Goal: Task Accomplishment & Management: Manage account settings

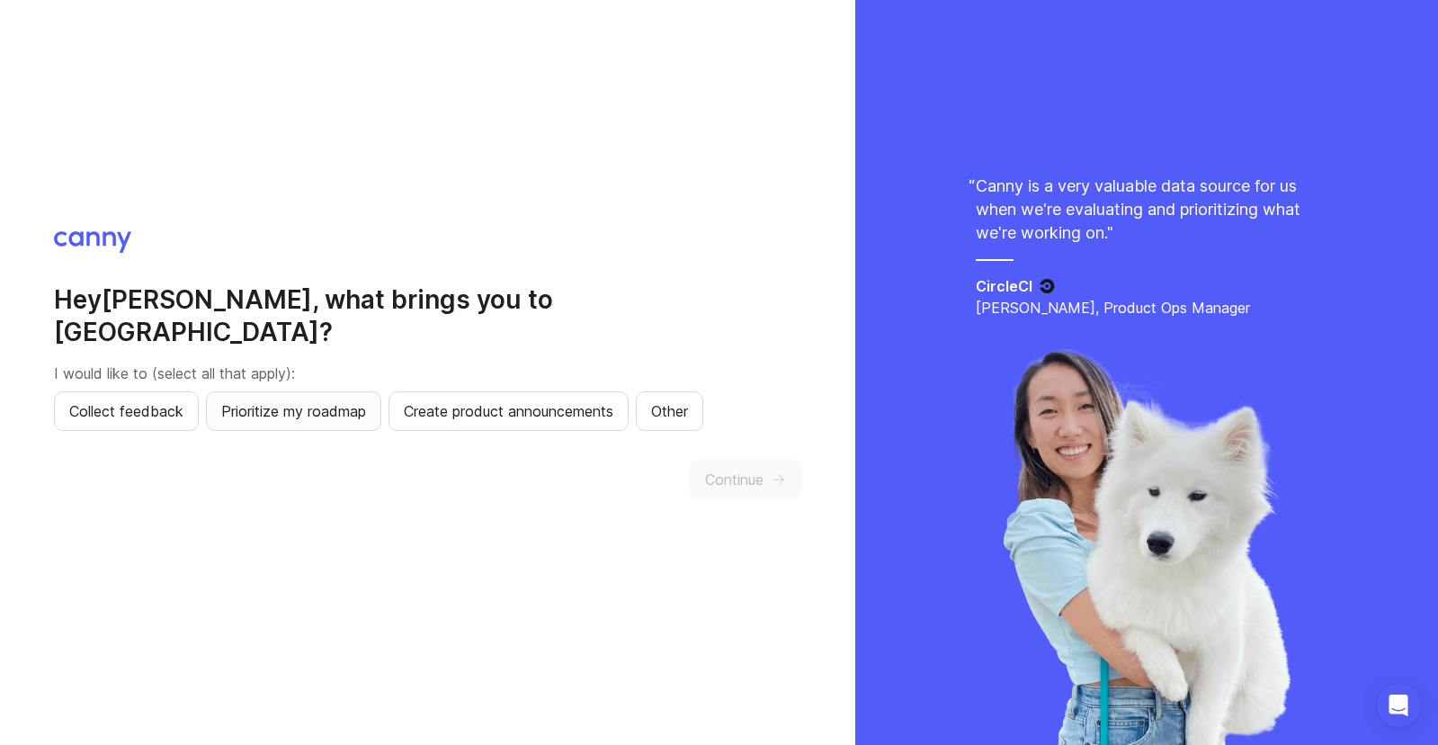
click at [334, 400] on span "Prioritize my roadmap" at bounding box center [293, 411] width 145 height 22
click at [103, 400] on span "Collect feedback" at bounding box center [126, 411] width 114 height 22
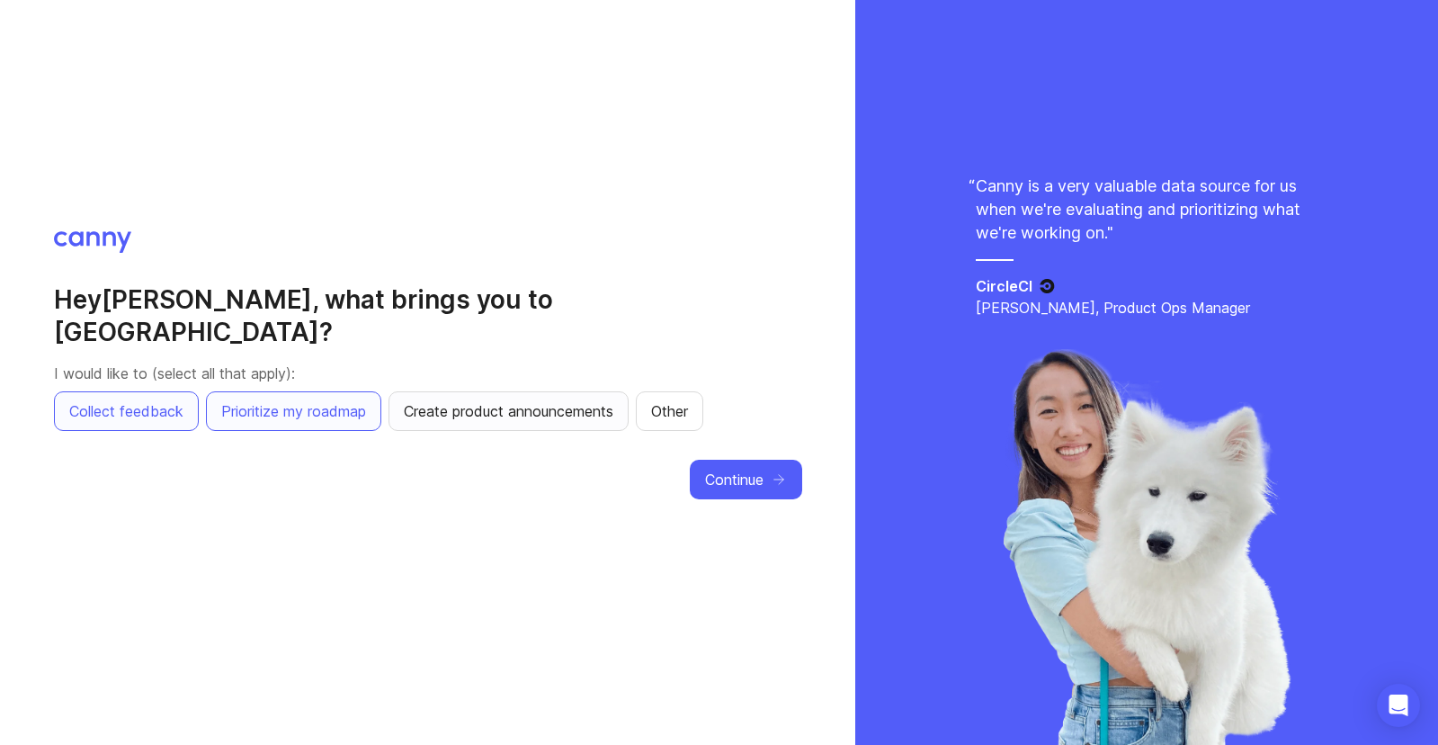
click at [488, 400] on span "Create product announcements" at bounding box center [509, 411] width 210 height 22
click at [774, 471] on icon "button" at bounding box center [779, 479] width 16 height 16
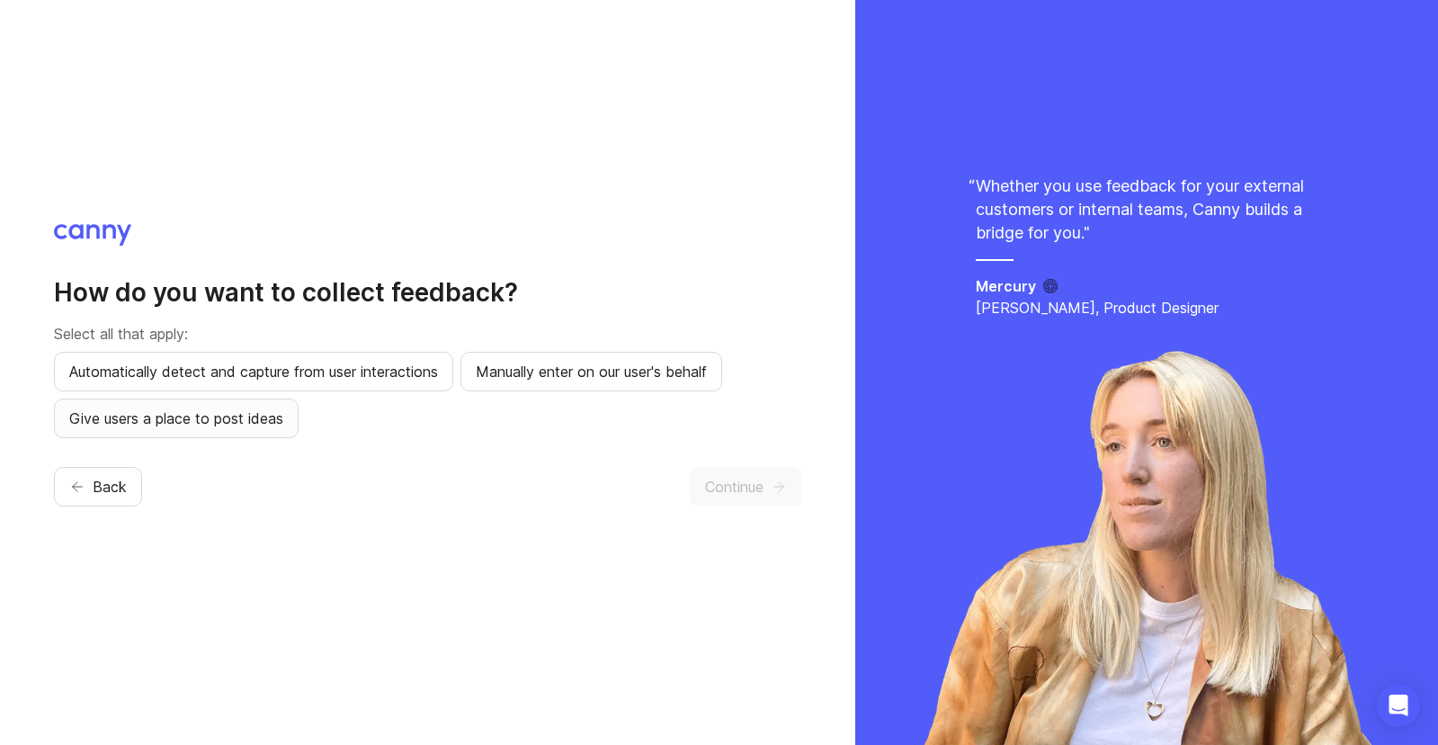
click at [293, 416] on button "Give users a place to post ideas" at bounding box center [176, 418] width 245 height 40
click at [747, 474] on button "Continue" at bounding box center [746, 487] width 112 height 40
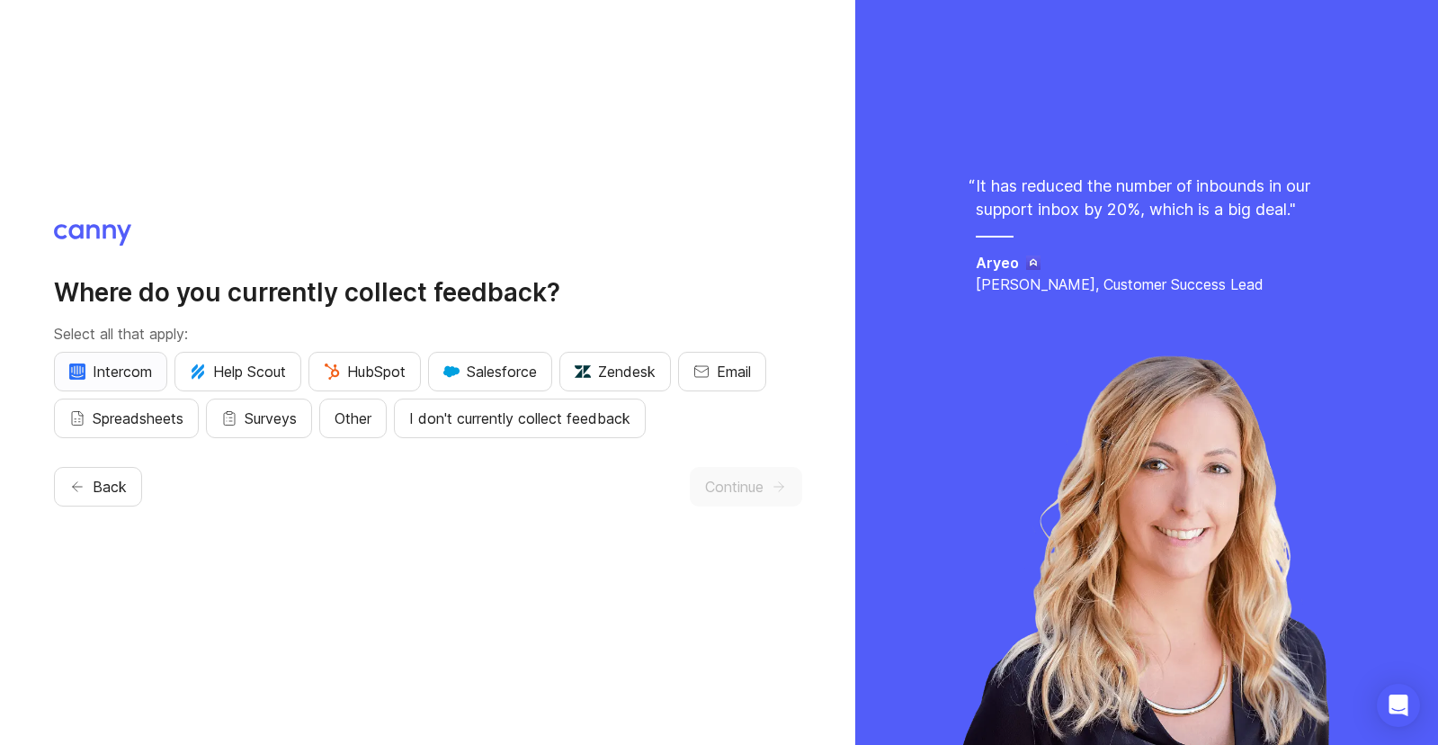
click at [133, 383] on button "Intercom" at bounding box center [110, 372] width 113 height 40
click at [760, 481] on span "Continue" at bounding box center [734, 487] width 58 height 22
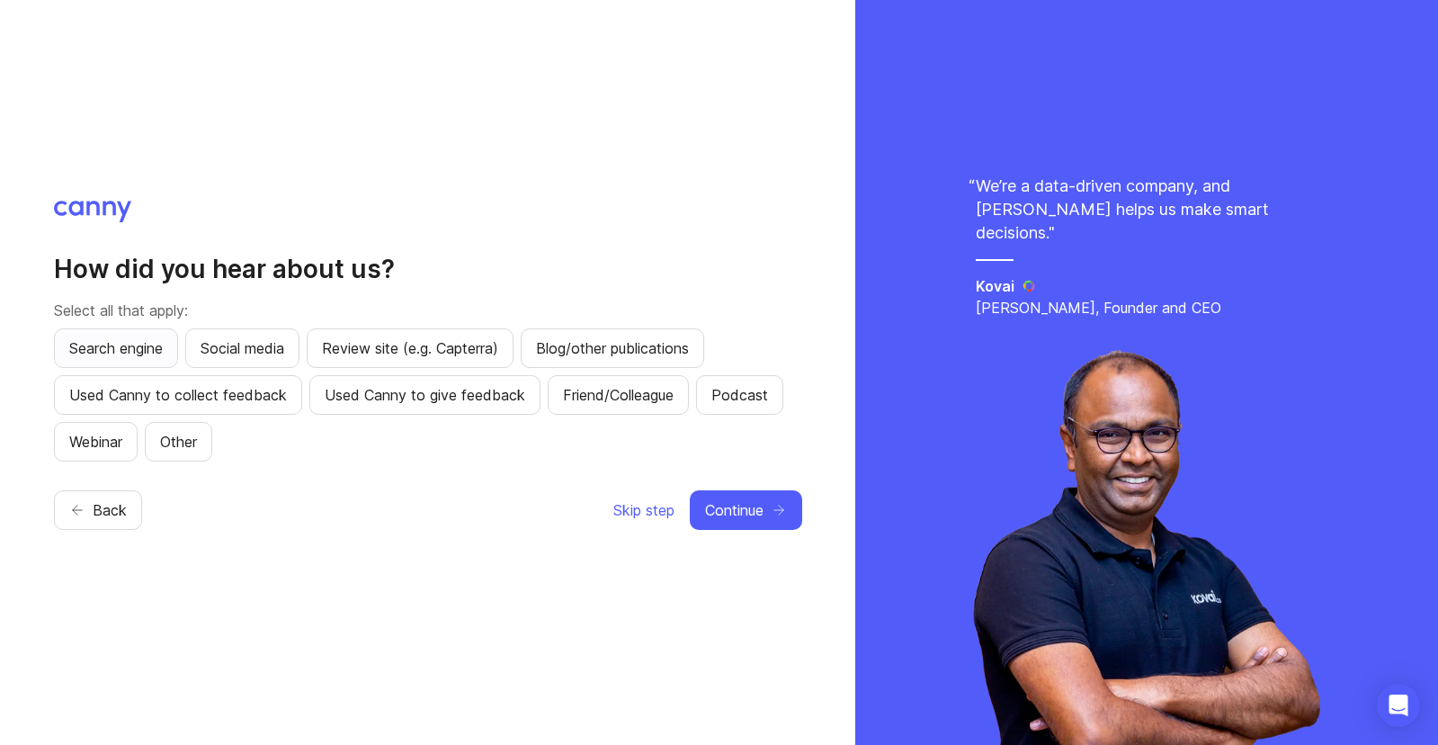
click at [94, 356] on span "Search engine" at bounding box center [116, 348] width 94 height 22
click at [738, 523] on button "Continue" at bounding box center [746, 510] width 112 height 40
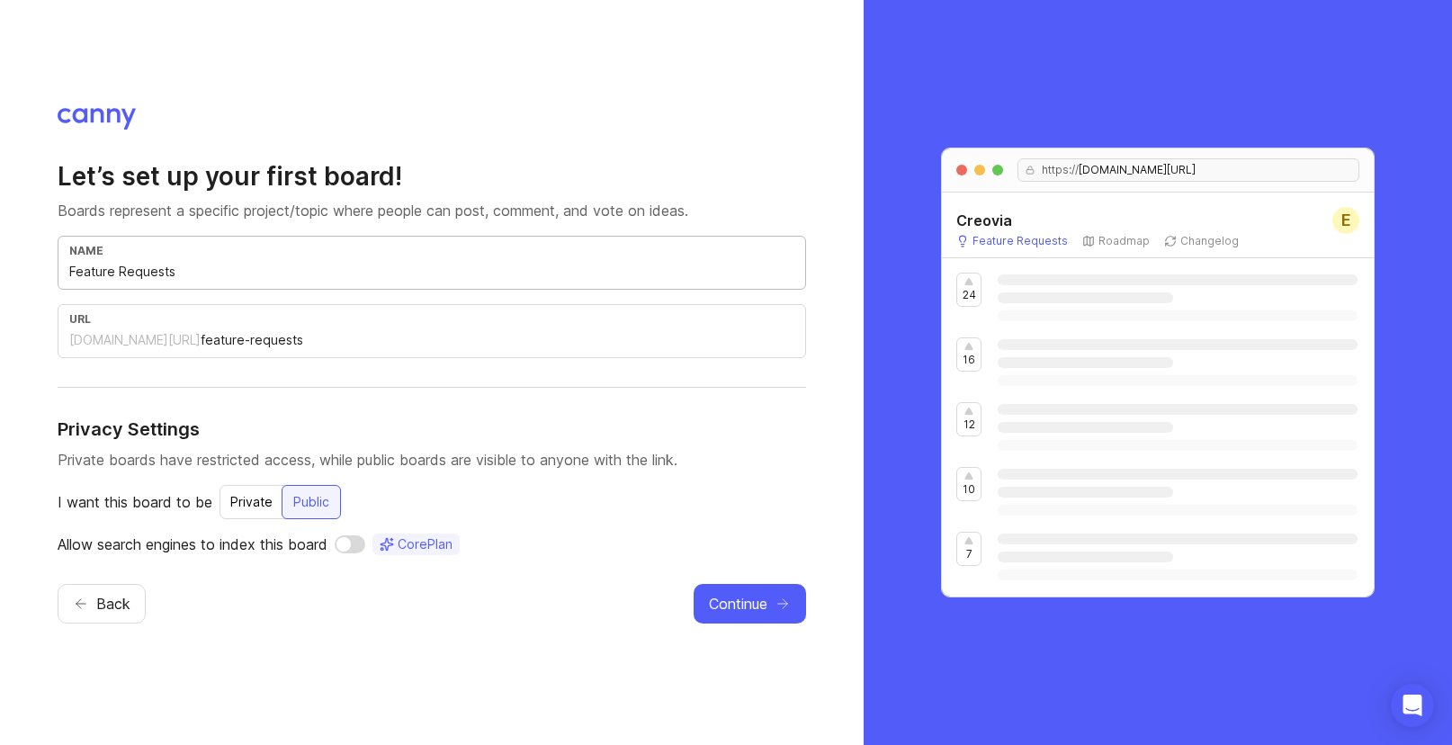
click at [275, 279] on input "Feature Requests" at bounding box center [431, 272] width 725 height 20
click at [265, 502] on div "Private" at bounding box center [251, 502] width 64 height 32
click at [766, 601] on span "Continue" at bounding box center [738, 604] width 58 height 22
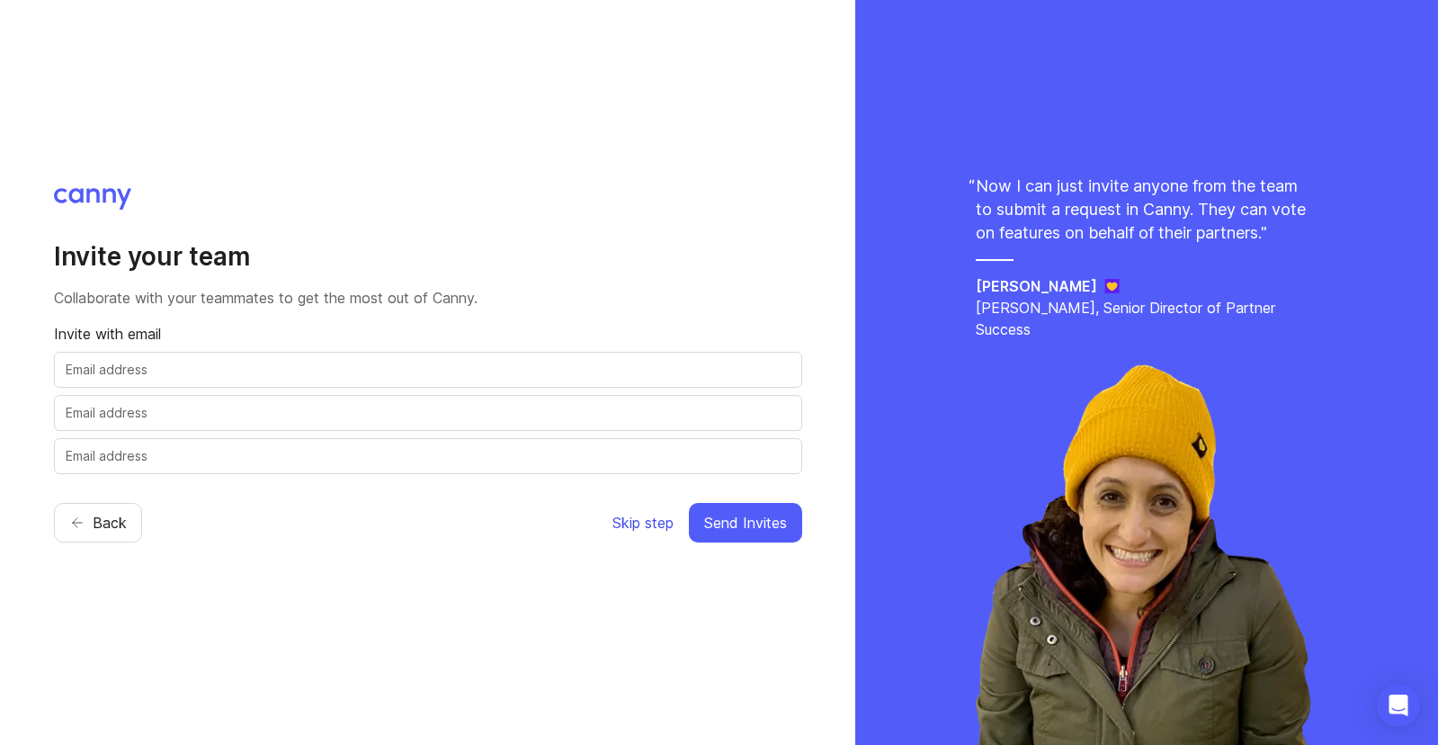
click at [655, 521] on span "Skip step" at bounding box center [643, 523] width 61 height 22
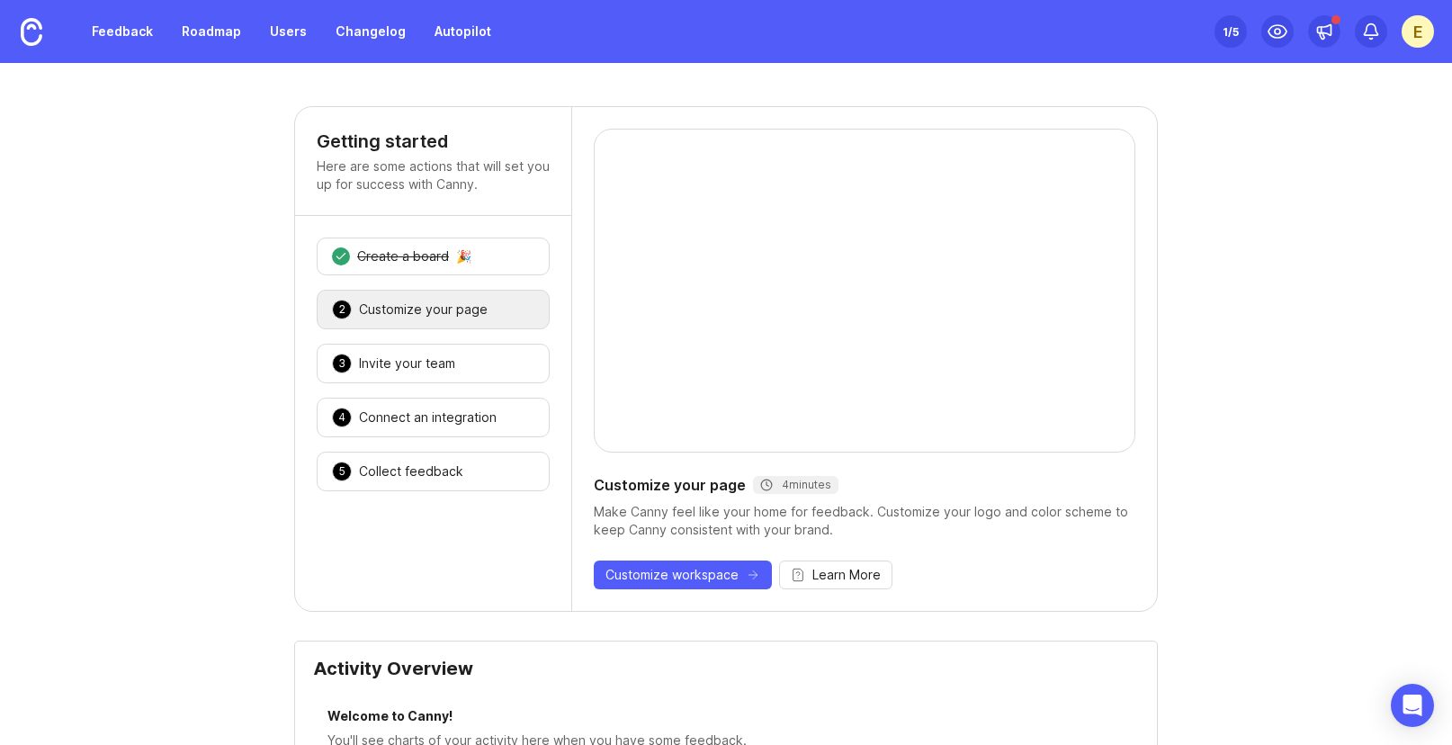
scroll to position [624, 0]
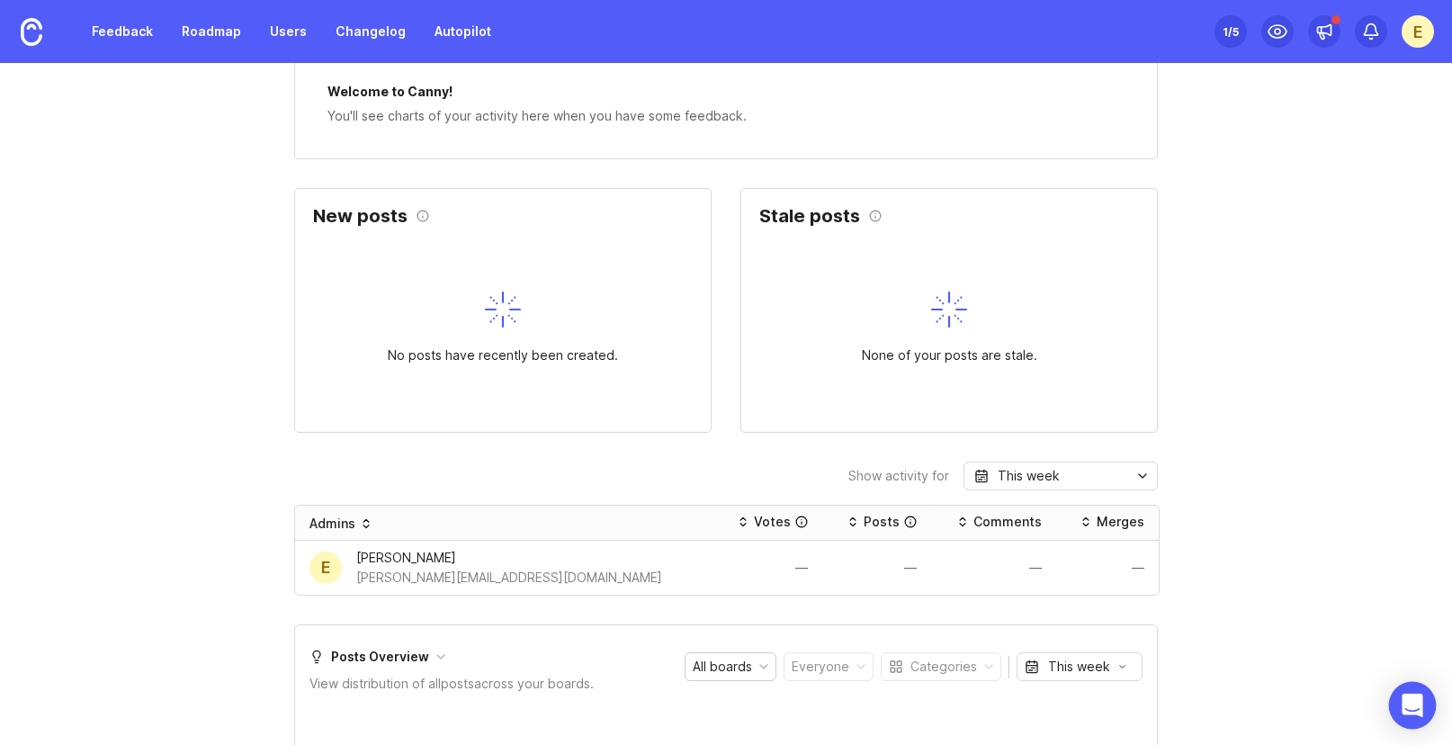
click at [1409, 704] on icon "Open Intercom Messenger" at bounding box center [1411, 705] width 21 height 23
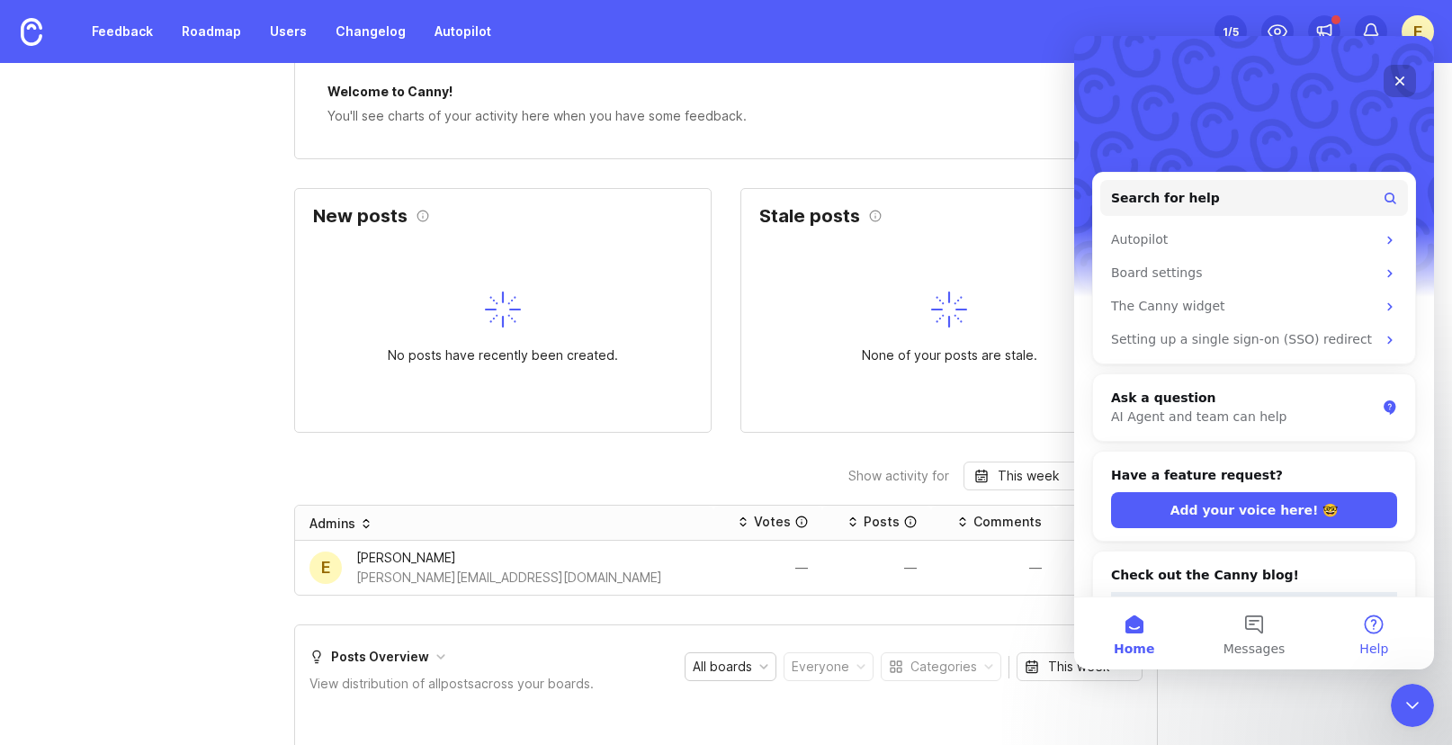
scroll to position [0, 0]
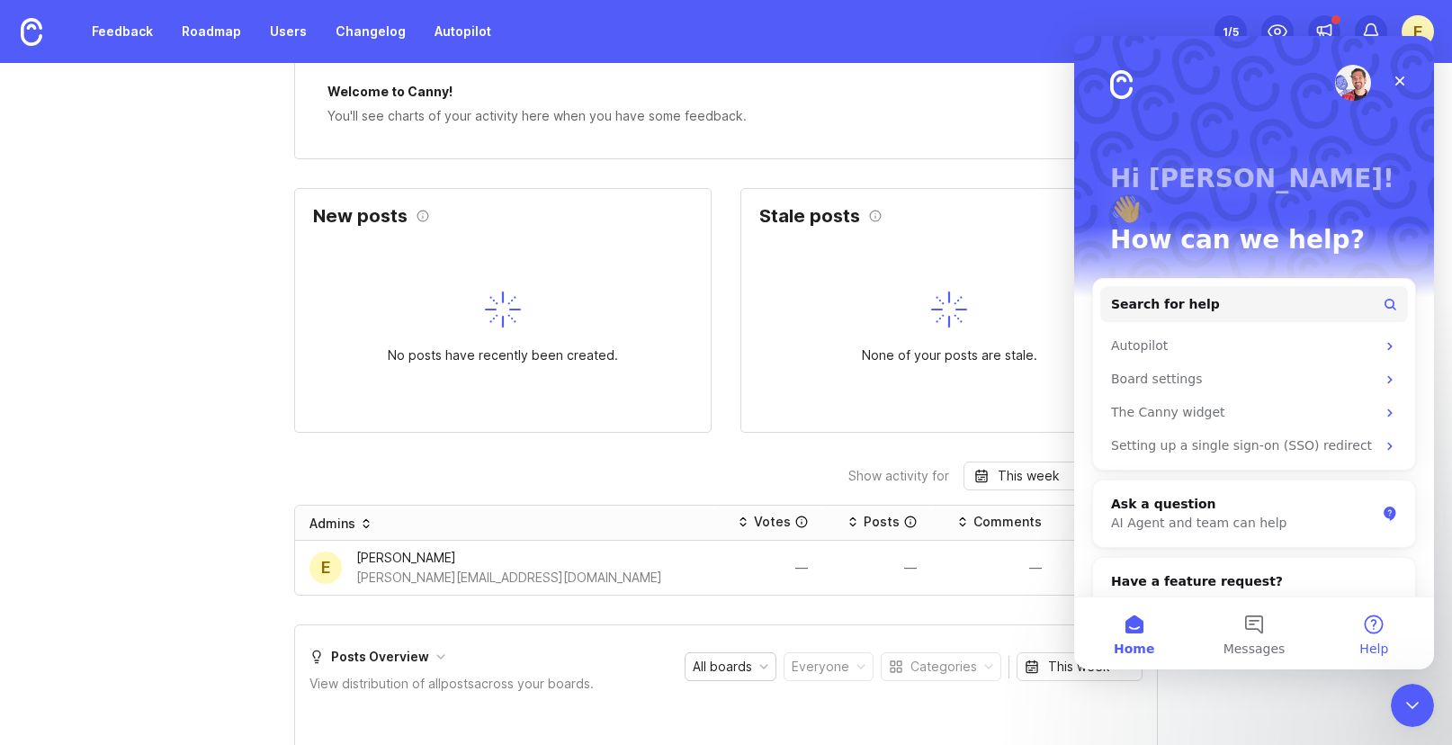
click at [1378, 644] on span "Help" at bounding box center [1373, 648] width 29 height 13
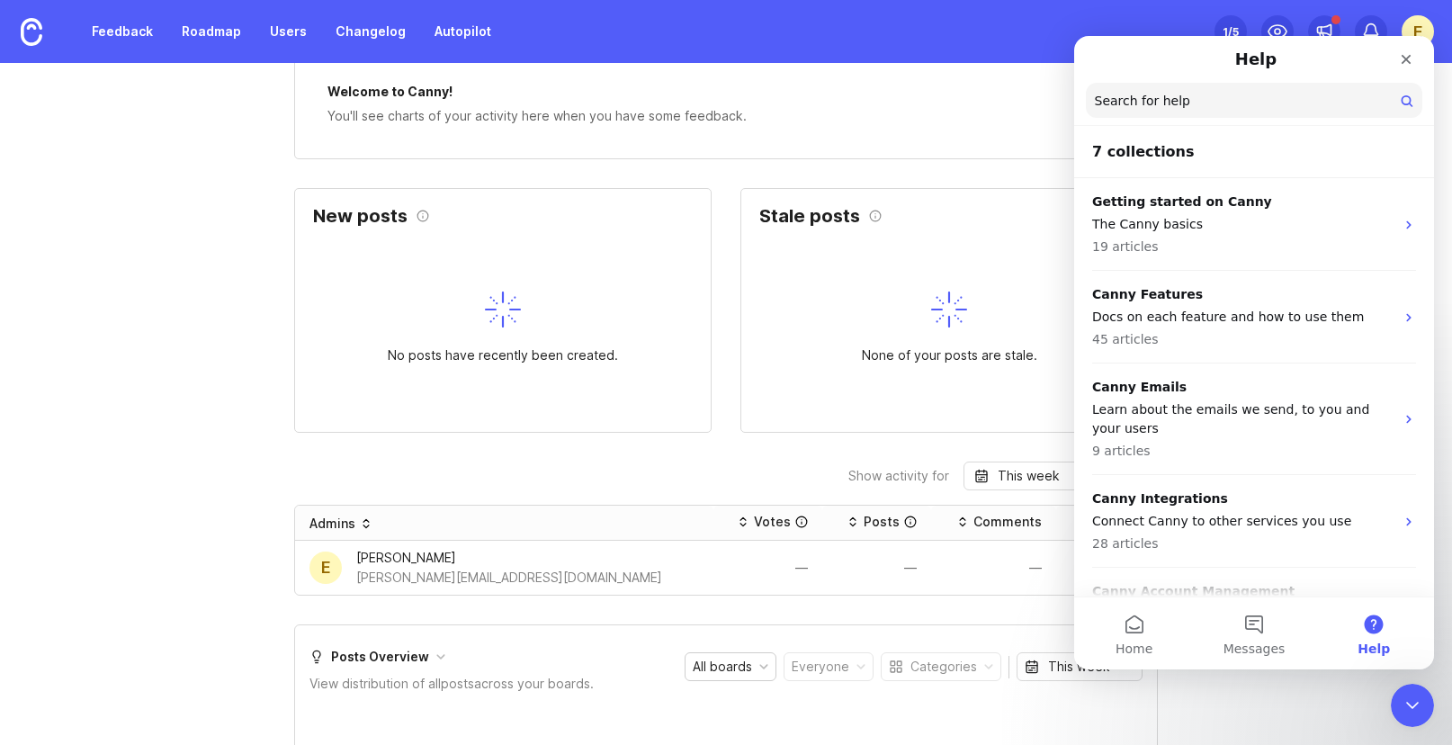
scroll to position [268, 0]
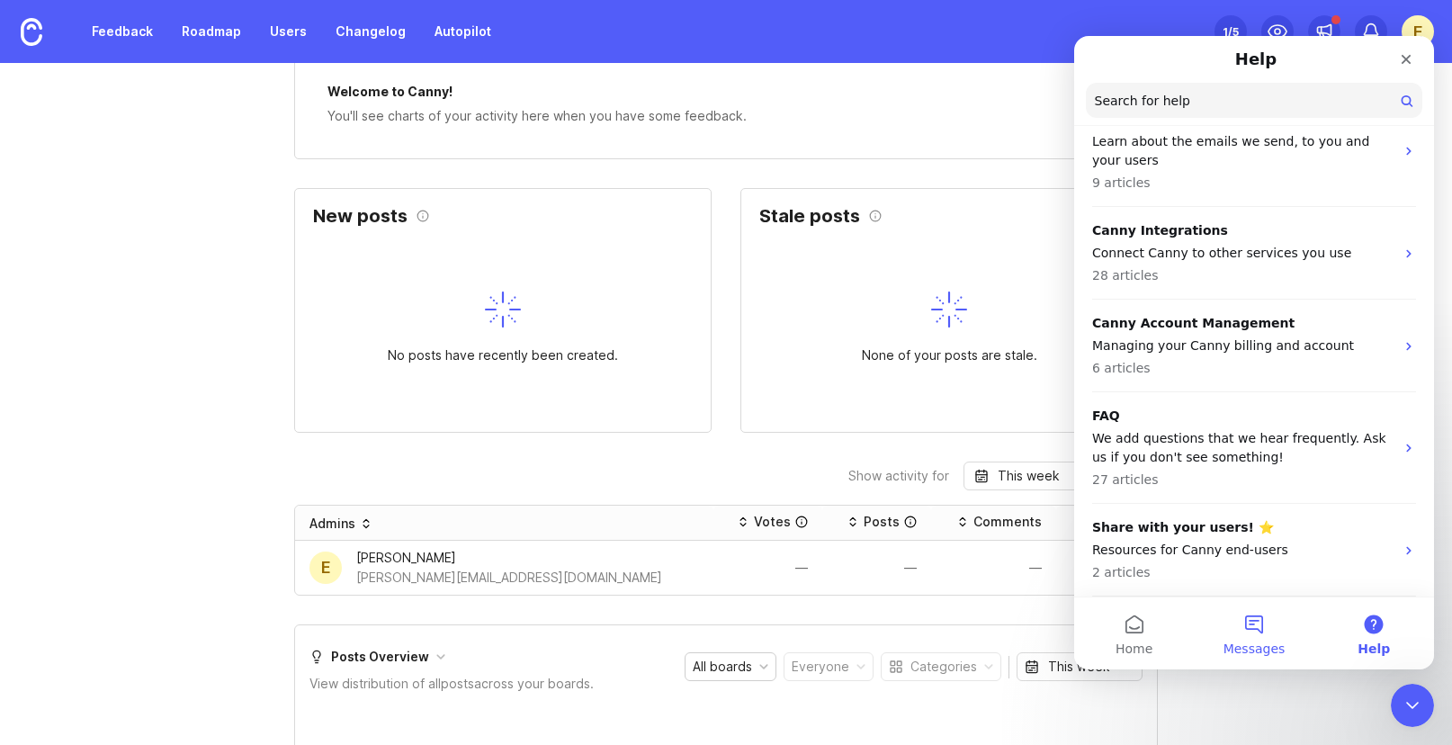
click at [1254, 631] on button "Messages" at bounding box center [1254, 633] width 120 height 72
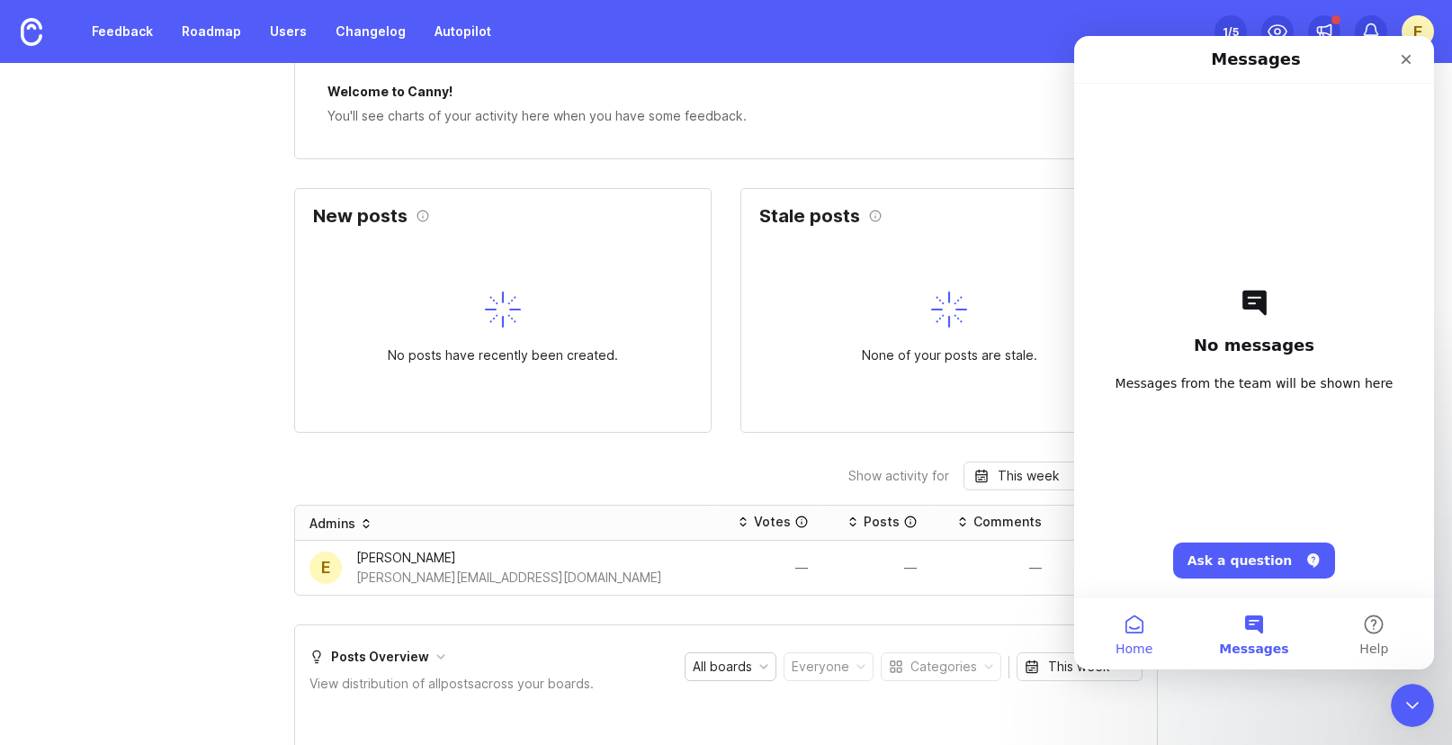
click at [1132, 633] on button "Home" at bounding box center [1134, 633] width 120 height 72
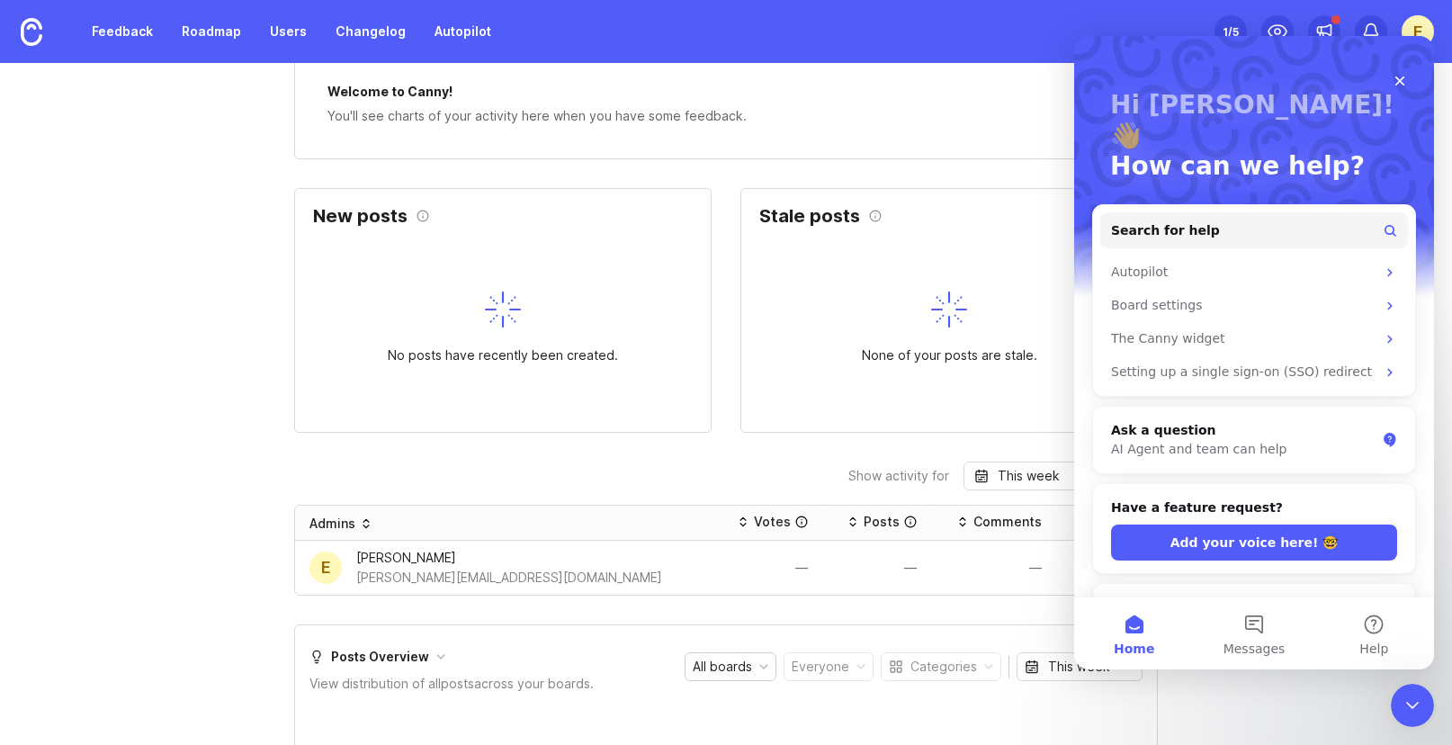
scroll to position [0, 0]
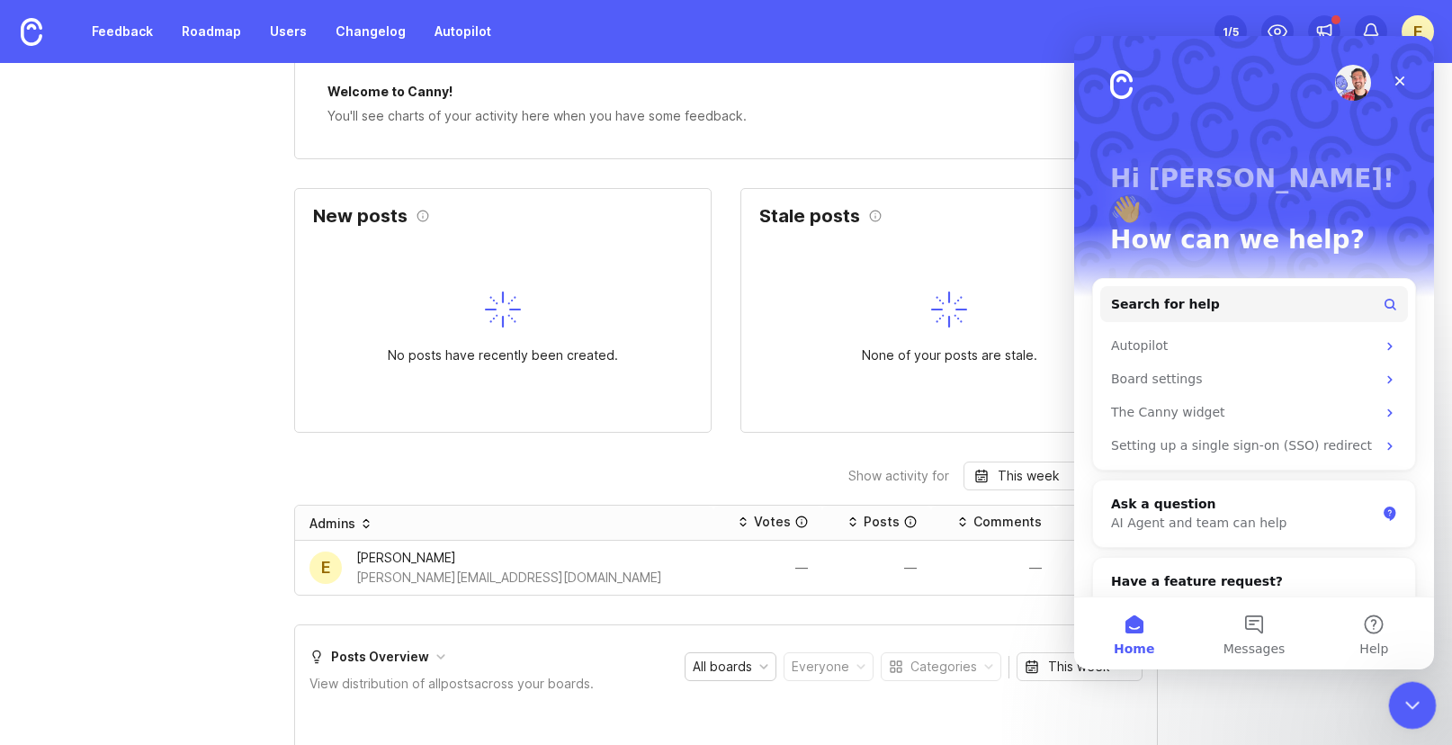
click at [1409, 695] on icon "Close Intercom Messenger" at bounding box center [1410, 703] width 22 height 22
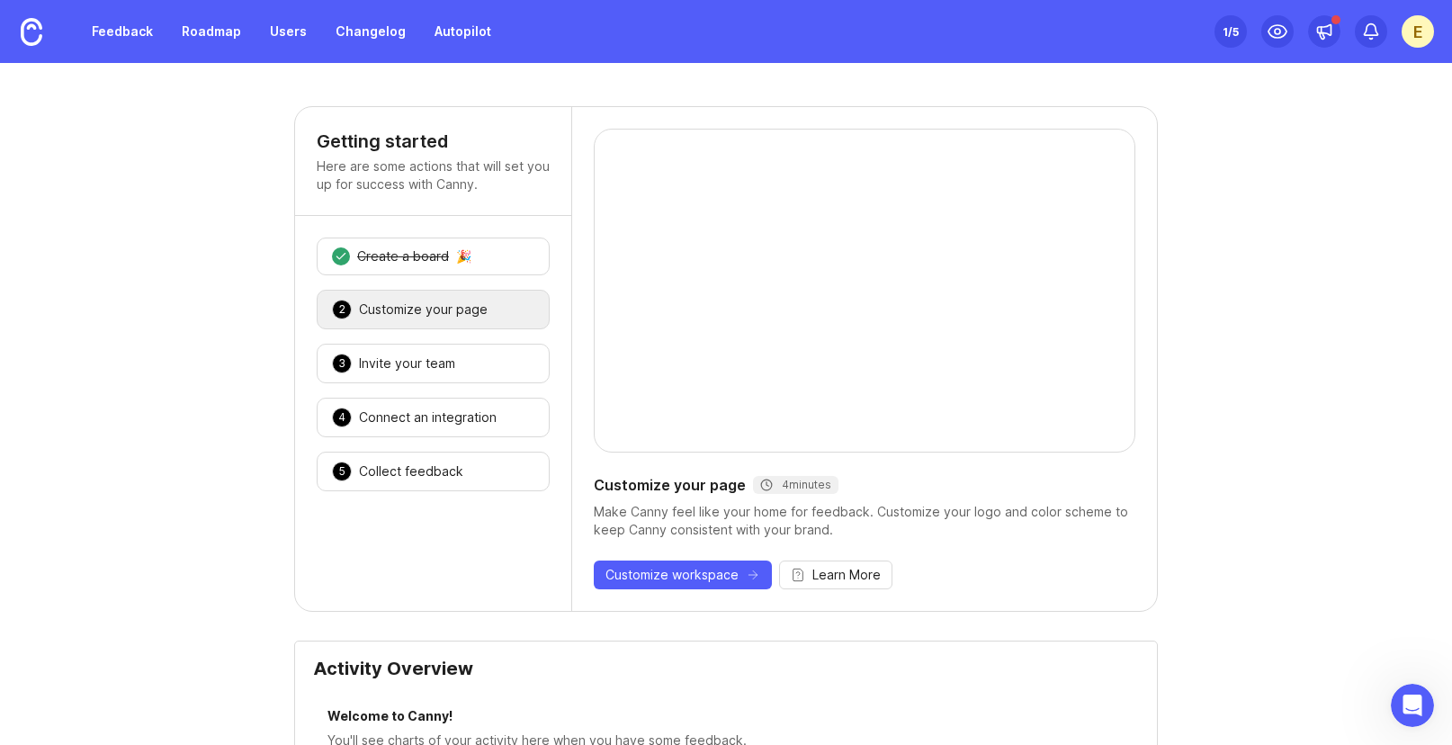
scroll to position [4, 0]
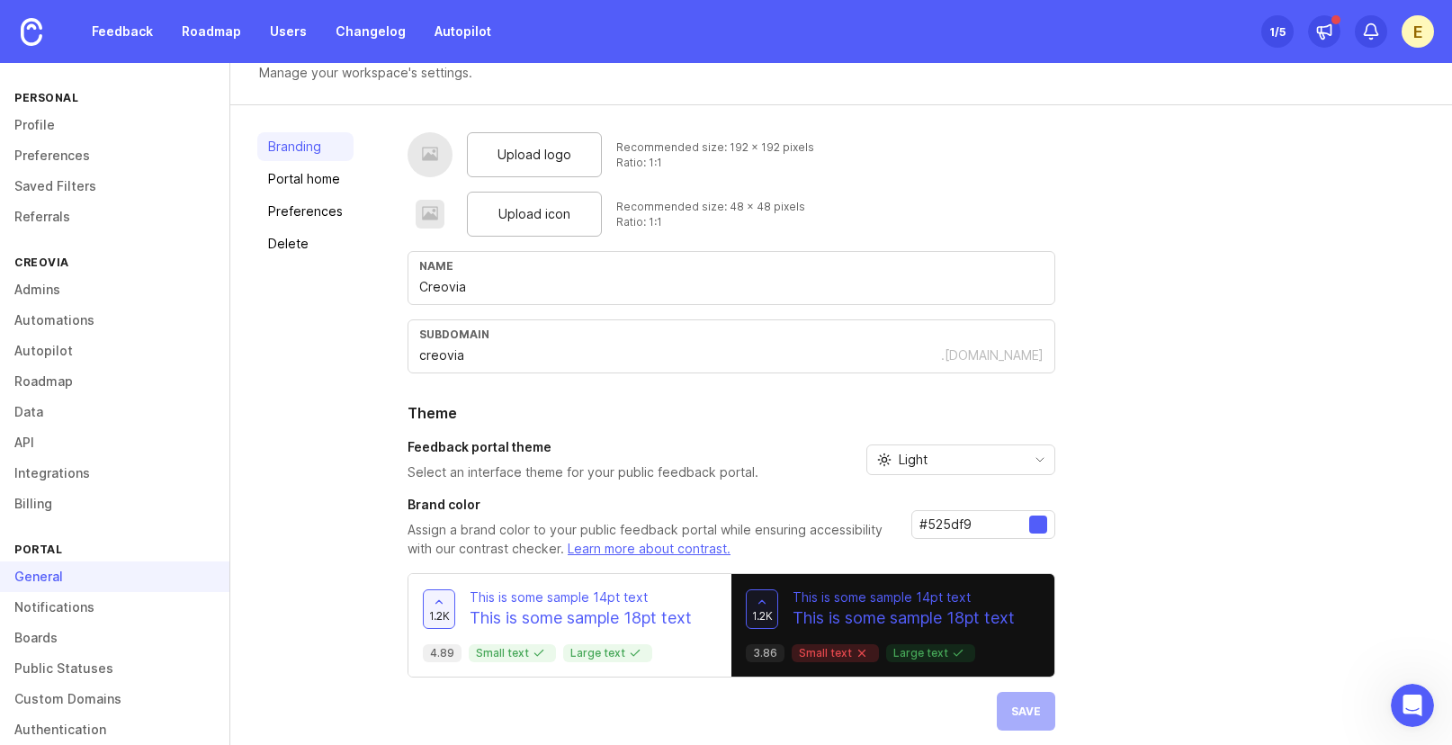
scroll to position [33, 0]
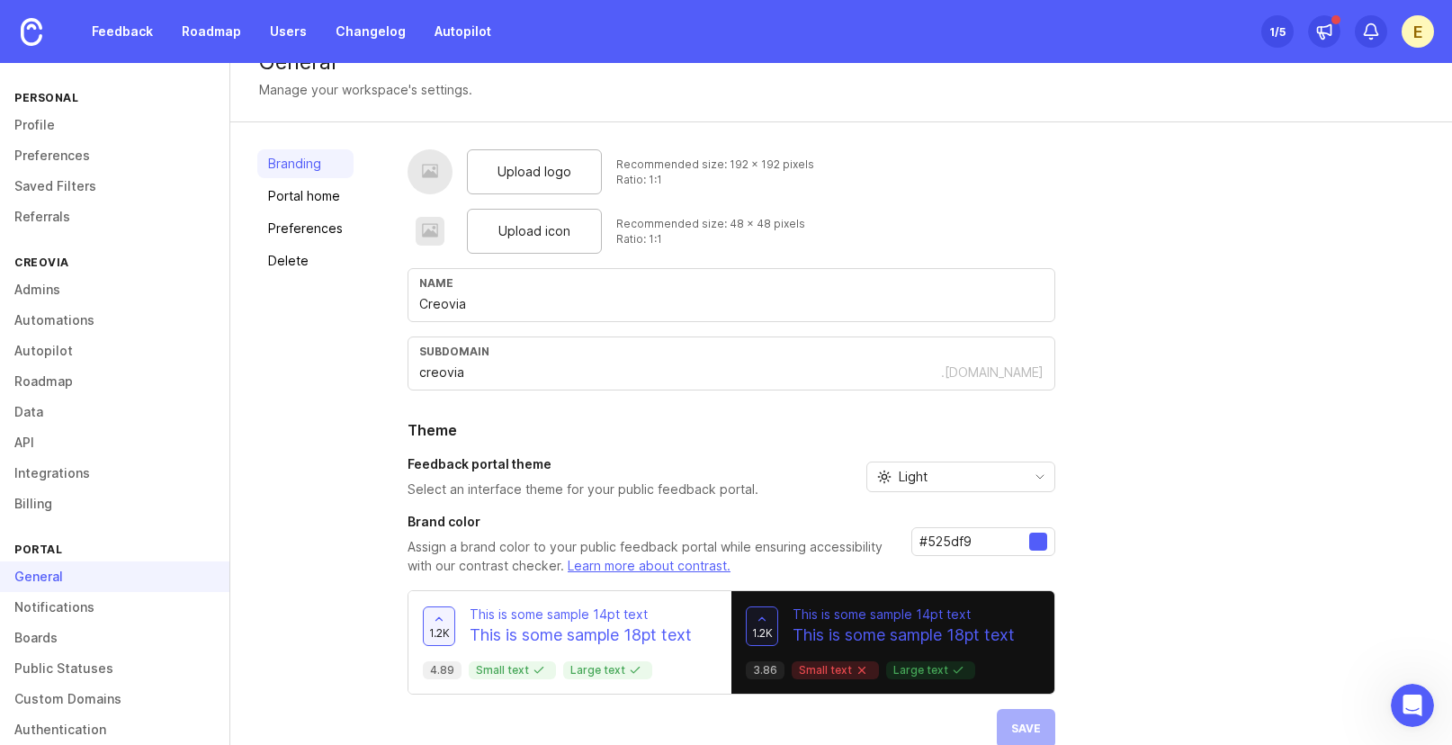
click at [503, 359] on div "subdomain creovia .[DOMAIN_NAME]" at bounding box center [731, 363] width 648 height 54
click at [535, 173] on span "Upload logo" at bounding box center [534, 172] width 74 height 20
click at [533, 236] on span "Upload icon" at bounding box center [534, 231] width 72 height 20
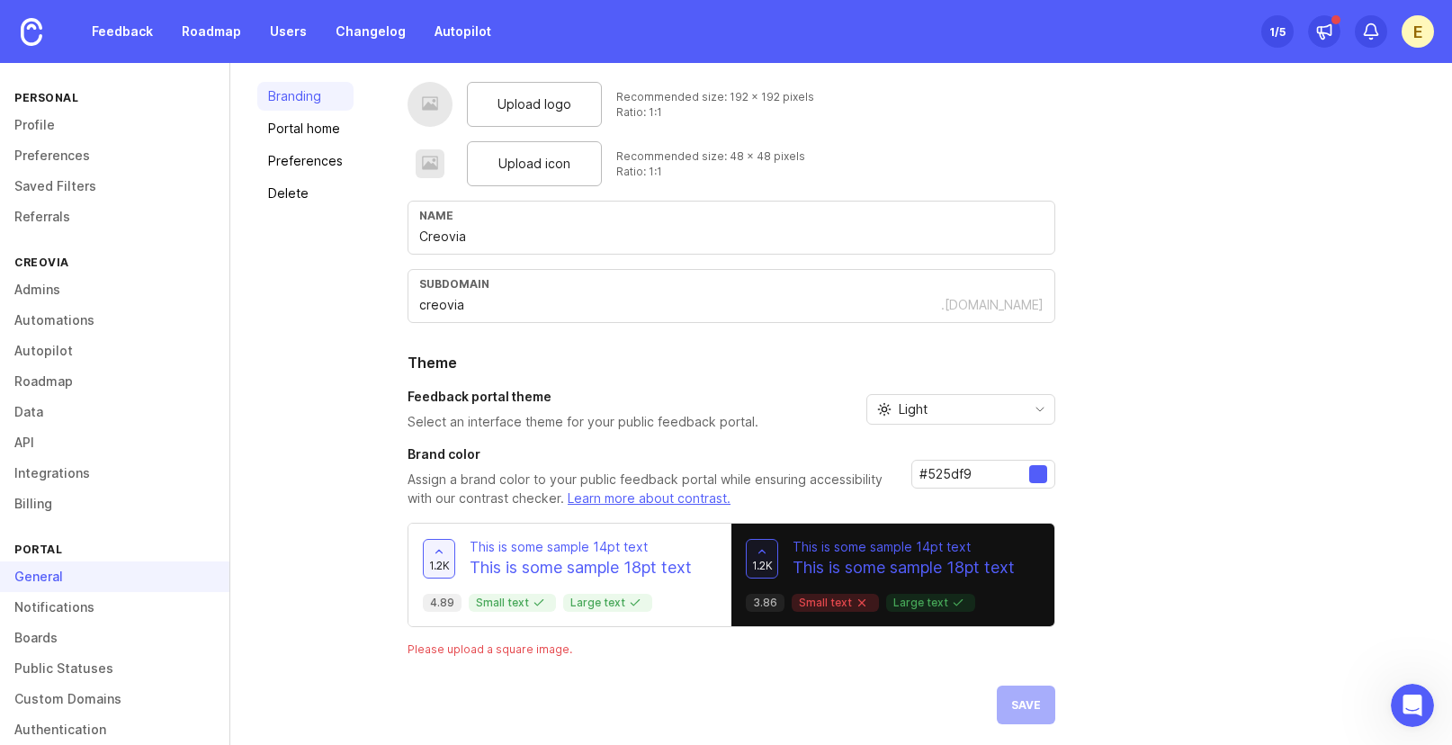
scroll to position [100, 0]
click at [524, 164] on span "Upload icon" at bounding box center [534, 165] width 72 height 20
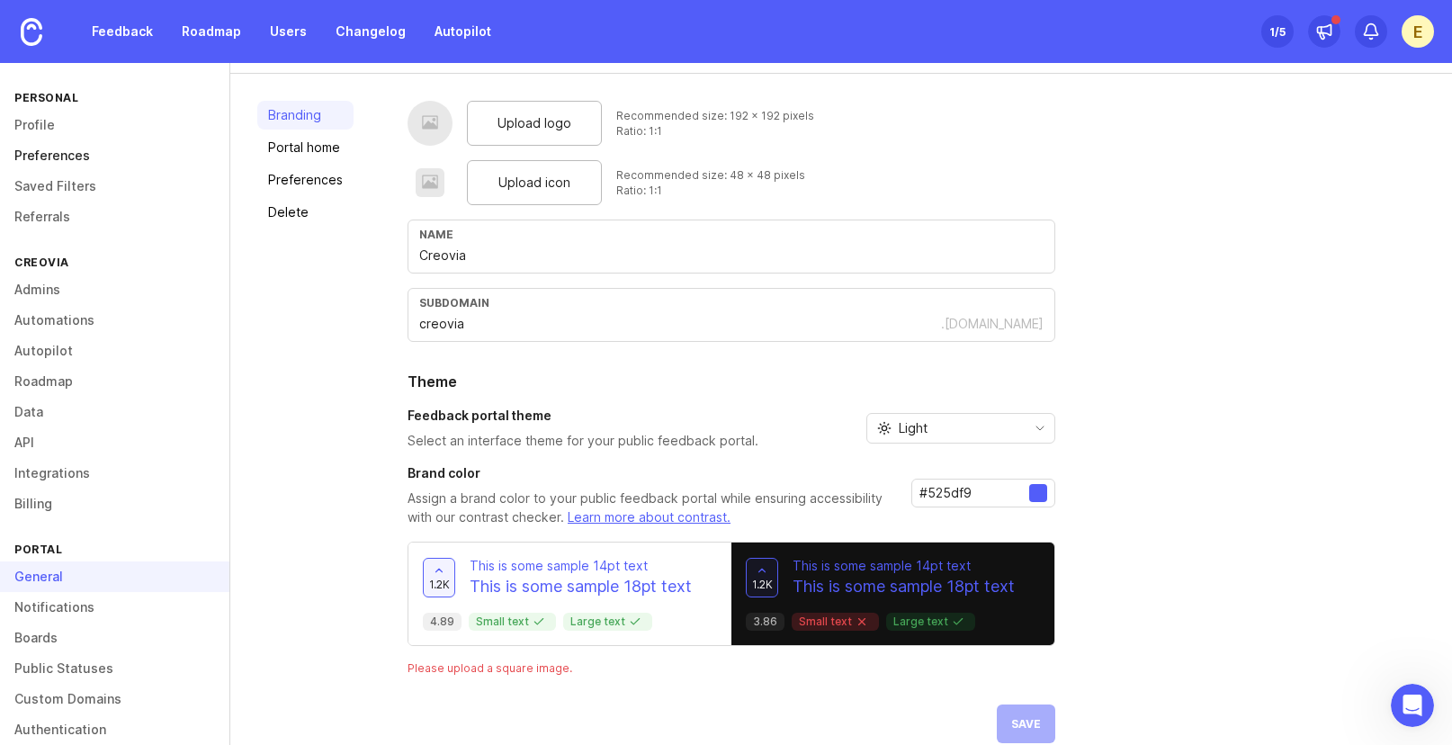
scroll to position [79, 0]
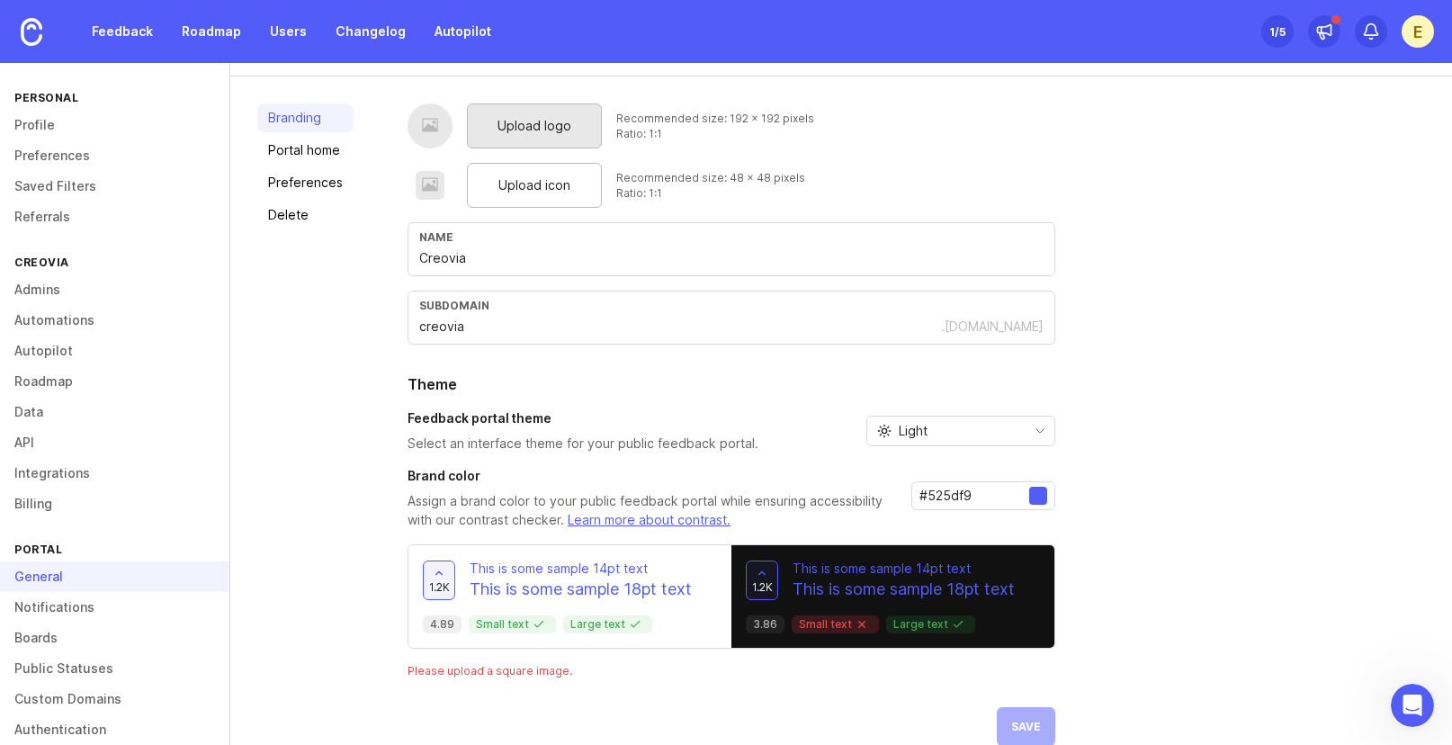
click at [533, 114] on div "Upload logo" at bounding box center [534, 125] width 135 height 45
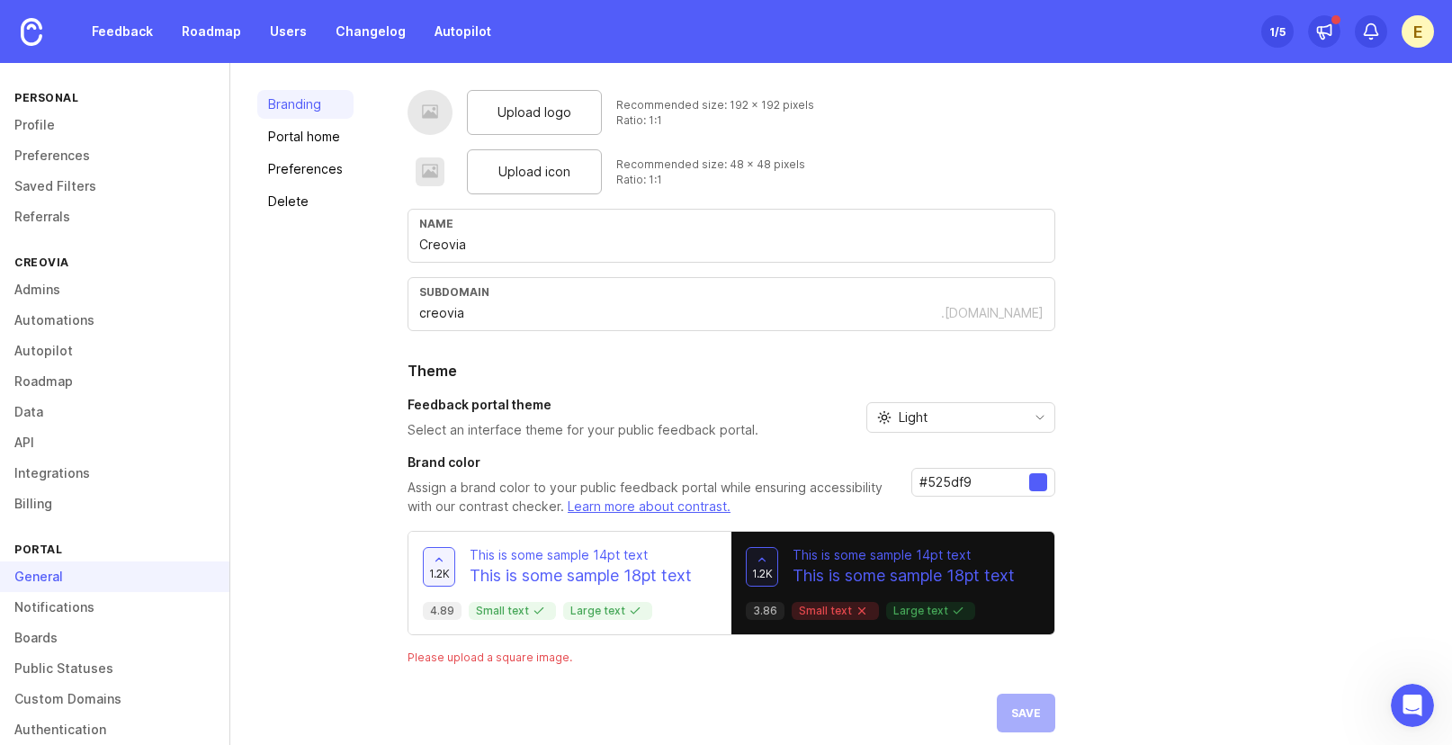
scroll to position [107, 0]
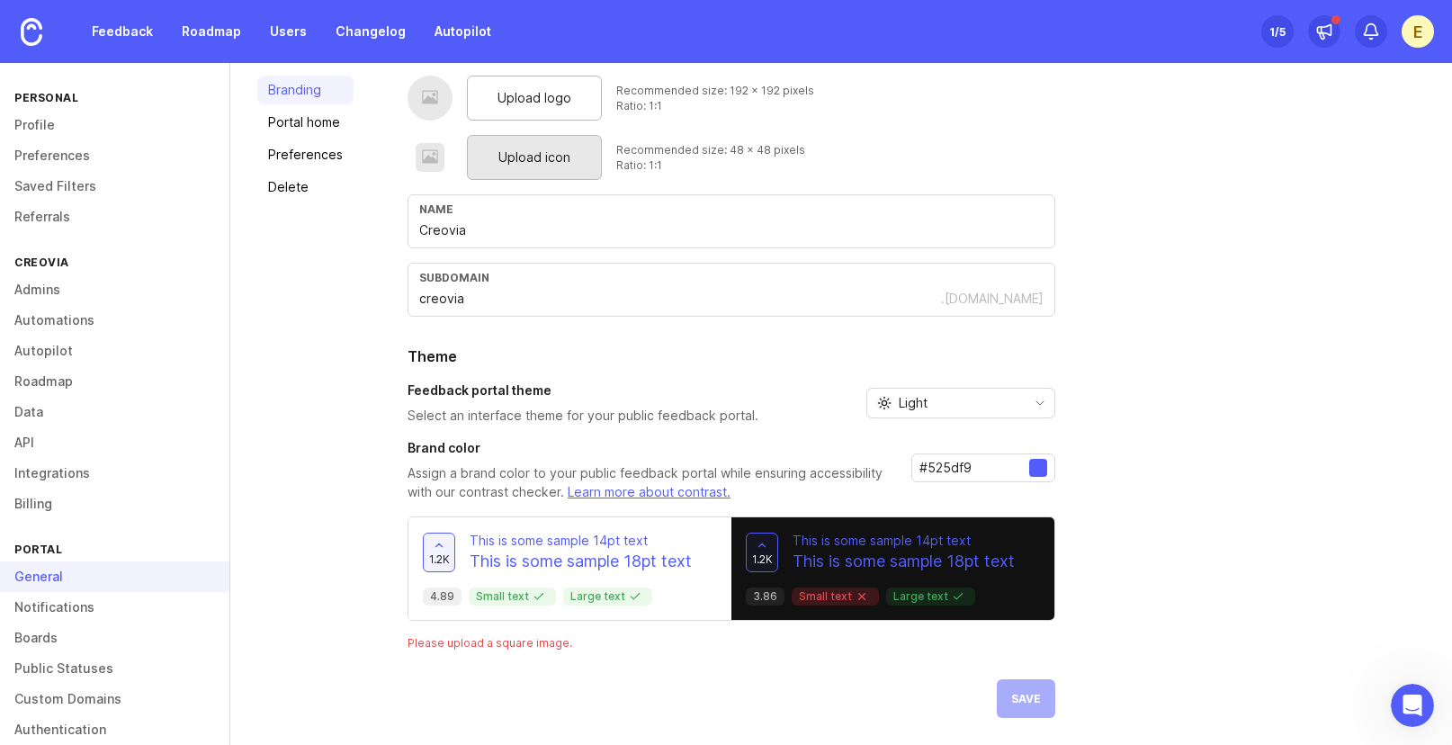
click at [533, 176] on div "Upload icon" at bounding box center [534, 157] width 135 height 45
click at [577, 637] on div "Please upload a square image." at bounding box center [731, 642] width 648 height 15
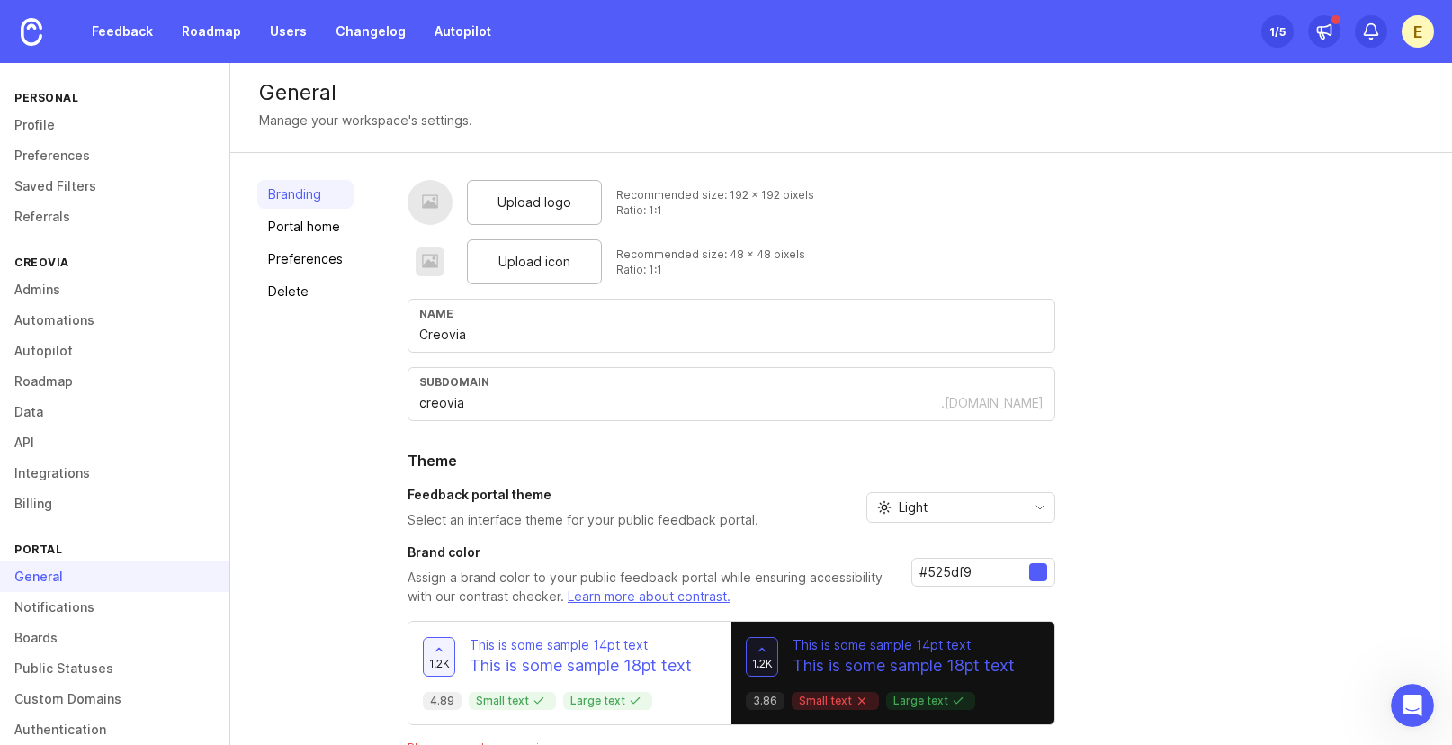
scroll to position [0, 0]
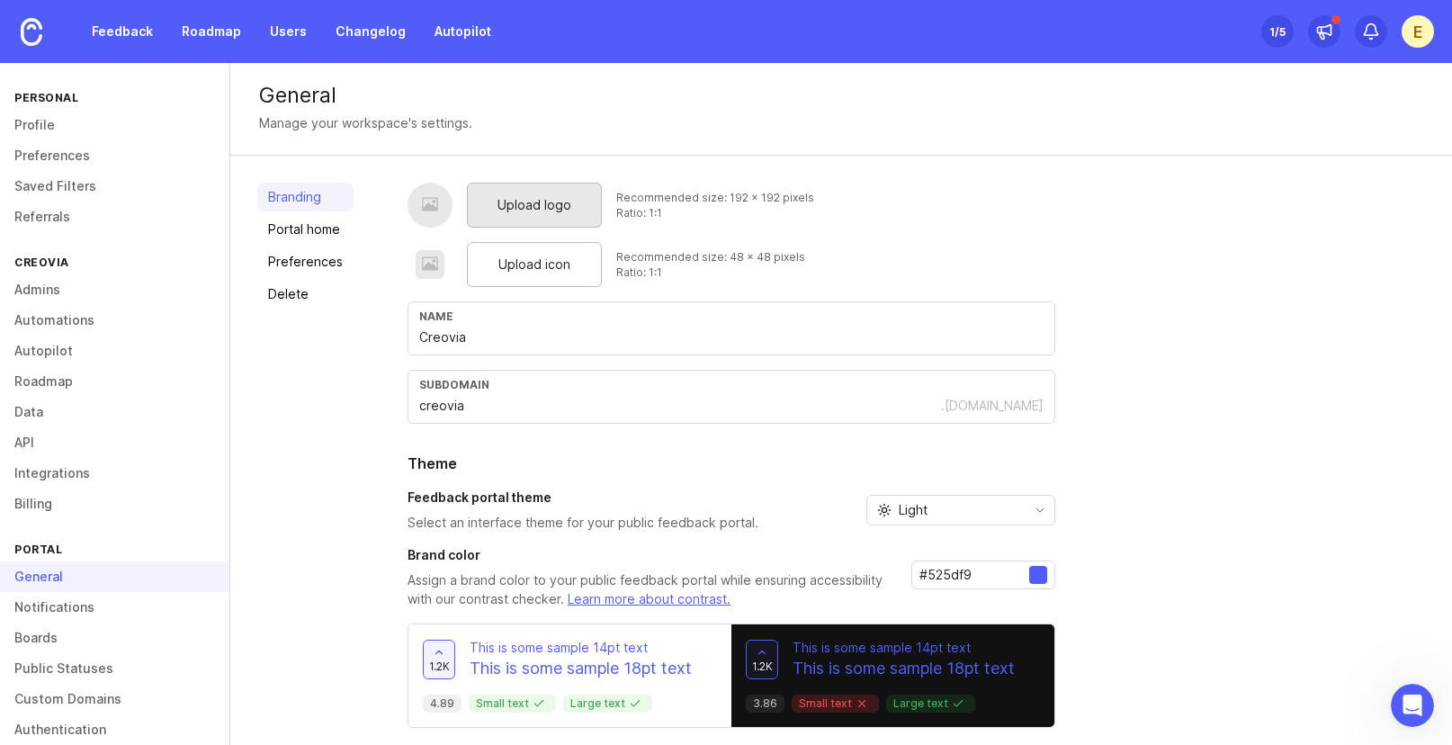
click at [515, 201] on span "Upload logo" at bounding box center [534, 205] width 74 height 20
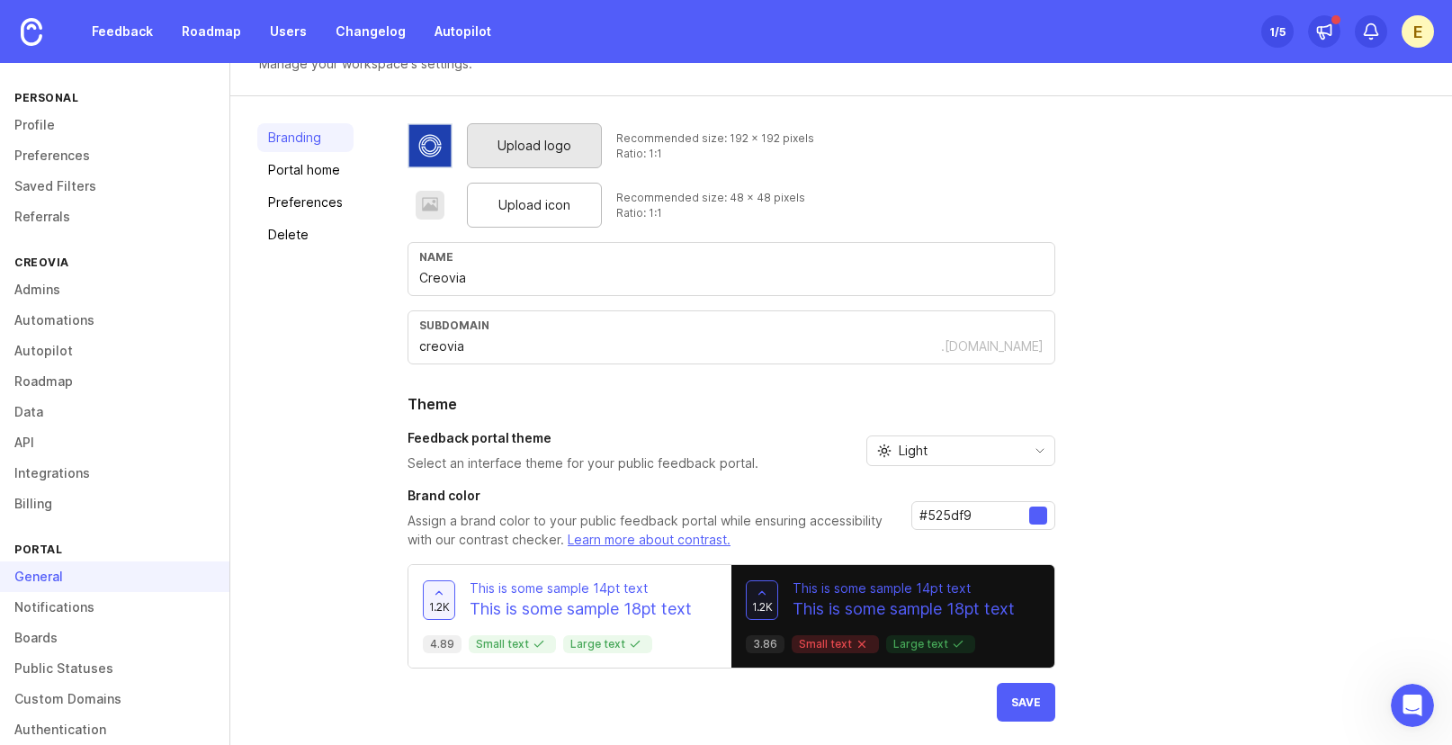
scroll to position [63, 0]
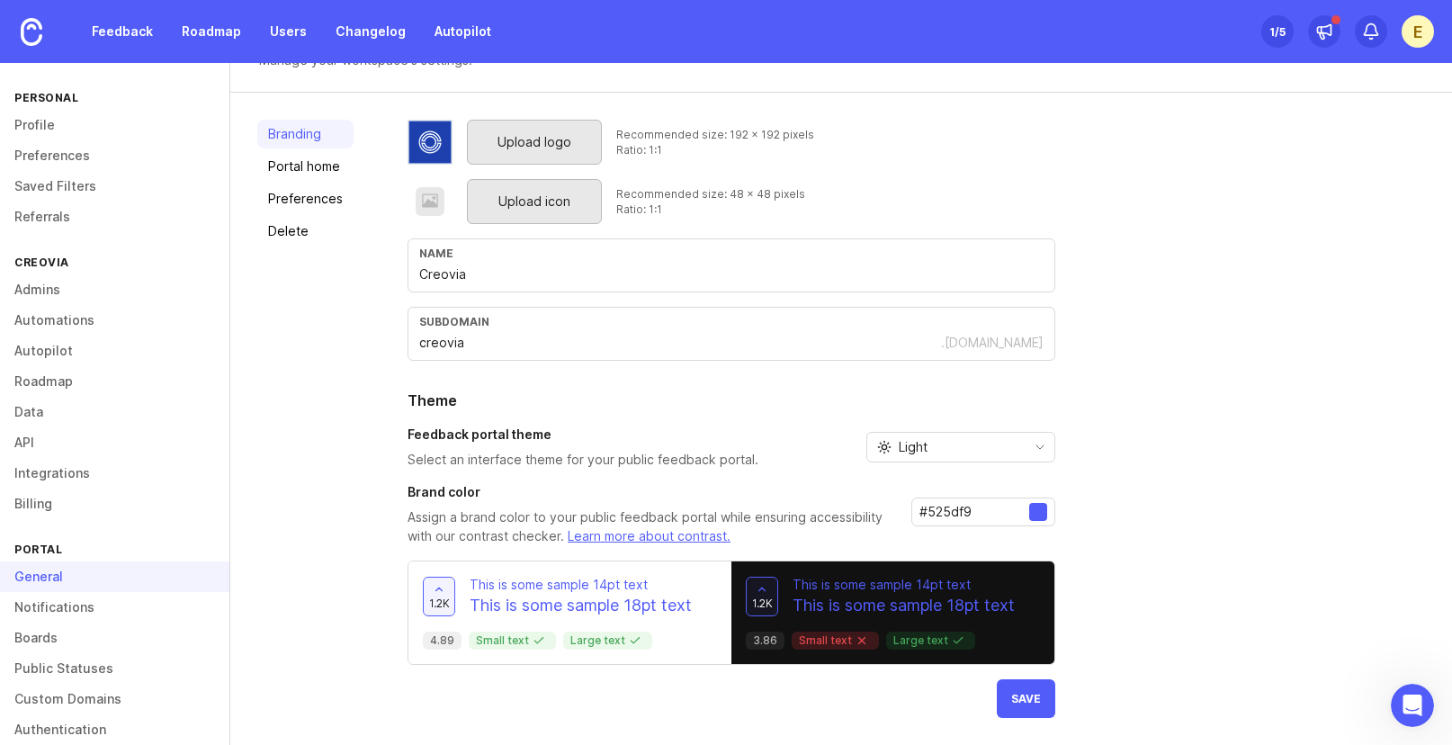
click at [488, 199] on div "Upload icon" at bounding box center [534, 201] width 135 height 45
click at [978, 511] on input "#525df9" at bounding box center [974, 512] width 110 height 20
drag, startPoint x: 981, startPoint y: 510, endPoint x: 924, endPoint y: 507, distance: 57.6
click at [924, 507] on input "#525df9" at bounding box center [974, 512] width 110 height 20
paste input "1e40af"
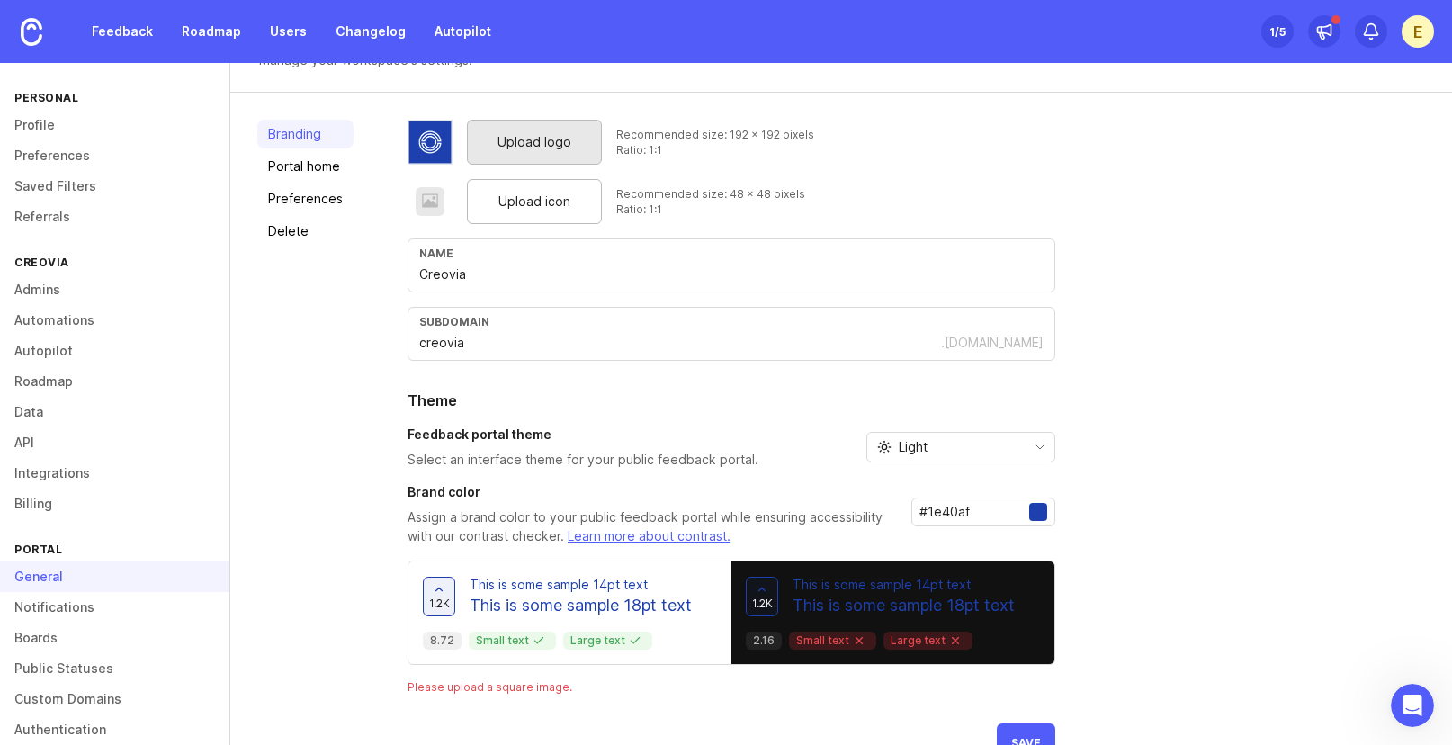
drag, startPoint x: 971, startPoint y: 512, endPoint x: 926, endPoint y: 507, distance: 44.3
click at [926, 507] on input "#1e40af" at bounding box center [974, 512] width 110 height 20
paste input "3b82f6"
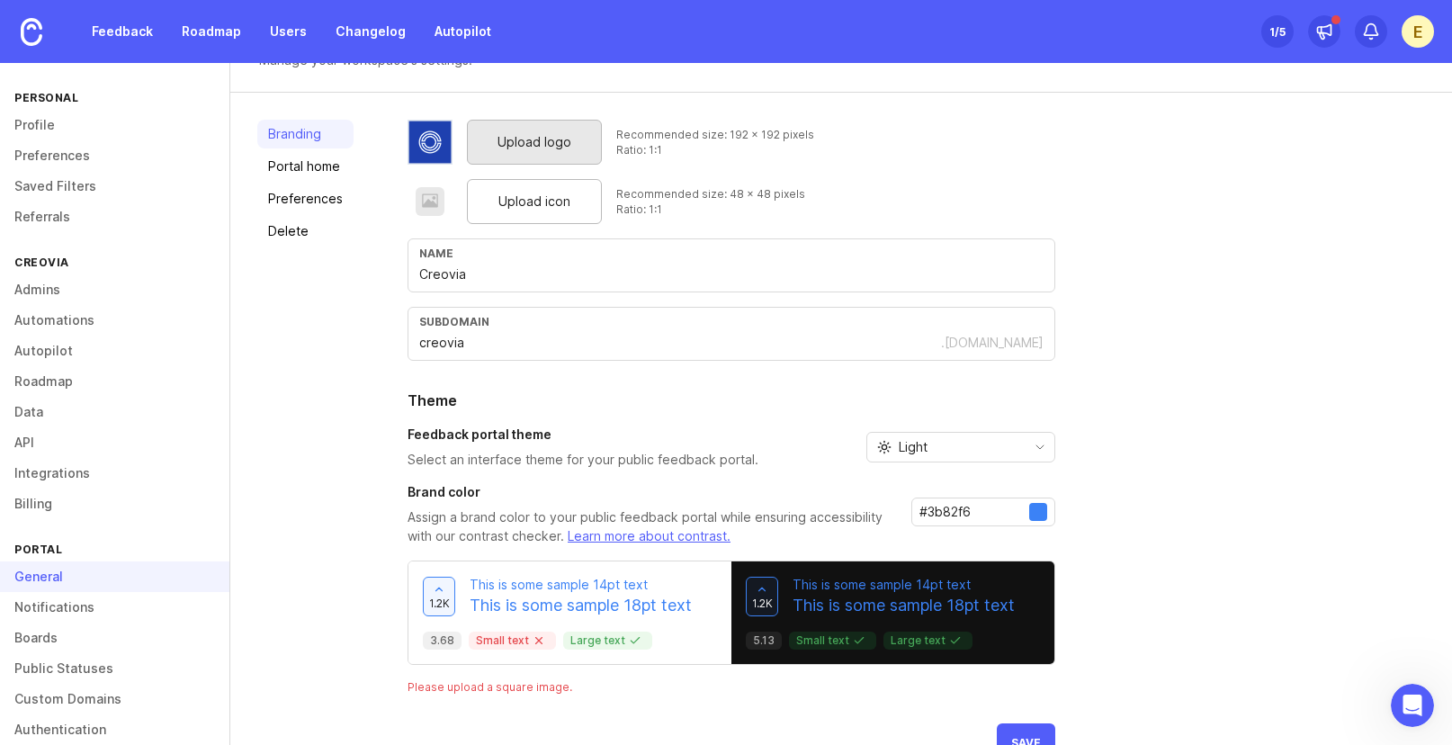
click at [1030, 510] on div at bounding box center [1038, 512] width 18 height 18
click at [1039, 512] on div at bounding box center [1038, 512] width 18 height 18
click at [1036, 513] on div at bounding box center [1038, 512] width 18 height 18
drag, startPoint x: 980, startPoint y: 509, endPoint x: 922, endPoint y: 510, distance: 58.5
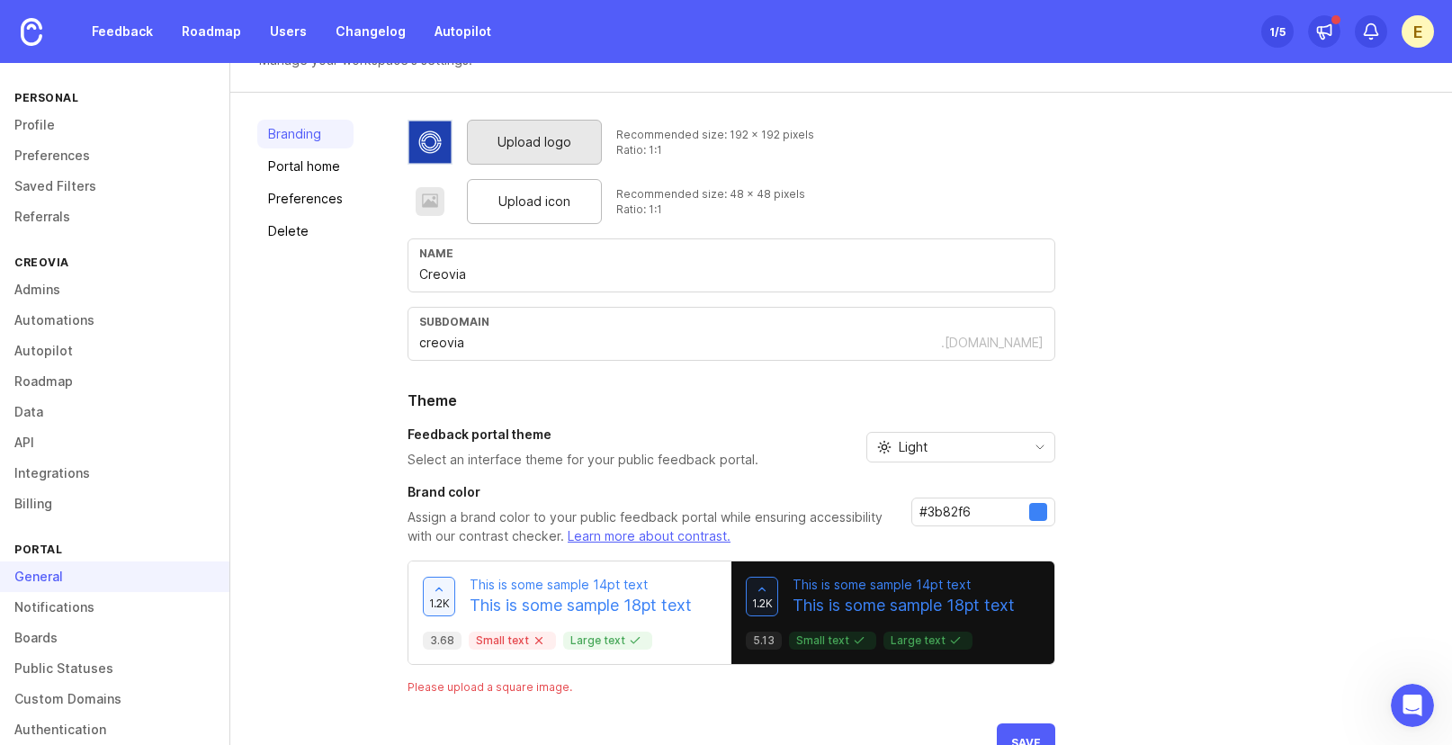
click at [922, 510] on input "#3b82f6" at bounding box center [974, 512] width 110 height 20
paste input "2563eb"
drag, startPoint x: 998, startPoint y: 515, endPoint x: 926, endPoint y: 513, distance: 71.1
click at [926, 513] on input "#2563eb" at bounding box center [974, 512] width 110 height 20
paste input "3b82f6"
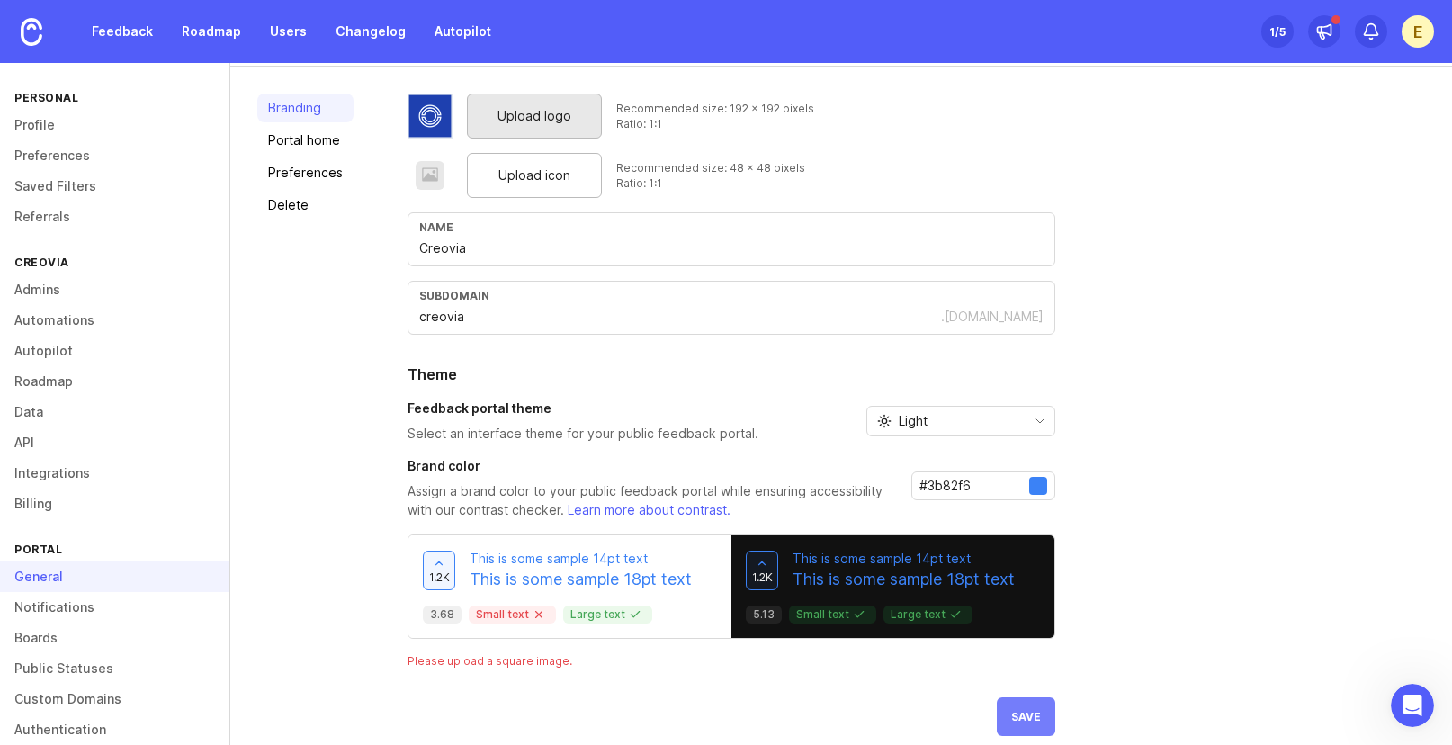
scroll to position [90, 0]
type input "#3b82f6"
click at [1025, 712] on span "Save" at bounding box center [1026, 715] width 30 height 13
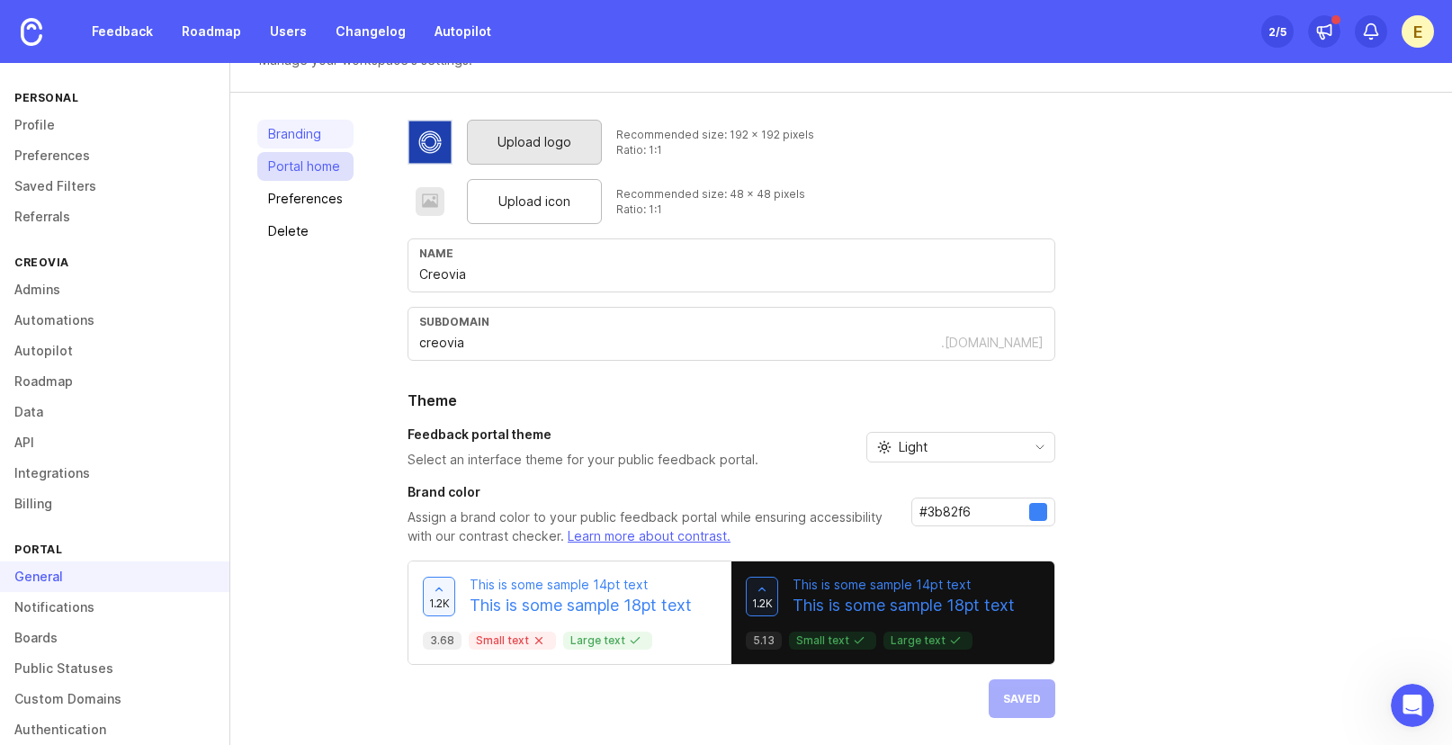
click at [327, 167] on link "Portal home" at bounding box center [305, 166] width 96 height 29
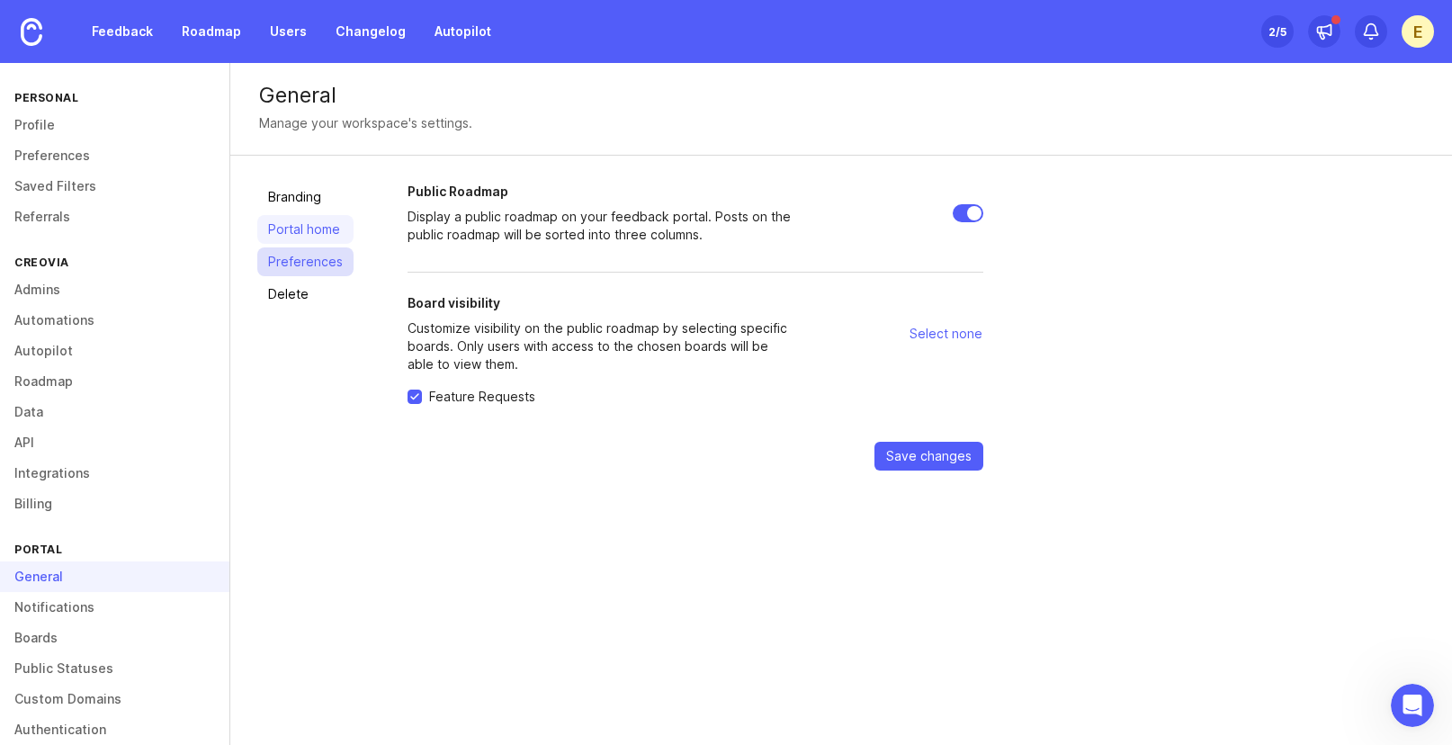
drag, startPoint x: 282, startPoint y: 263, endPoint x: 282, endPoint y: 249, distance: 13.5
click at [283, 263] on link "Preferences" at bounding box center [305, 261] width 96 height 29
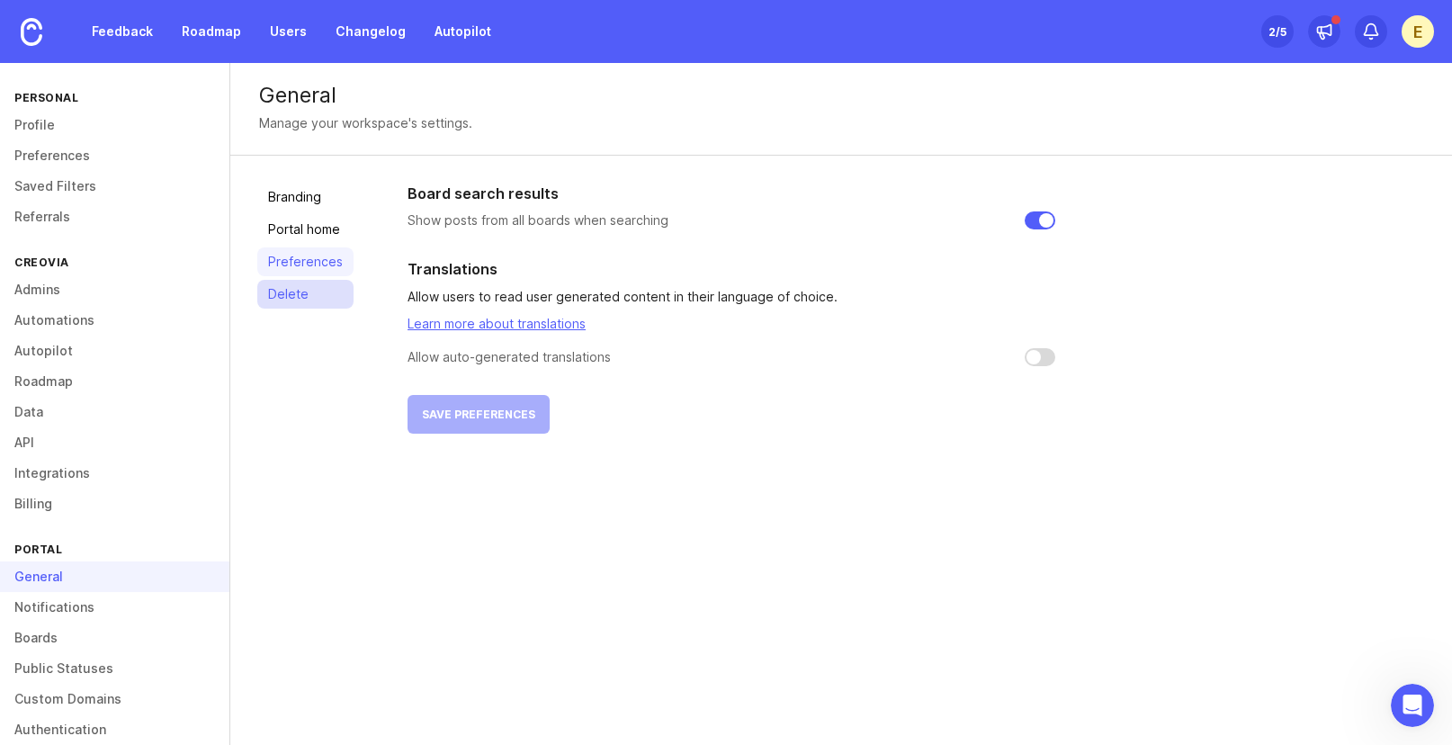
click at [284, 290] on link "Delete" at bounding box center [305, 294] width 96 height 29
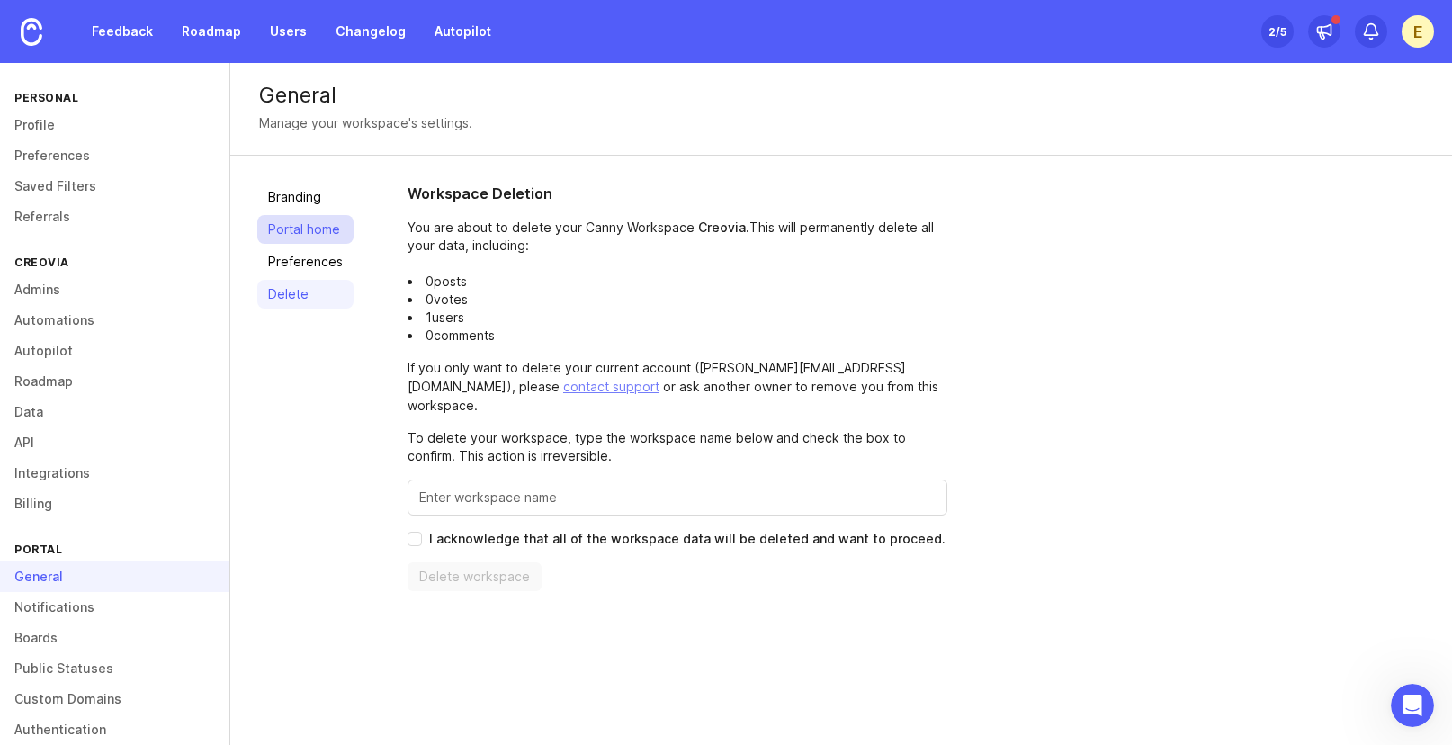
click at [310, 218] on link "Portal home" at bounding box center [305, 229] width 96 height 29
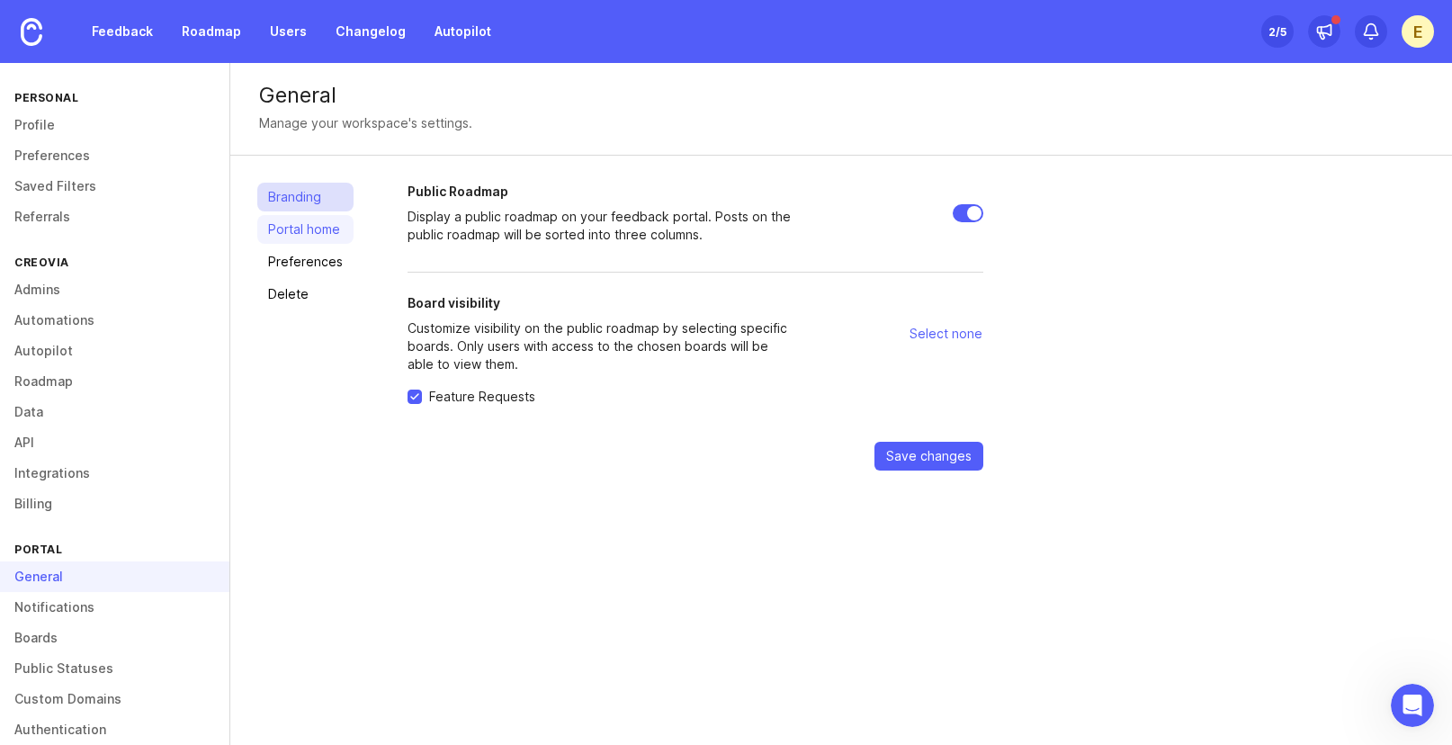
click at [309, 190] on link "Branding" at bounding box center [305, 197] width 96 height 29
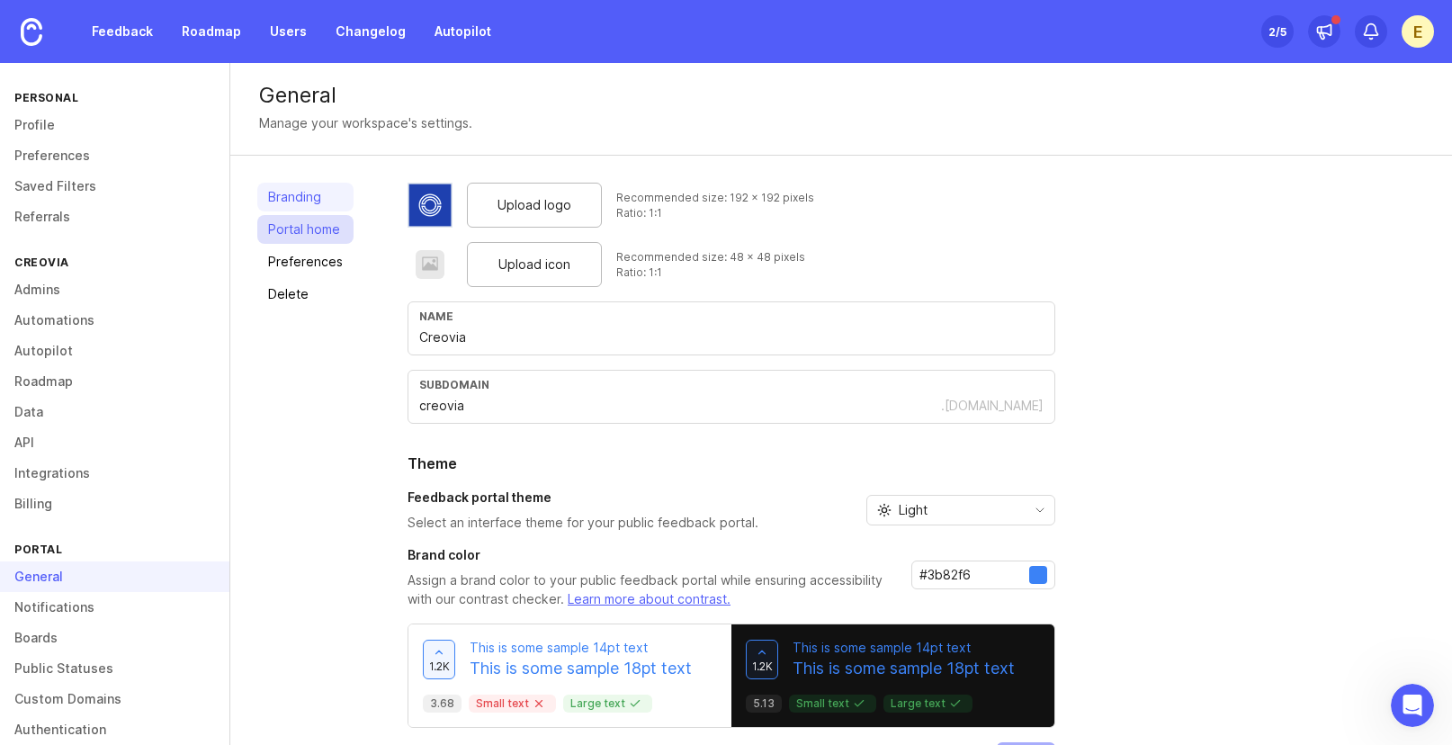
click at [319, 223] on link "Portal home" at bounding box center [305, 229] width 96 height 29
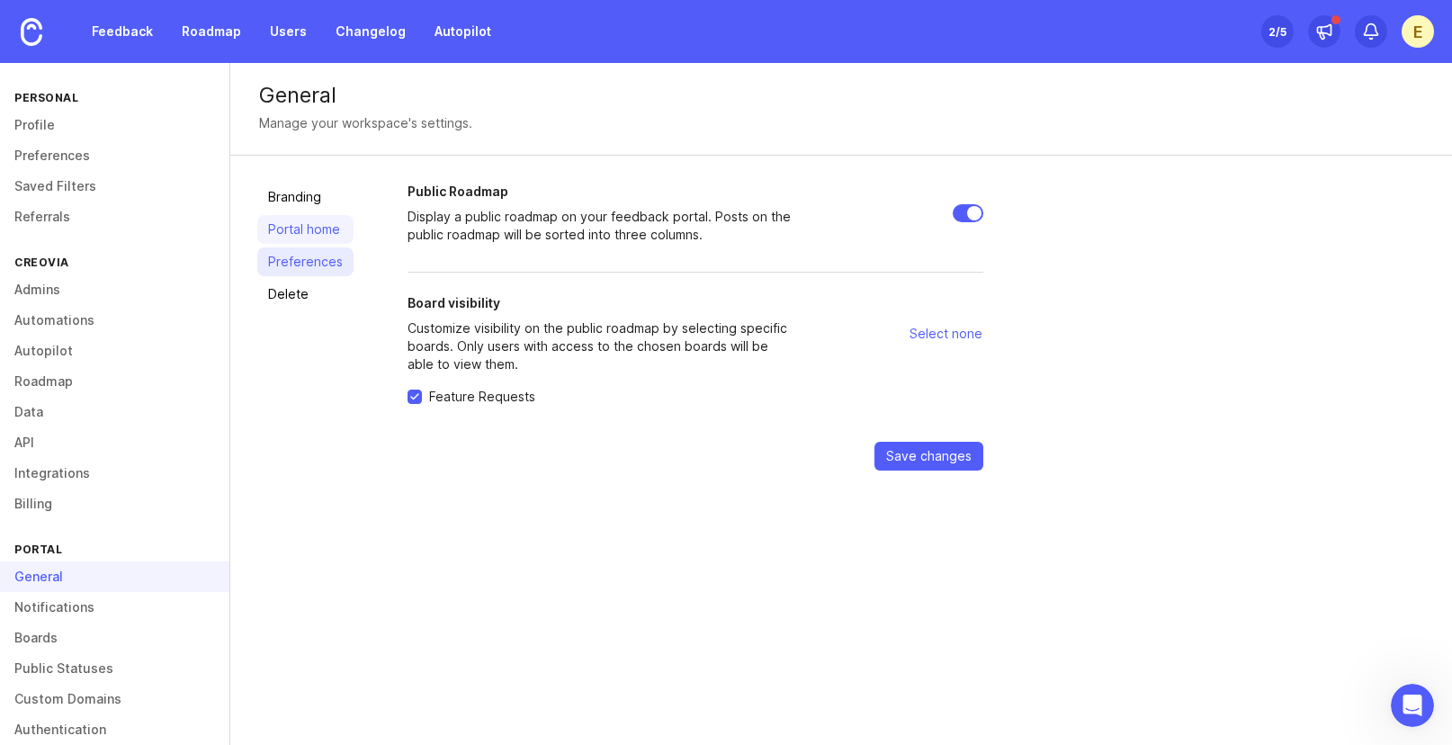
click at [313, 246] on div "Branding Portal home Preferences Delete" at bounding box center [305, 327] width 96 height 288
click at [289, 315] on div "Branding Portal home Preferences Delete" at bounding box center [305, 327] width 96 height 288
click at [31, 121] on link "Profile" at bounding box center [114, 125] width 229 height 31
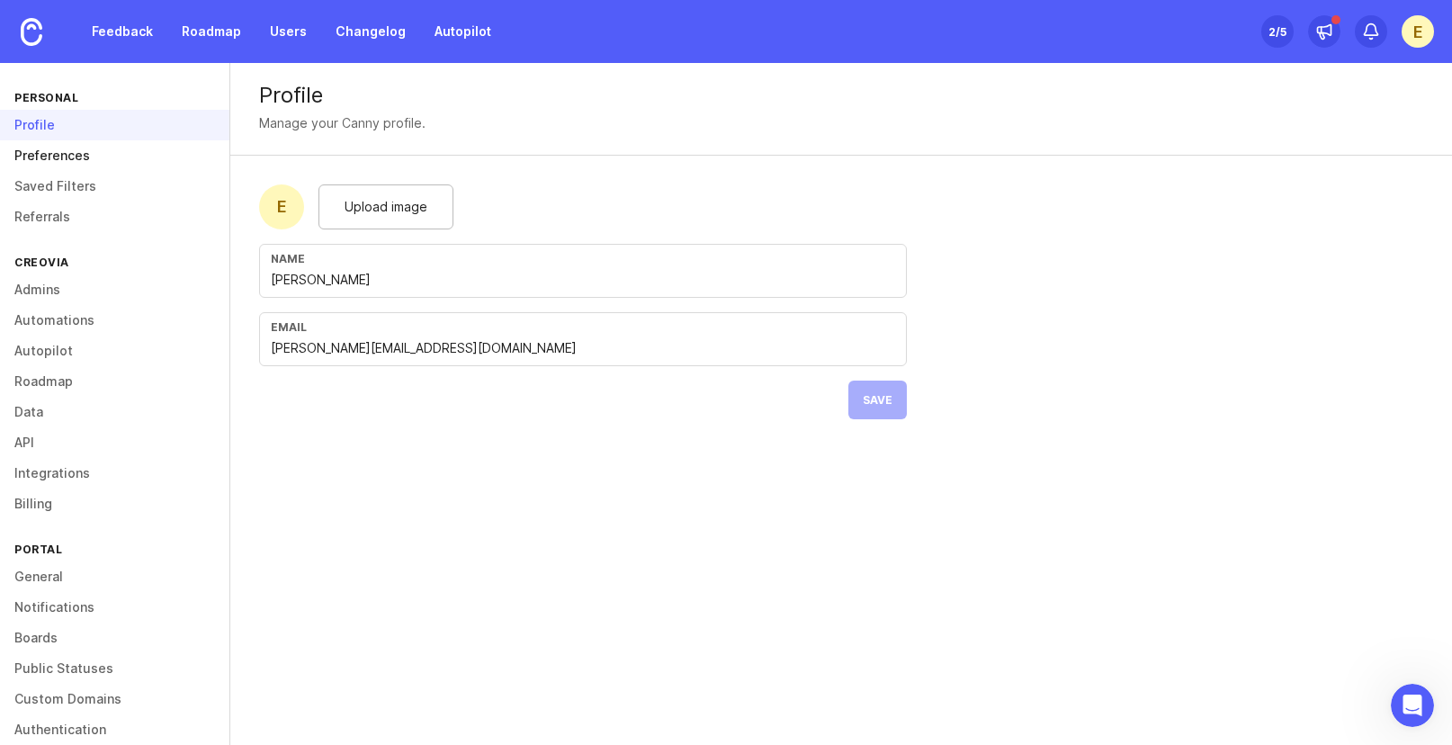
click at [76, 157] on link "Preferences" at bounding box center [114, 155] width 229 height 31
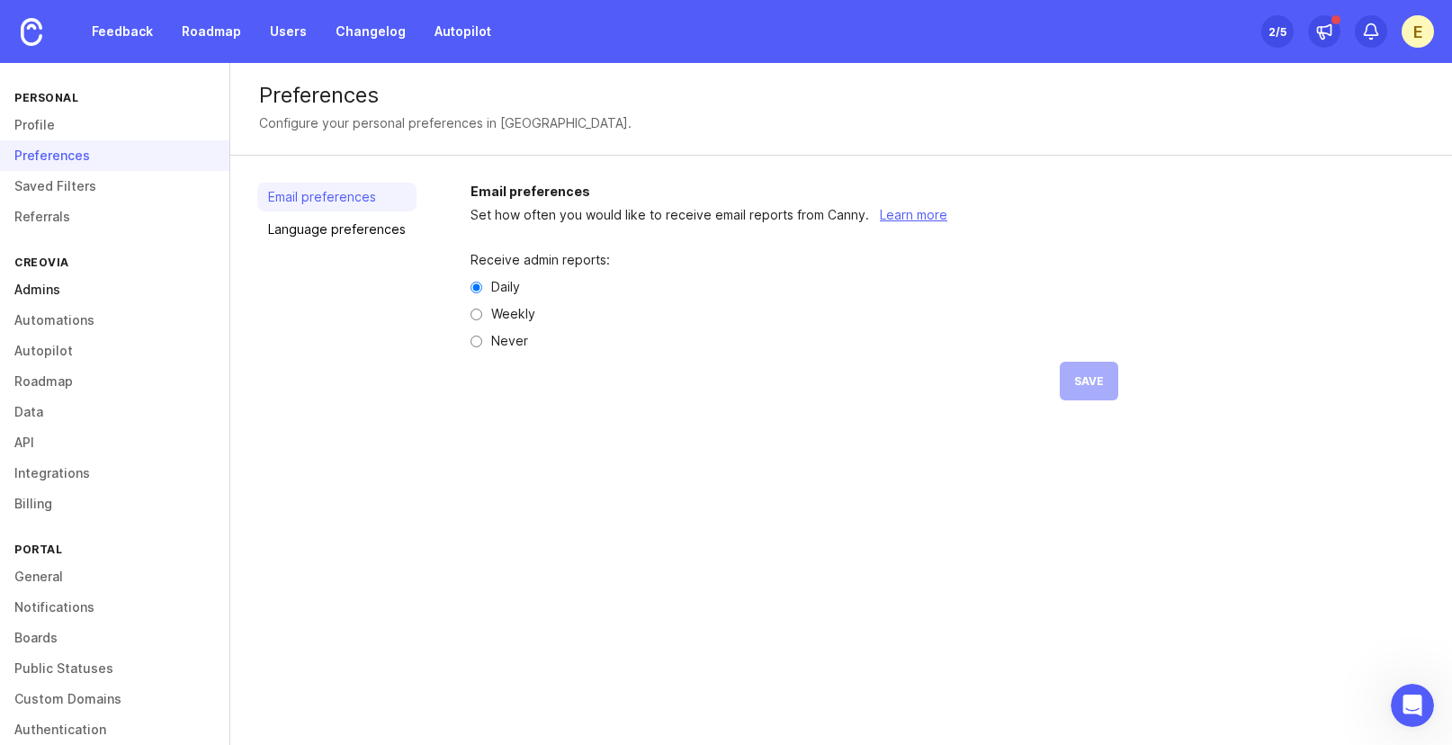
click at [52, 300] on link "Admins" at bounding box center [114, 289] width 229 height 31
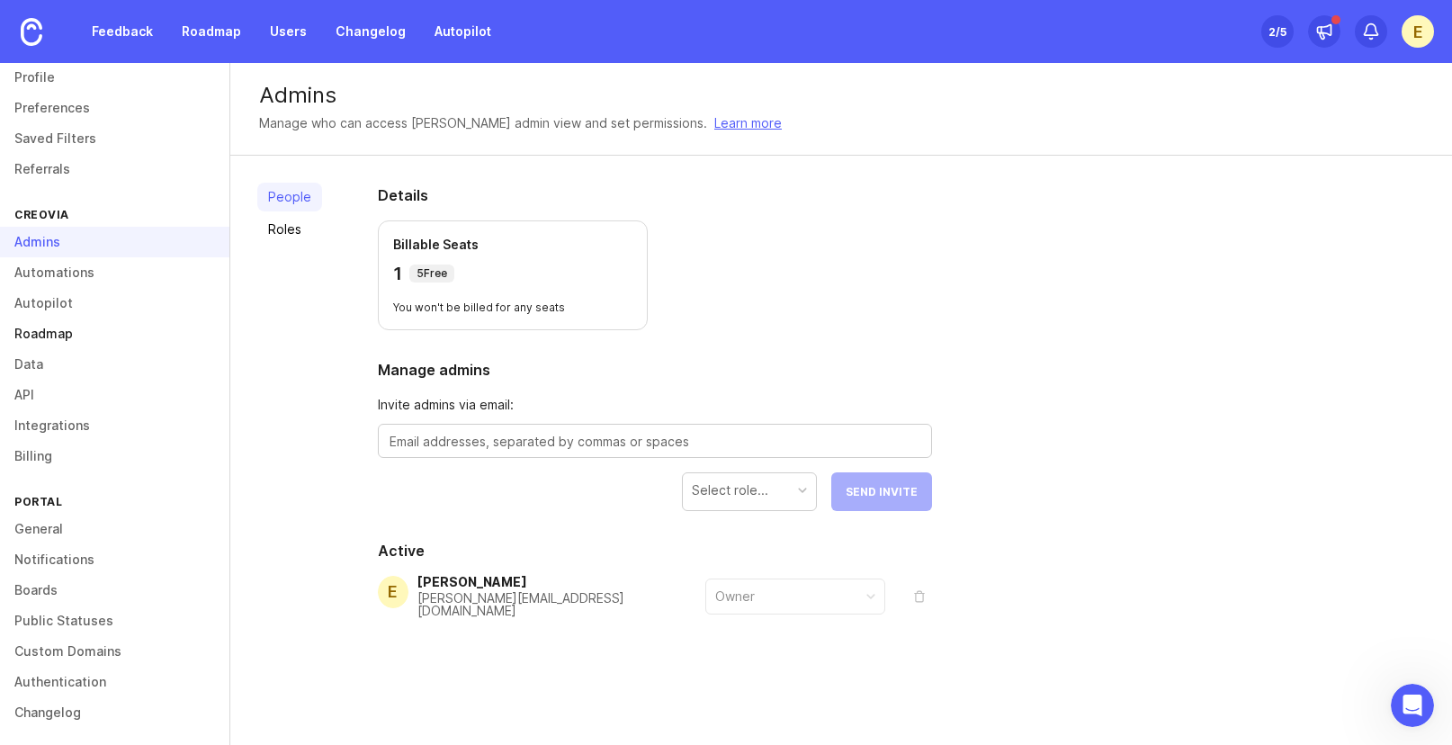
scroll to position [53, 0]
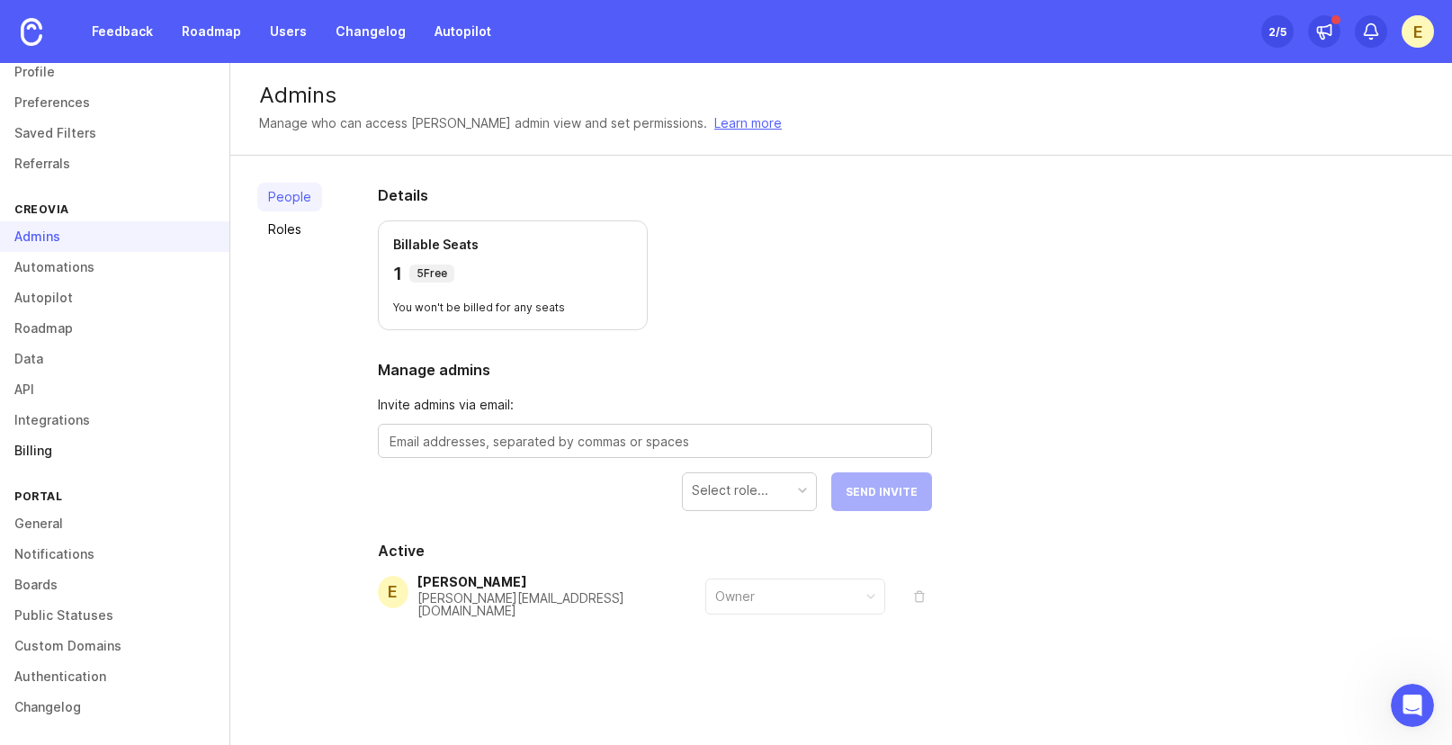
click at [69, 447] on link "Billing" at bounding box center [114, 450] width 229 height 31
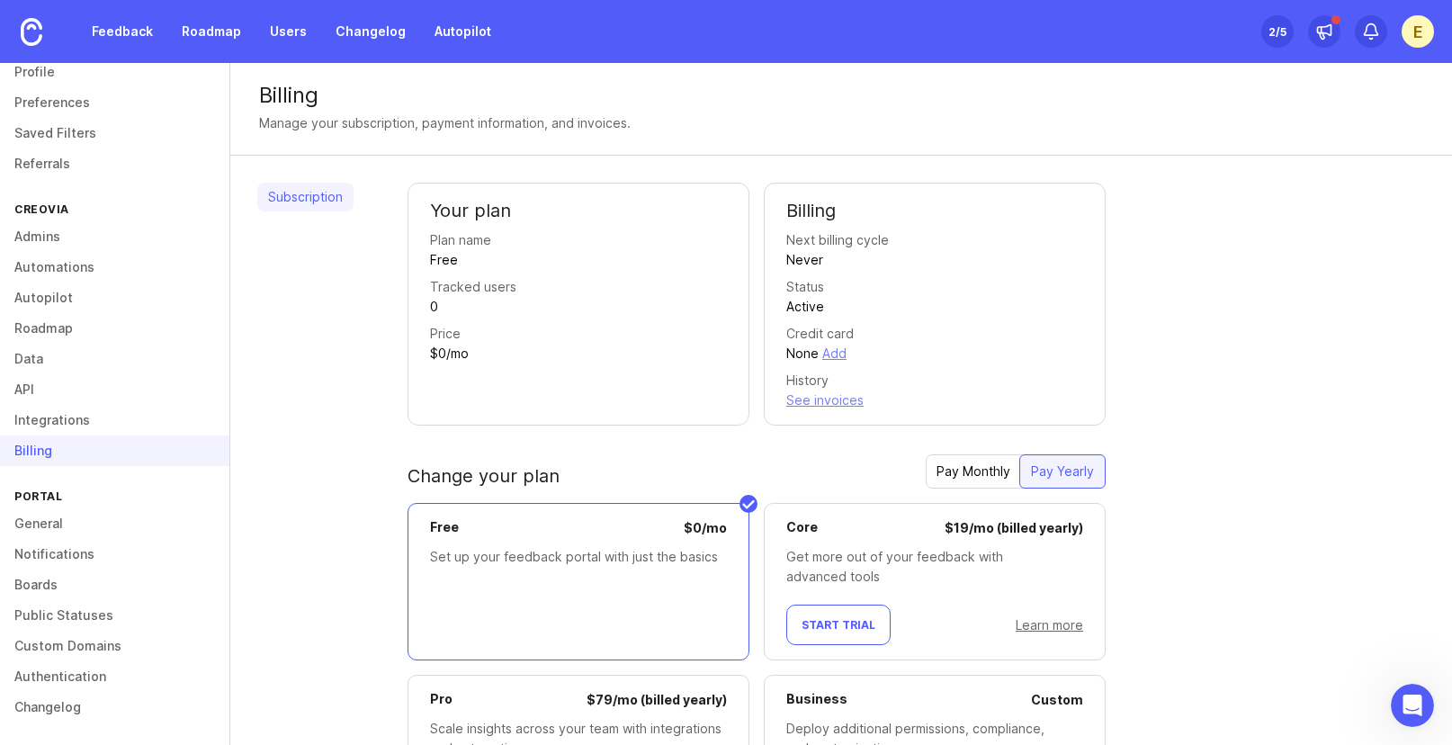
click at [1008, 479] on div "Pay Monthly" at bounding box center [973, 471] width 95 height 32
click at [1062, 482] on div "Pay Yearly" at bounding box center [1063, 471] width 85 height 32
click at [38, 28] on img at bounding box center [32, 32] width 22 height 28
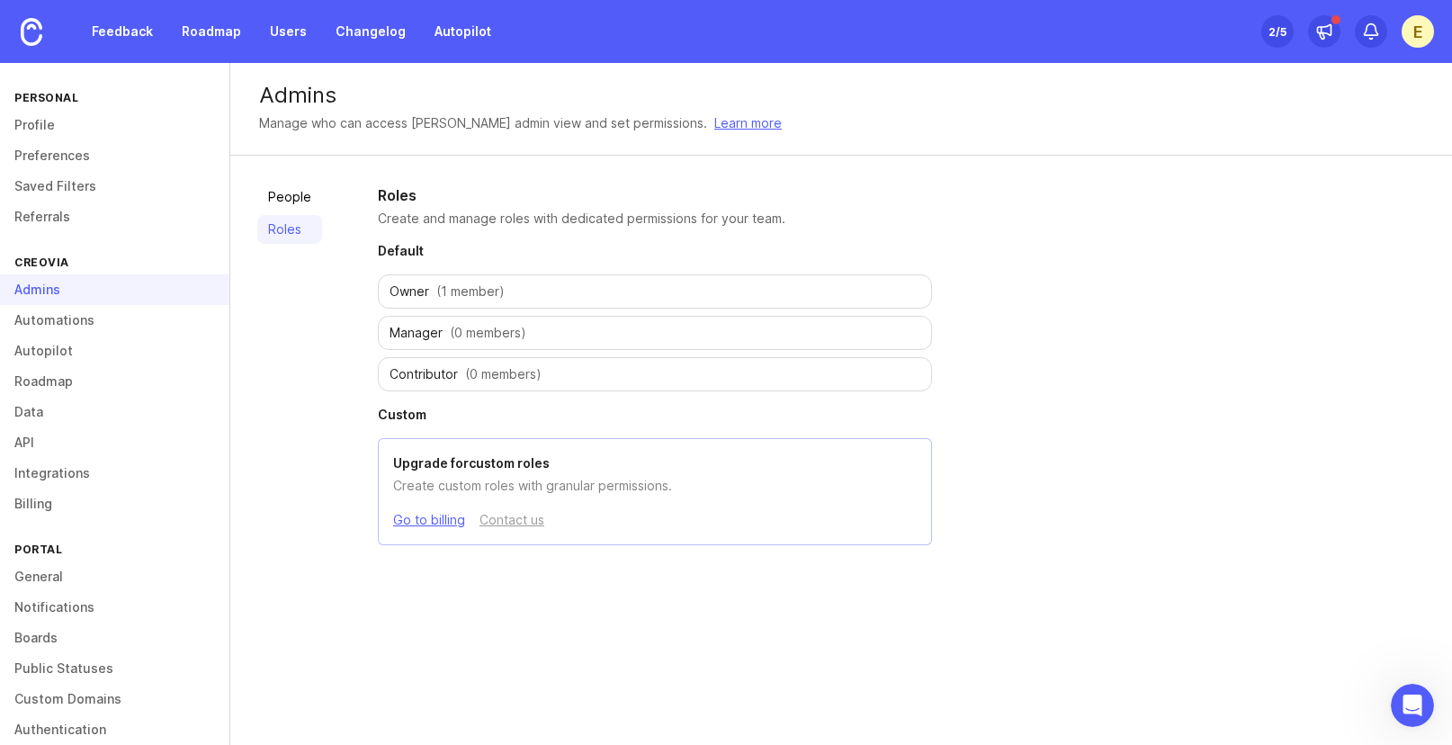
click at [447, 283] on span "(1 member)" at bounding box center [470, 291] width 68 height 18
drag, startPoint x: 448, startPoint y: 338, endPoint x: 452, endPoint y: 429, distance: 90.9
click at [450, 338] on span "(0 members)" at bounding box center [488, 333] width 76 height 18
click at [53, 37] on link at bounding box center [31, 31] width 63 height 63
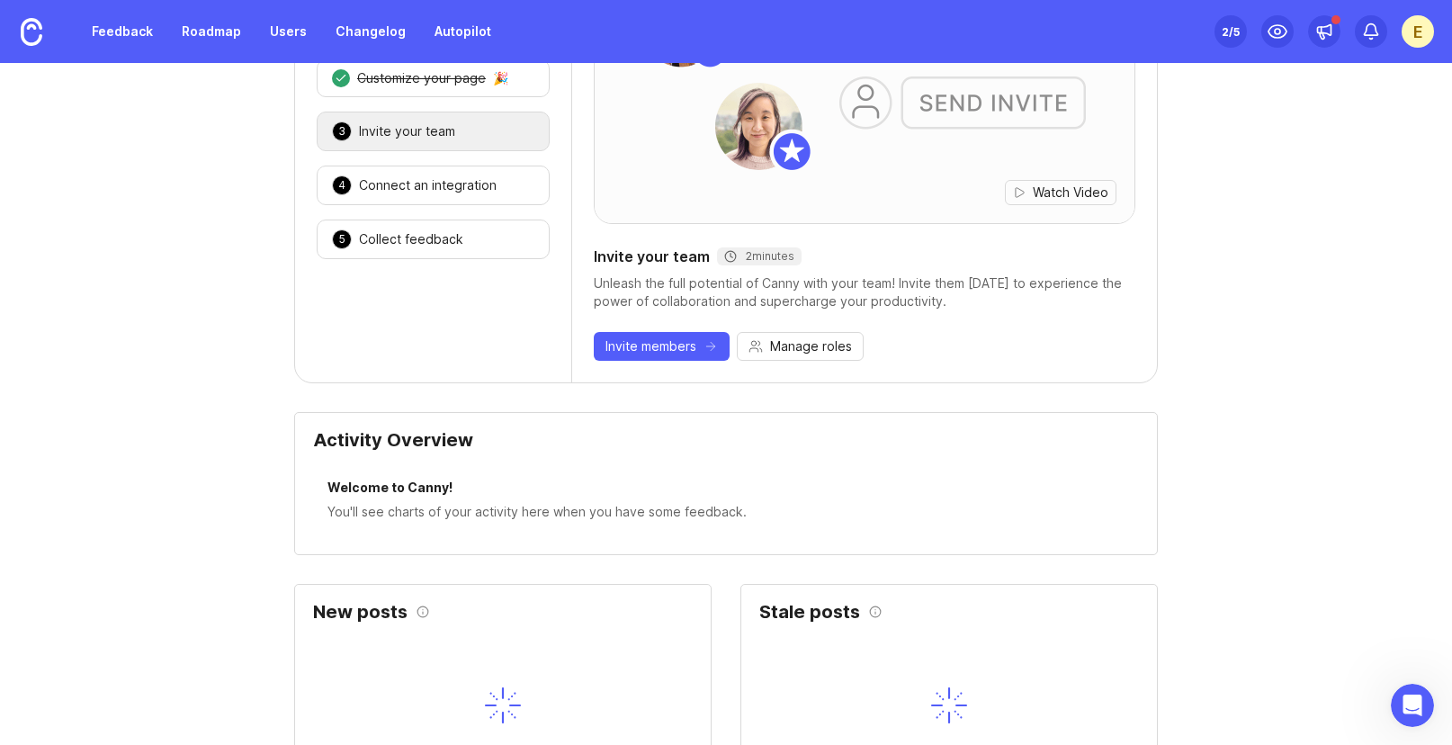
scroll to position [83, 0]
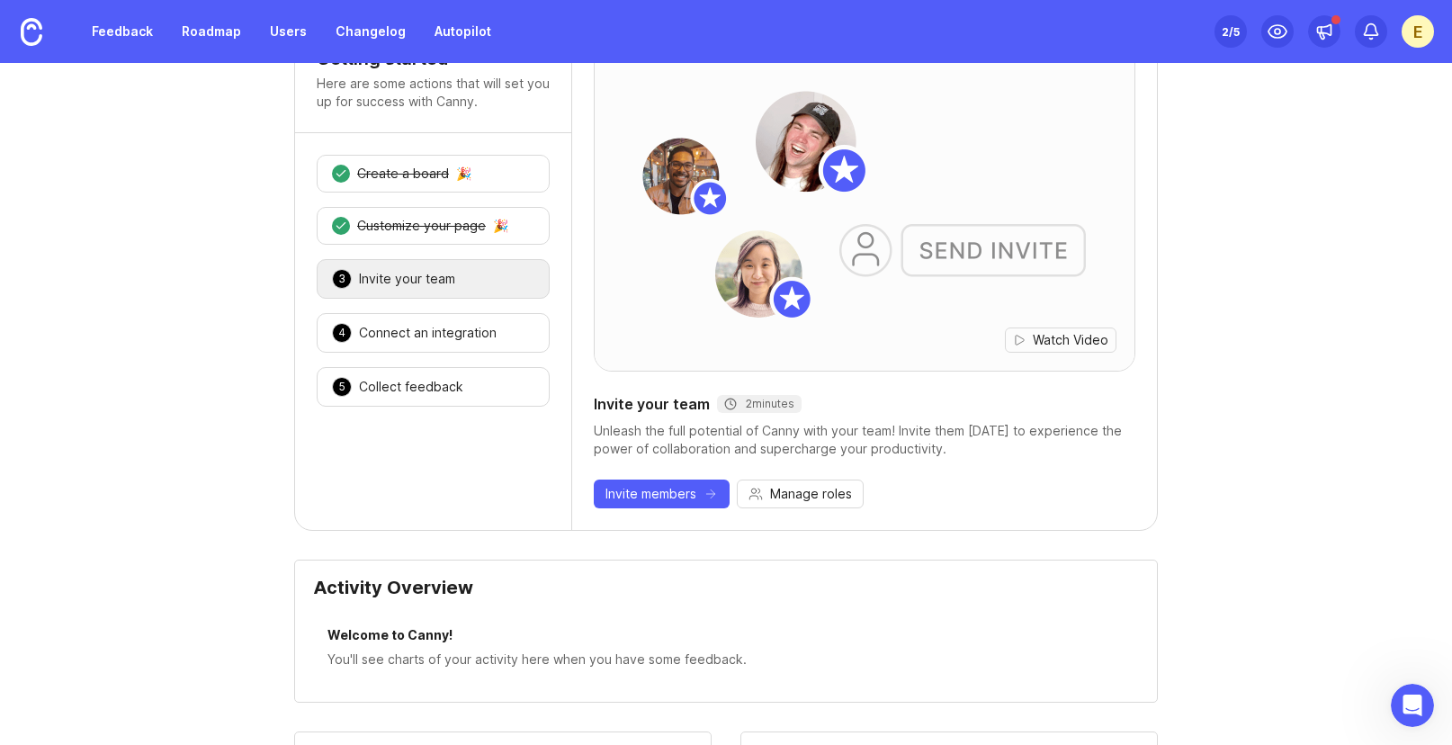
click at [373, 310] on div "1 Create a board 🎉 2 Customize your page 🎉 3 Invite your team 🎉 4 Connect an in…" at bounding box center [433, 280] width 276 height 295
click at [371, 328] on div "Connect an integration" at bounding box center [428, 333] width 138 height 18
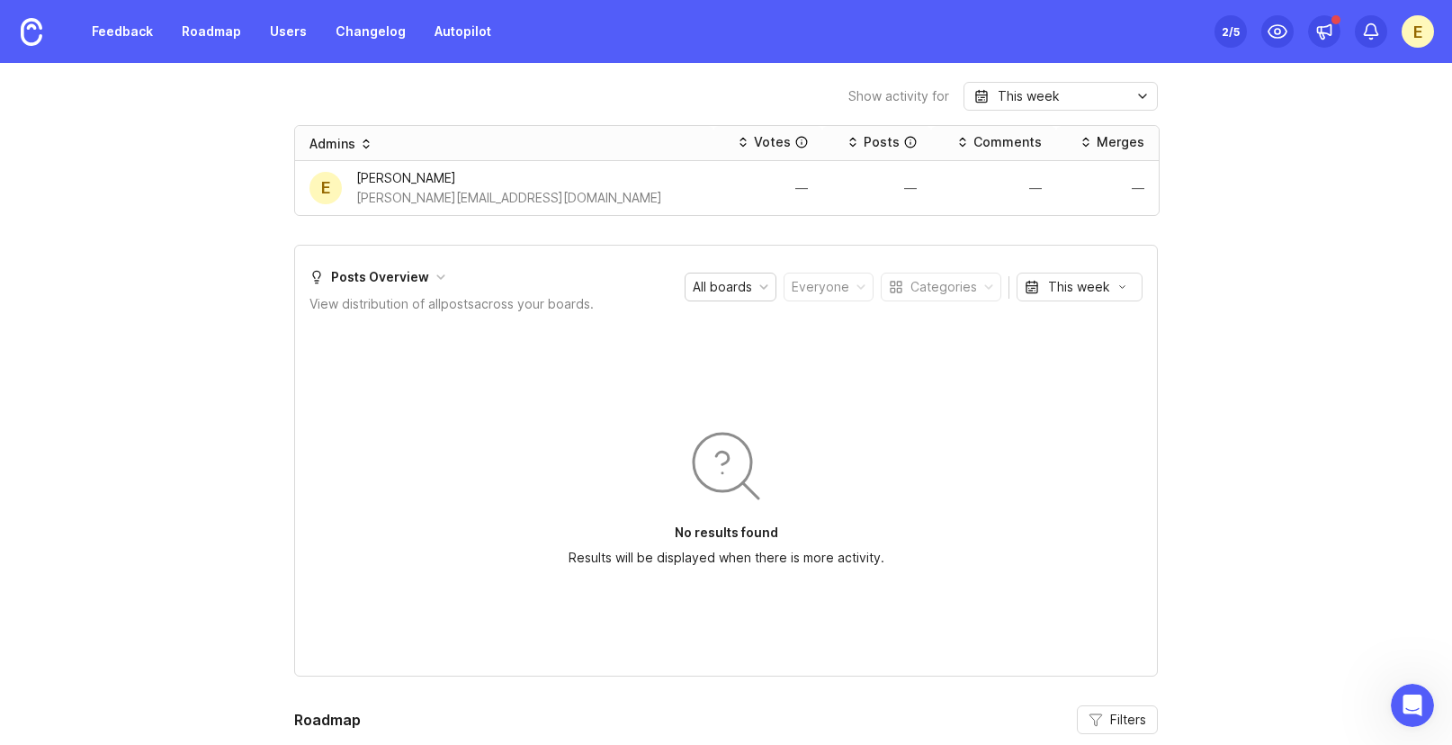
scroll to position [533, 0]
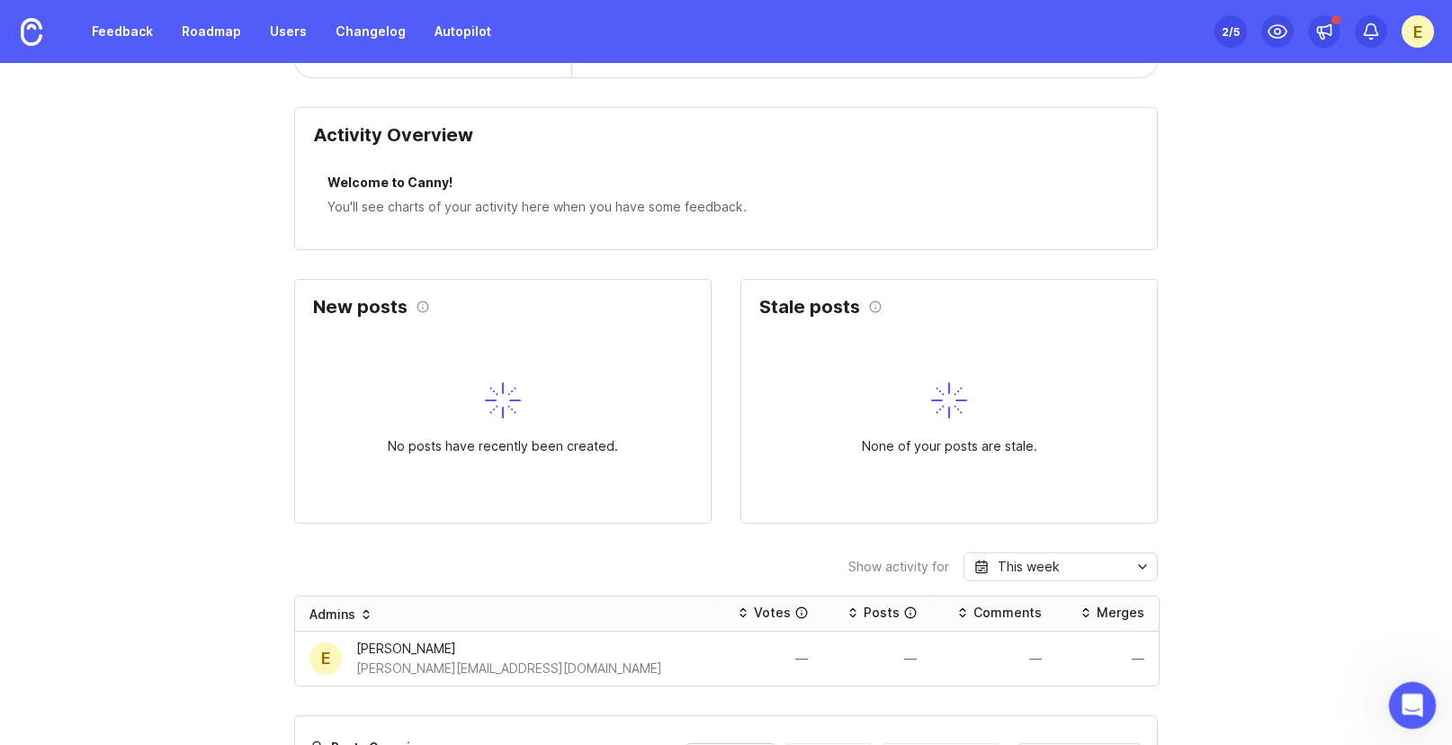
click at [1406, 699] on icon "Open Intercom Messenger" at bounding box center [1410, 703] width 30 height 30
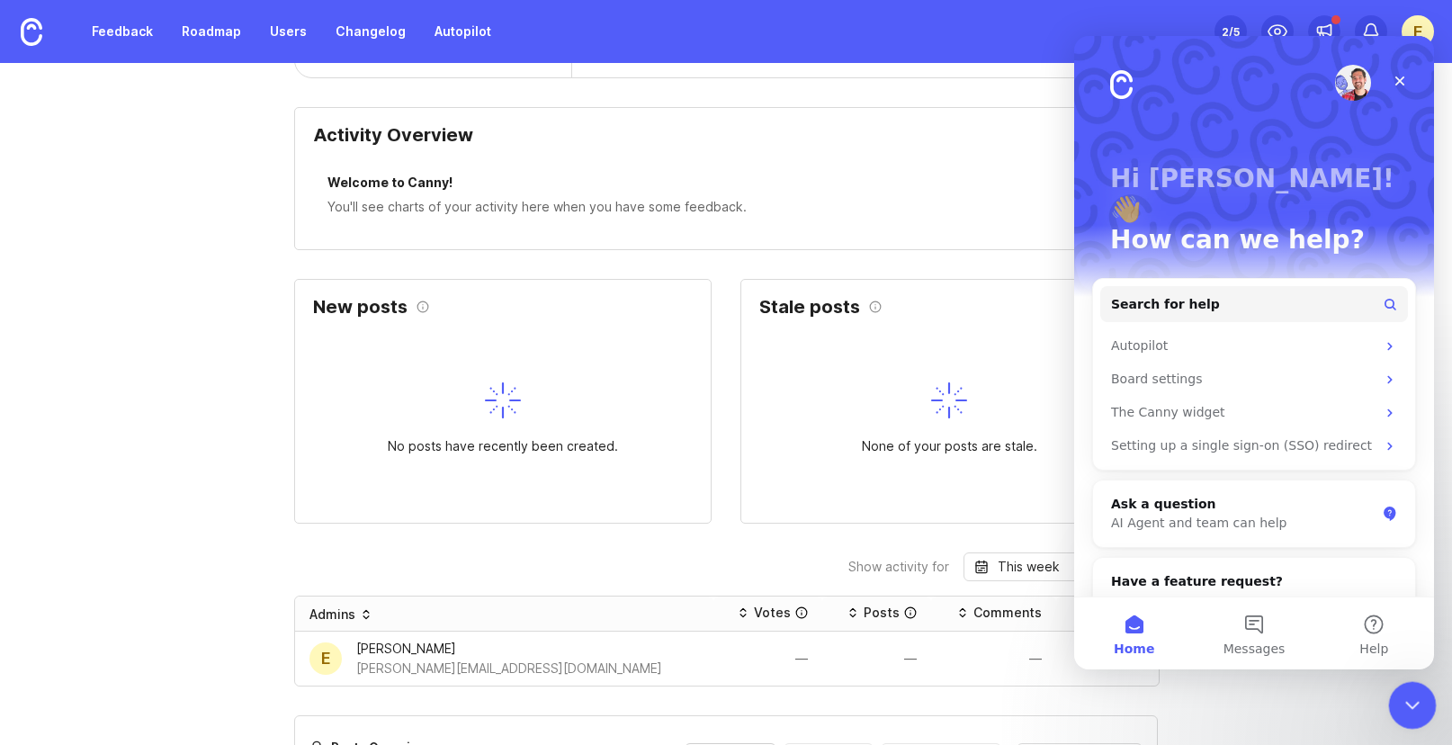
click at [1405, 700] on icon "Close Intercom Messenger" at bounding box center [1410, 703] width 22 height 22
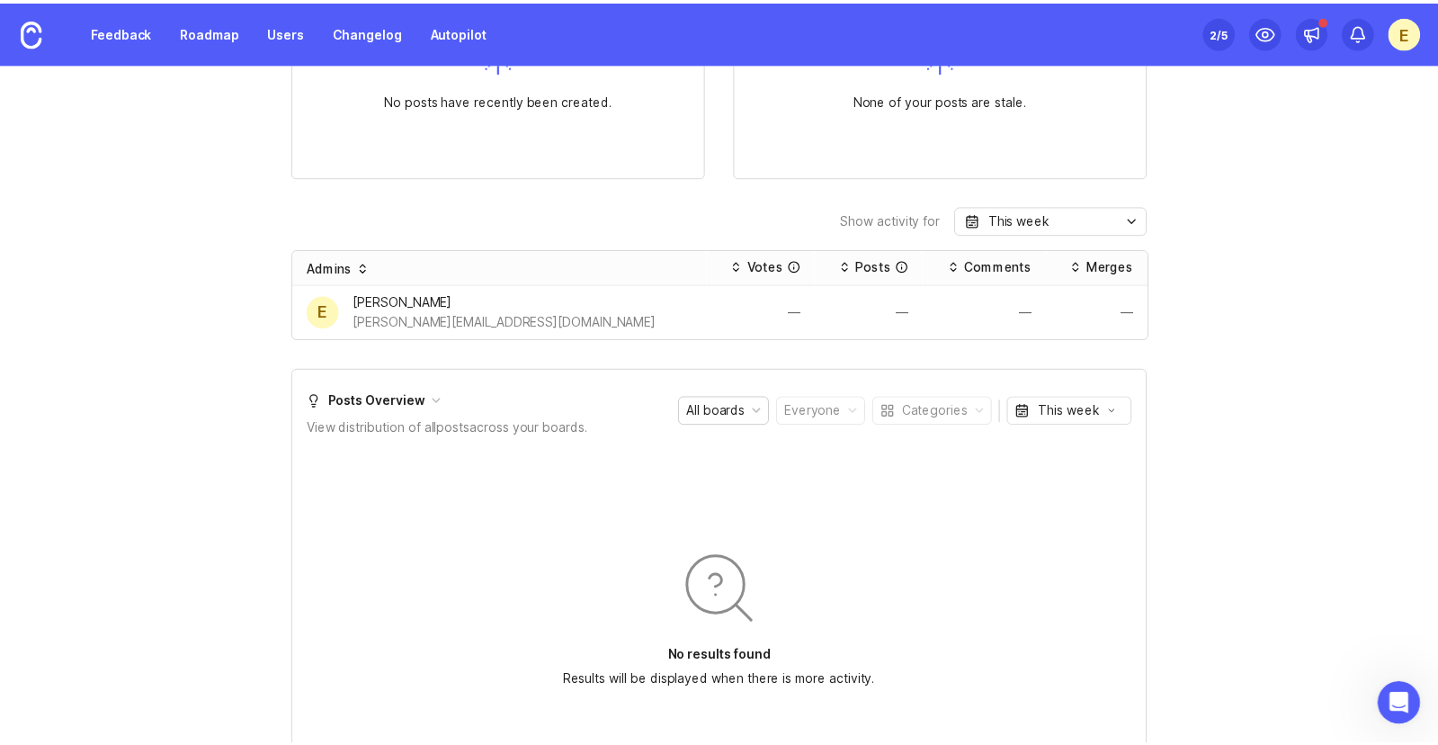
scroll to position [0, 0]
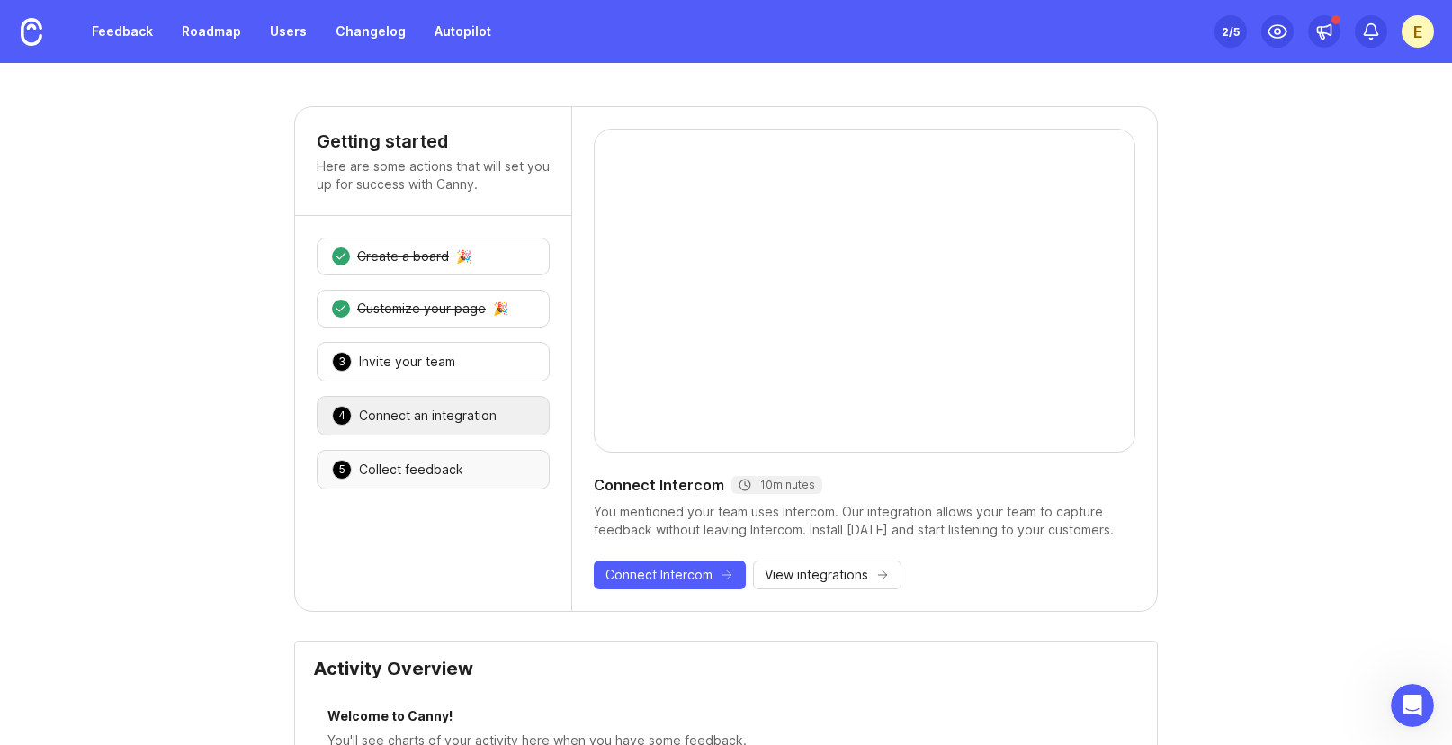
click at [389, 488] on div "5 Collect feedback 🎉" at bounding box center [433, 470] width 233 height 40
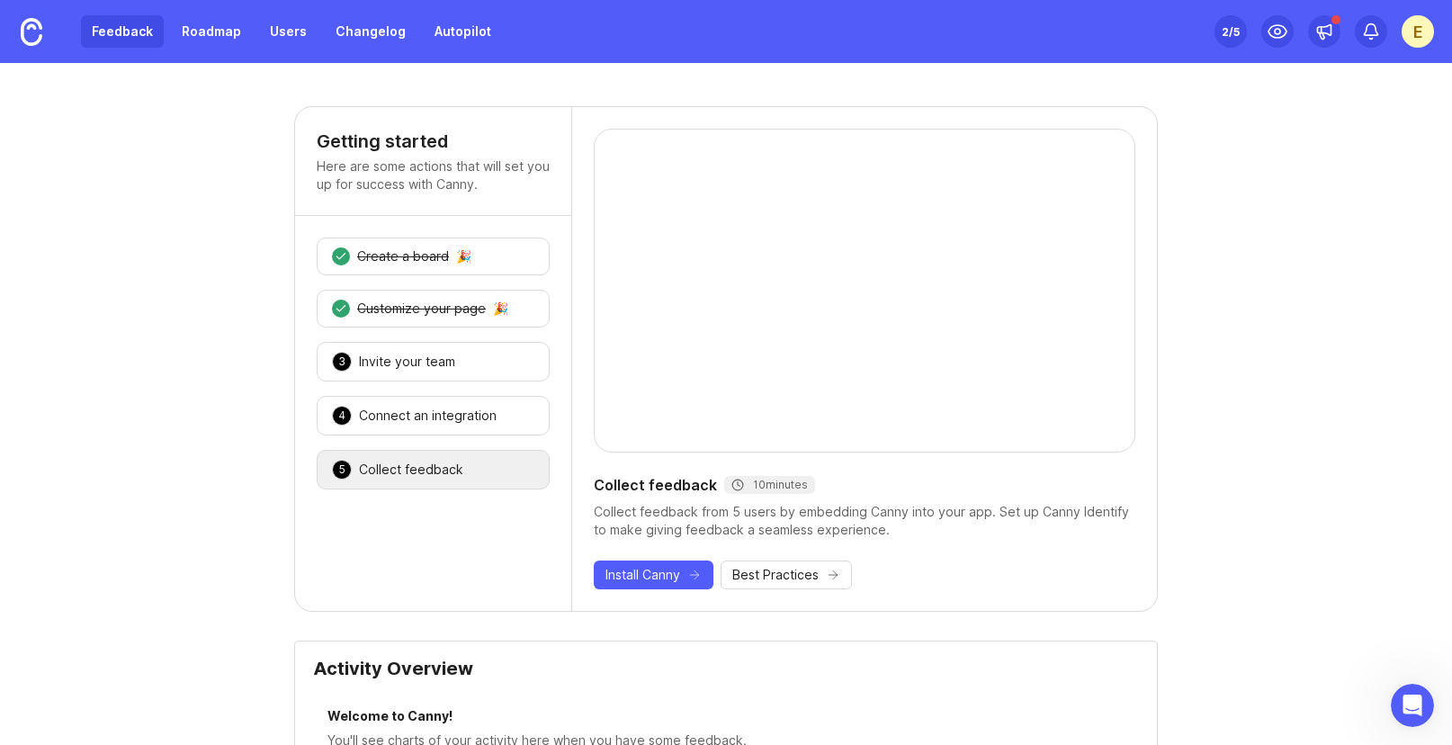
click at [122, 47] on link "Feedback" at bounding box center [122, 31] width 83 height 32
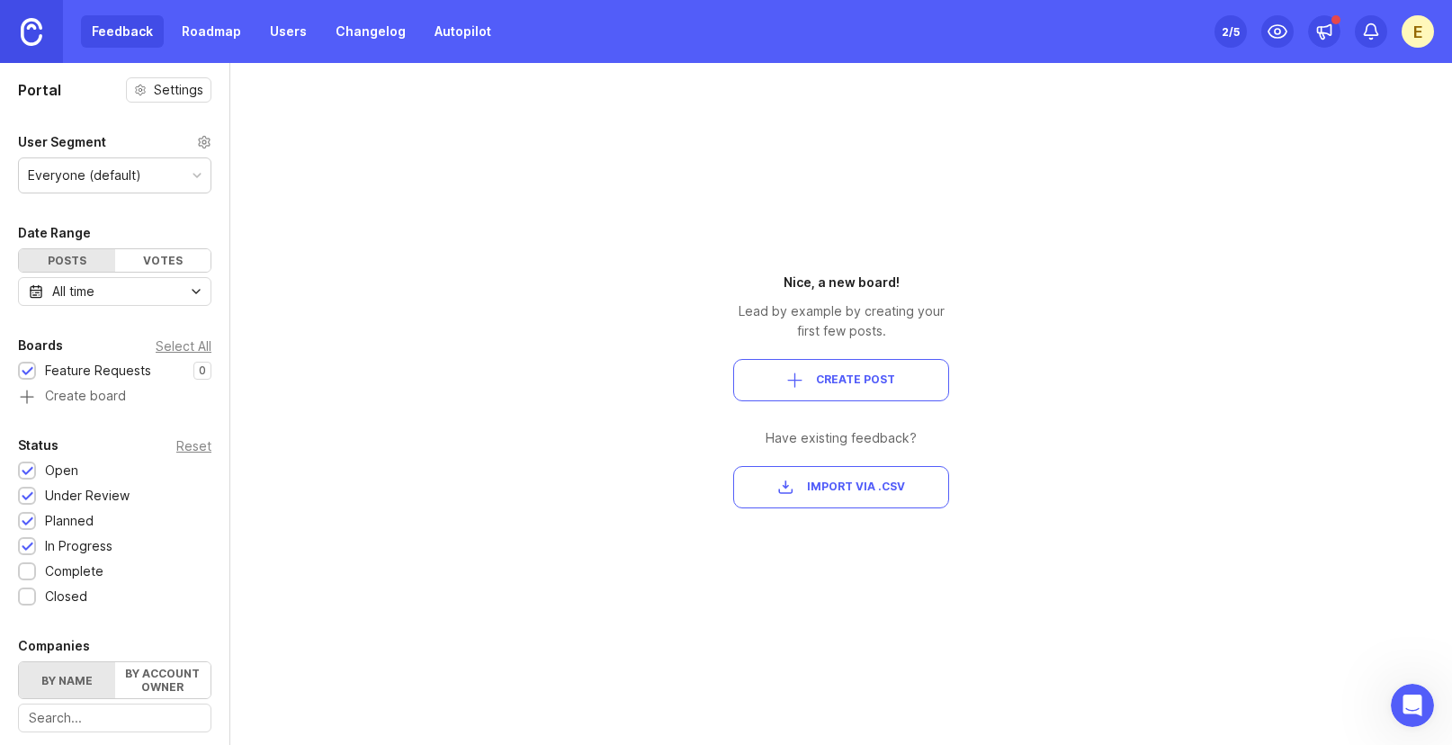
click at [62, 22] on link at bounding box center [31, 31] width 63 height 63
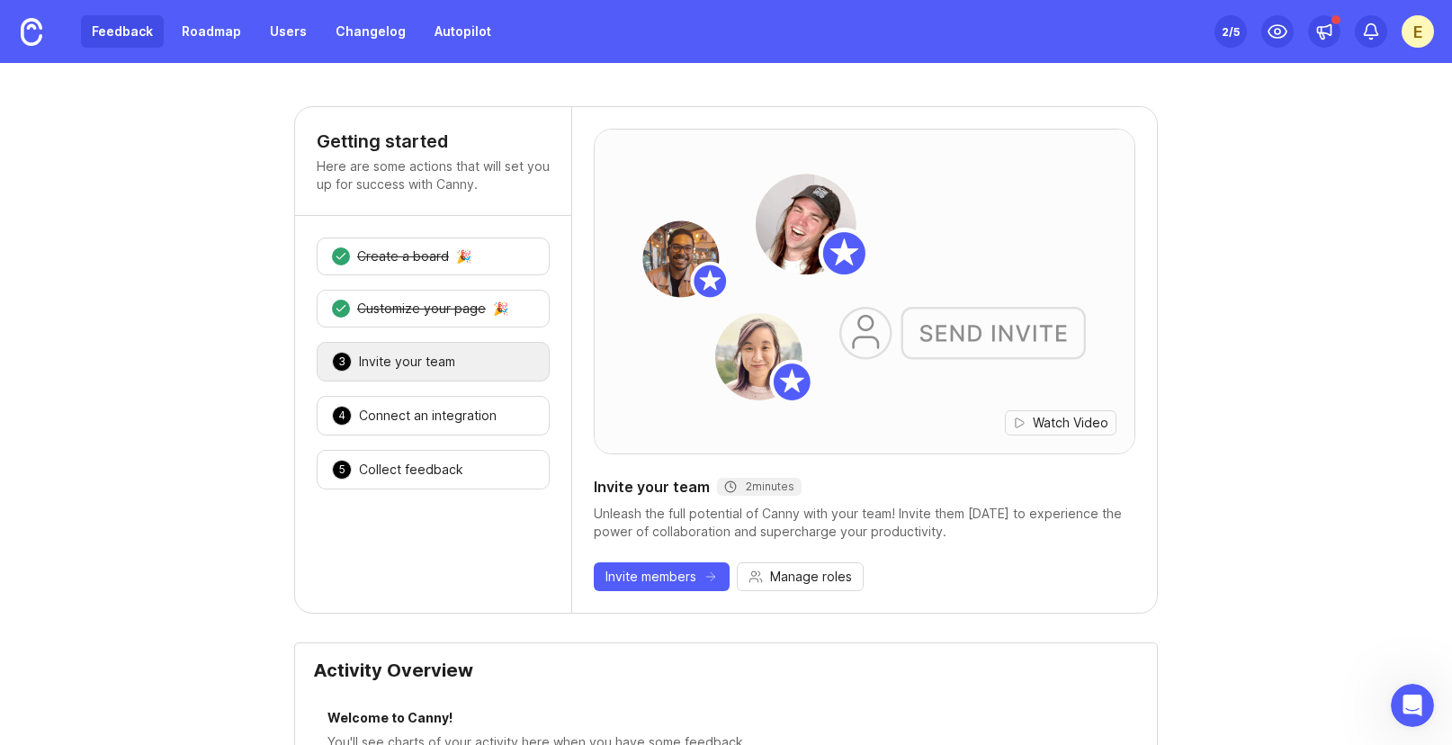
click at [112, 31] on link "Feedback" at bounding box center [122, 31] width 83 height 32
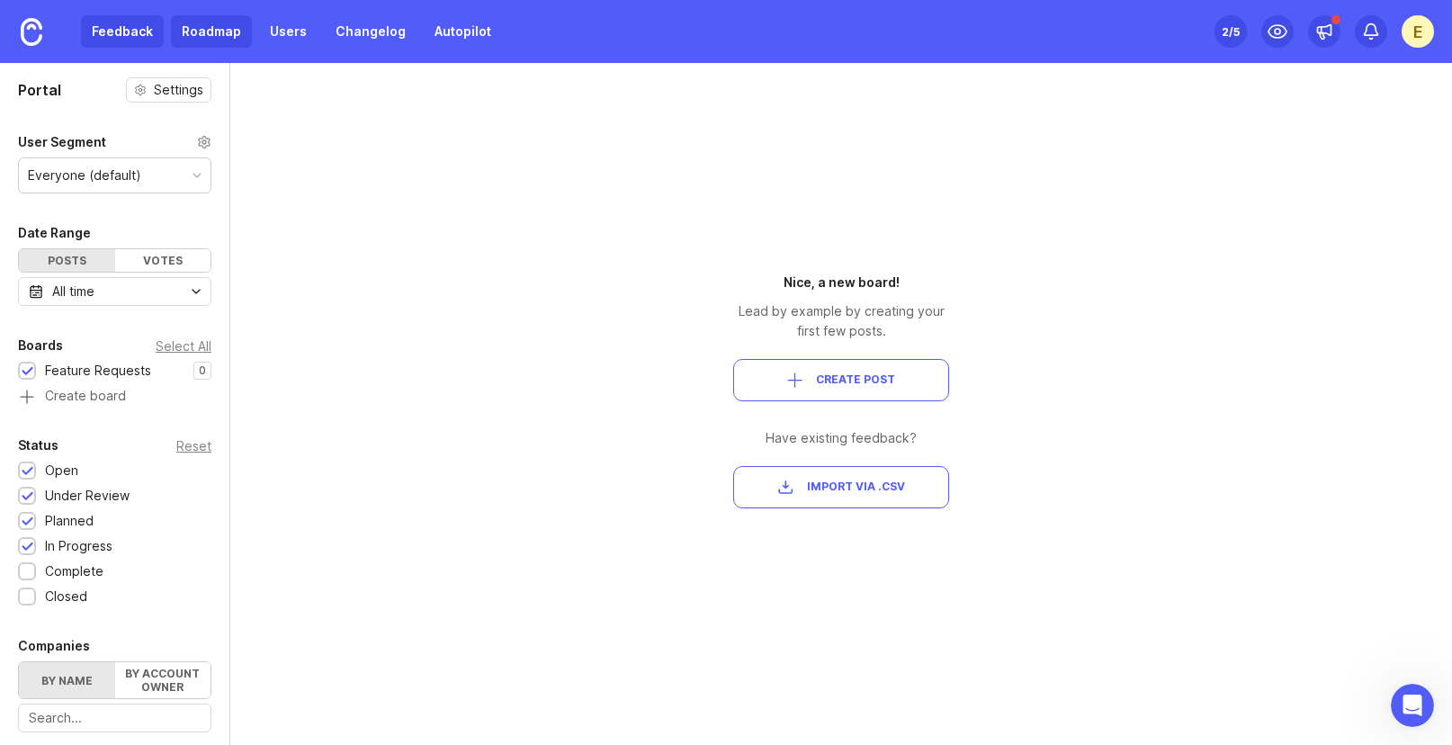
click at [213, 25] on link "Roadmap" at bounding box center [211, 31] width 81 height 32
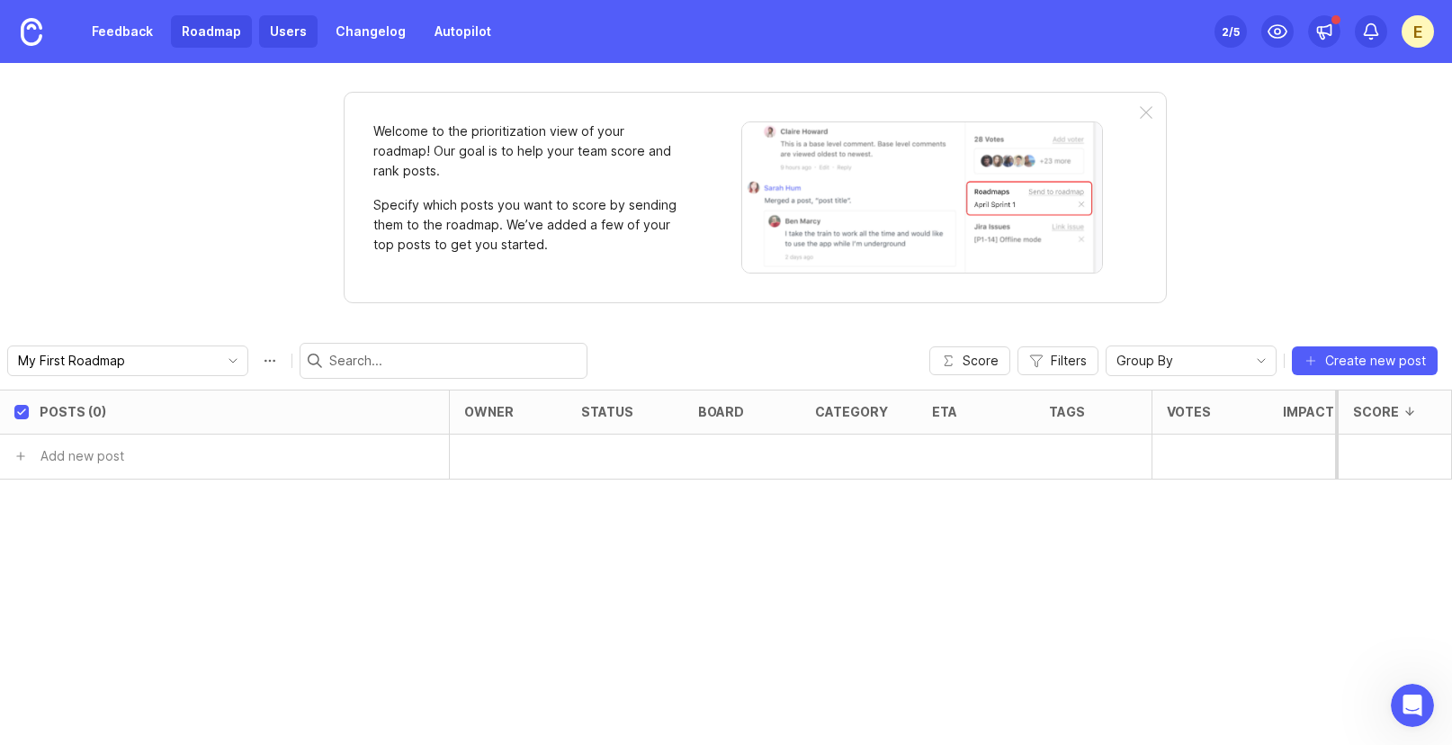
click at [298, 29] on link "Users" at bounding box center [288, 31] width 58 height 32
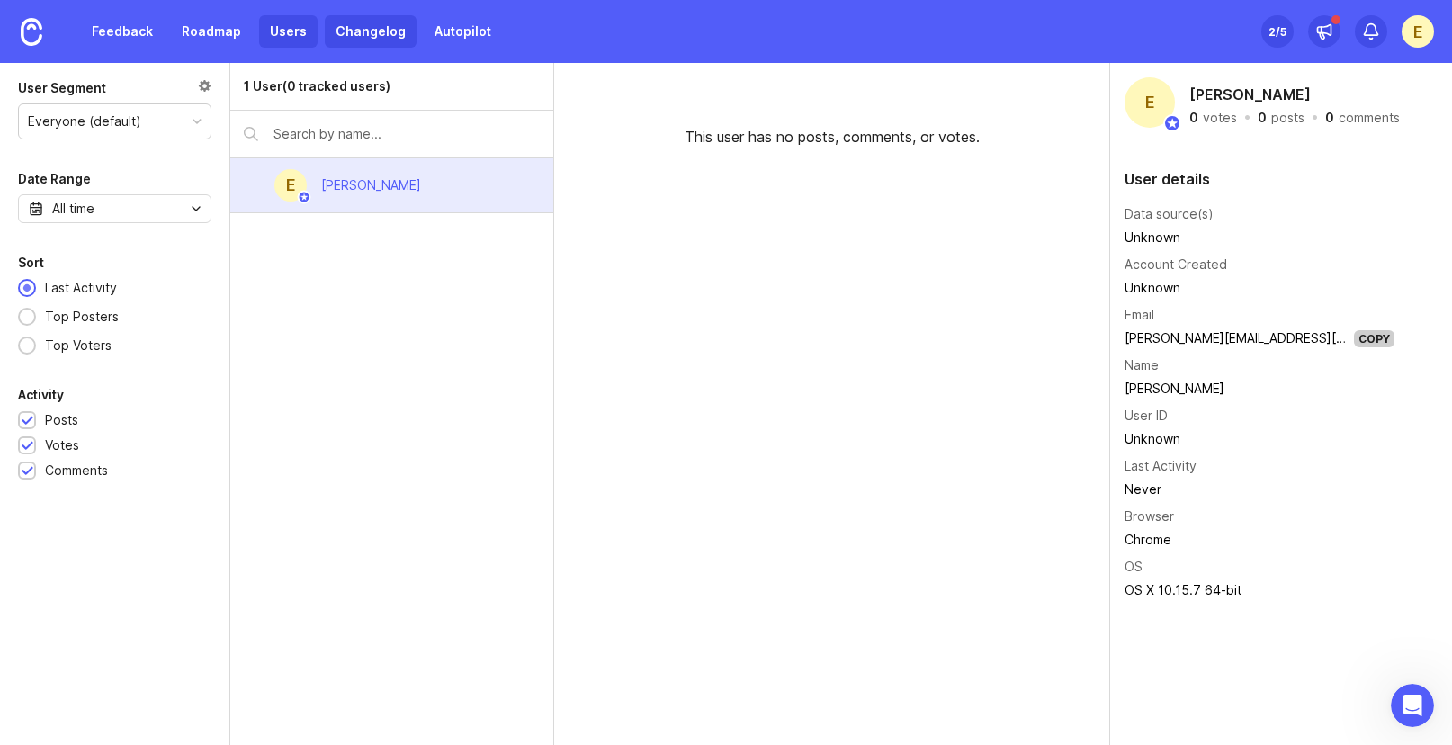
click at [332, 34] on link "Changelog" at bounding box center [371, 31] width 92 height 32
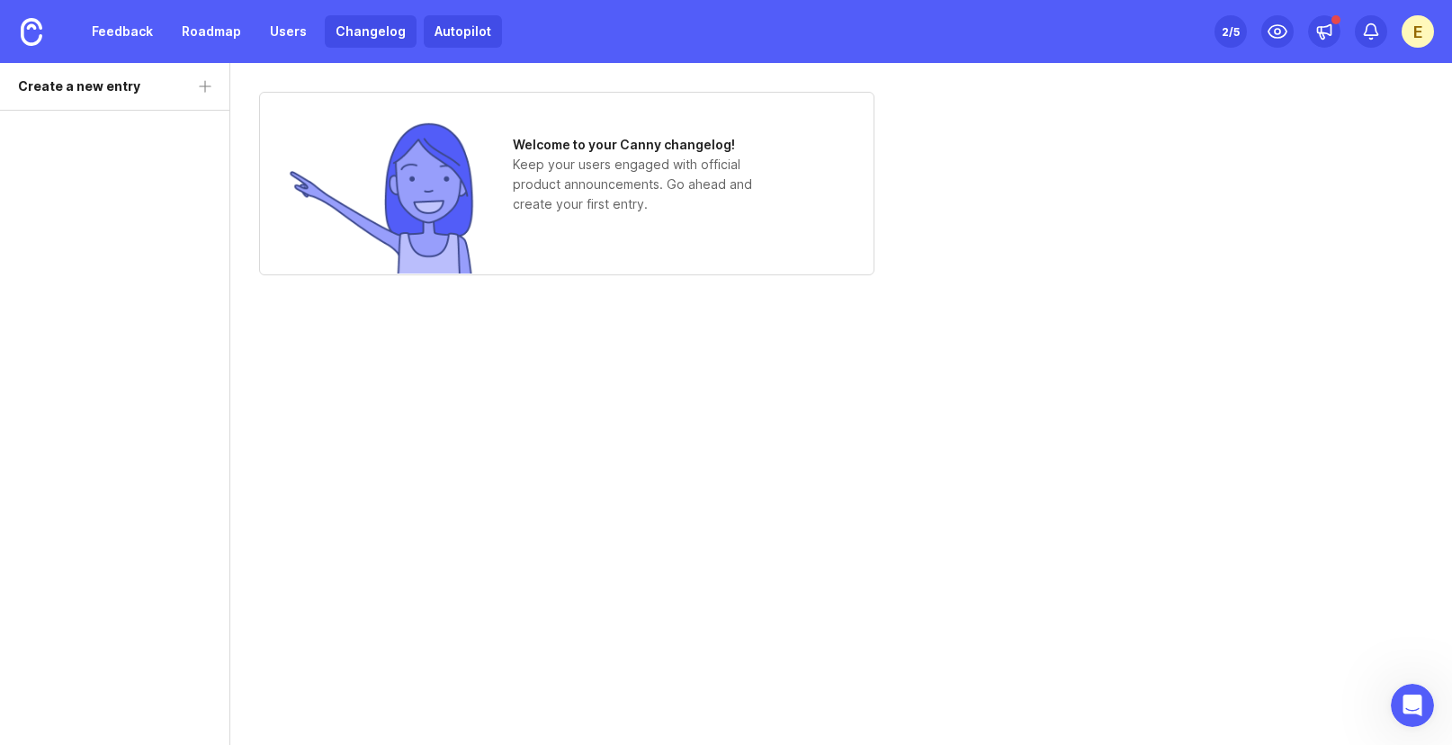
click at [424, 25] on link "Autopilot" at bounding box center [463, 31] width 78 height 32
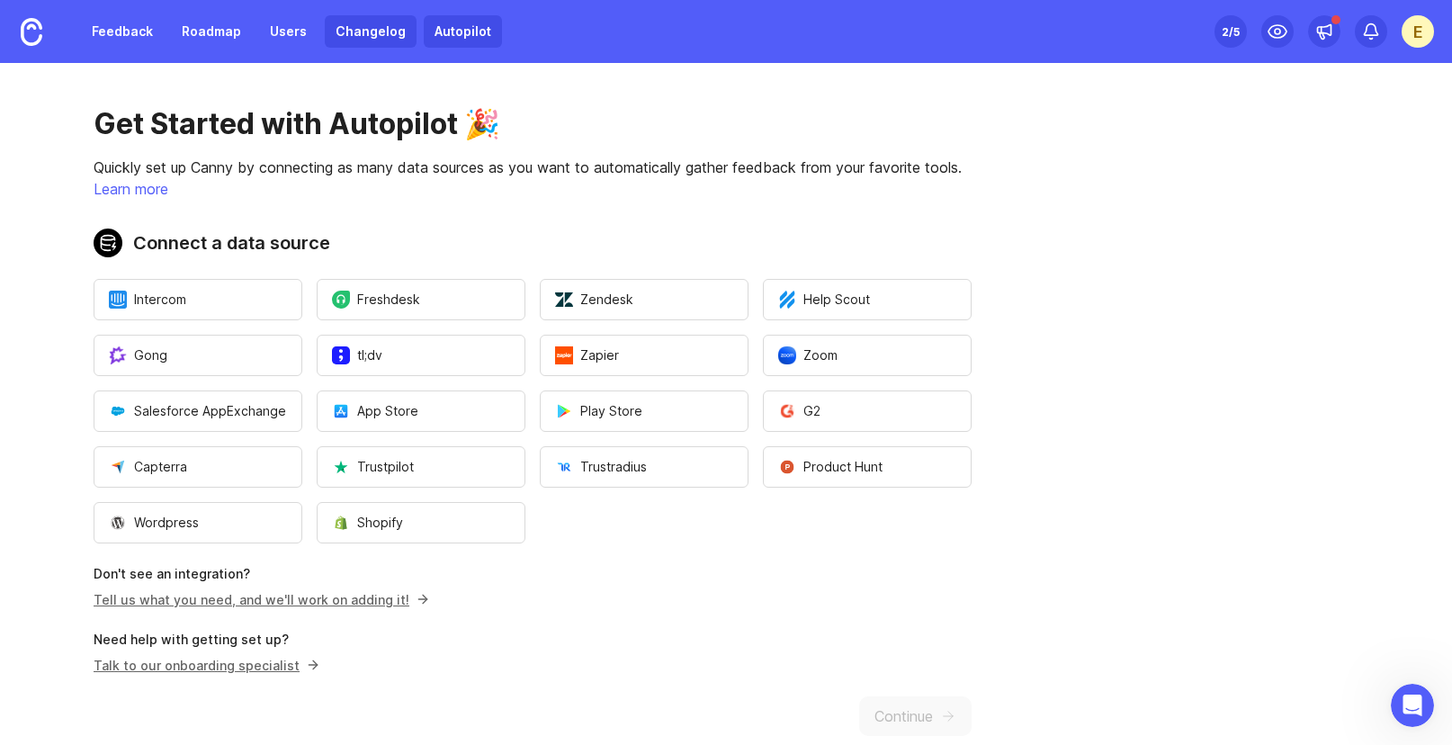
click at [363, 33] on link "Changelog" at bounding box center [371, 31] width 92 height 32
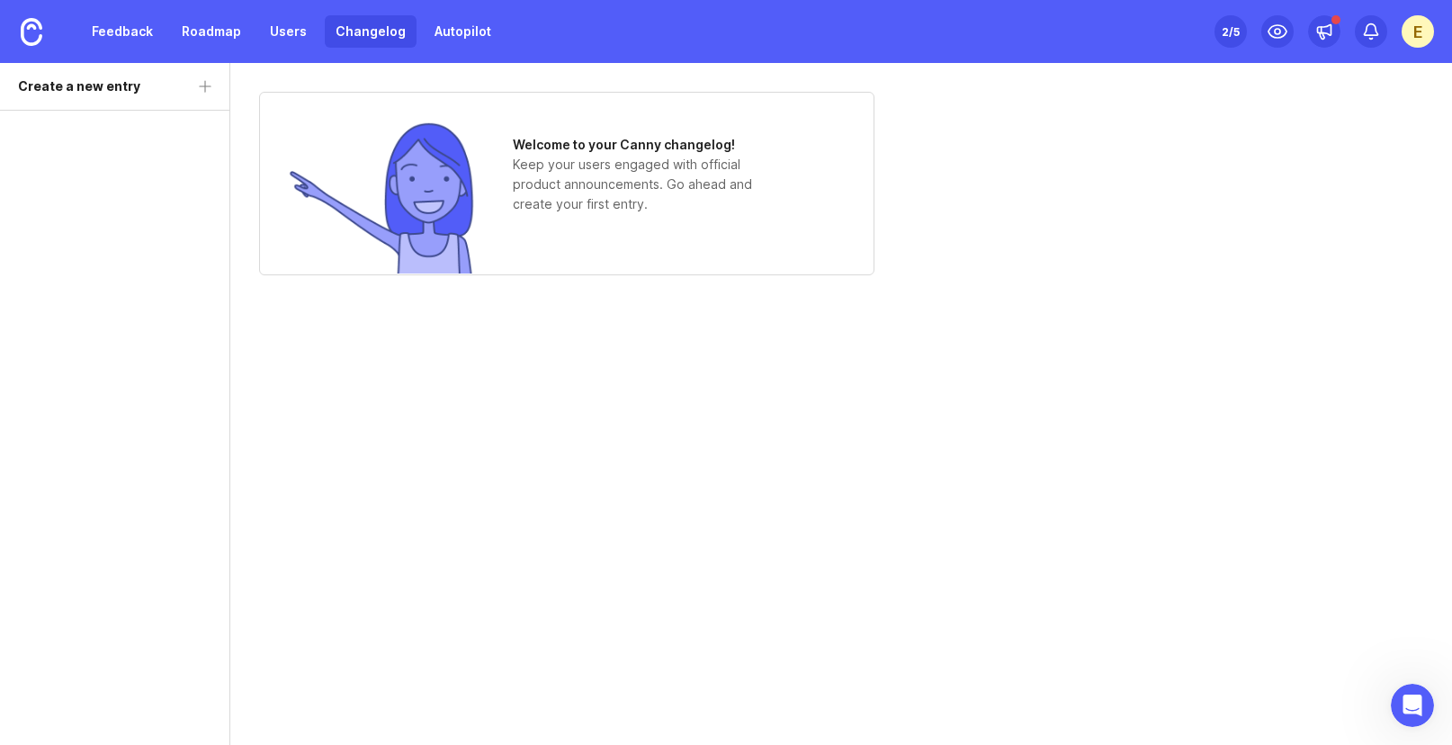
click at [249, 39] on div "Feedback Roadmap Users Changelog Autopilot" at bounding box center [291, 31] width 421 height 32
click at [95, 18] on link "Feedback" at bounding box center [122, 31] width 83 height 32
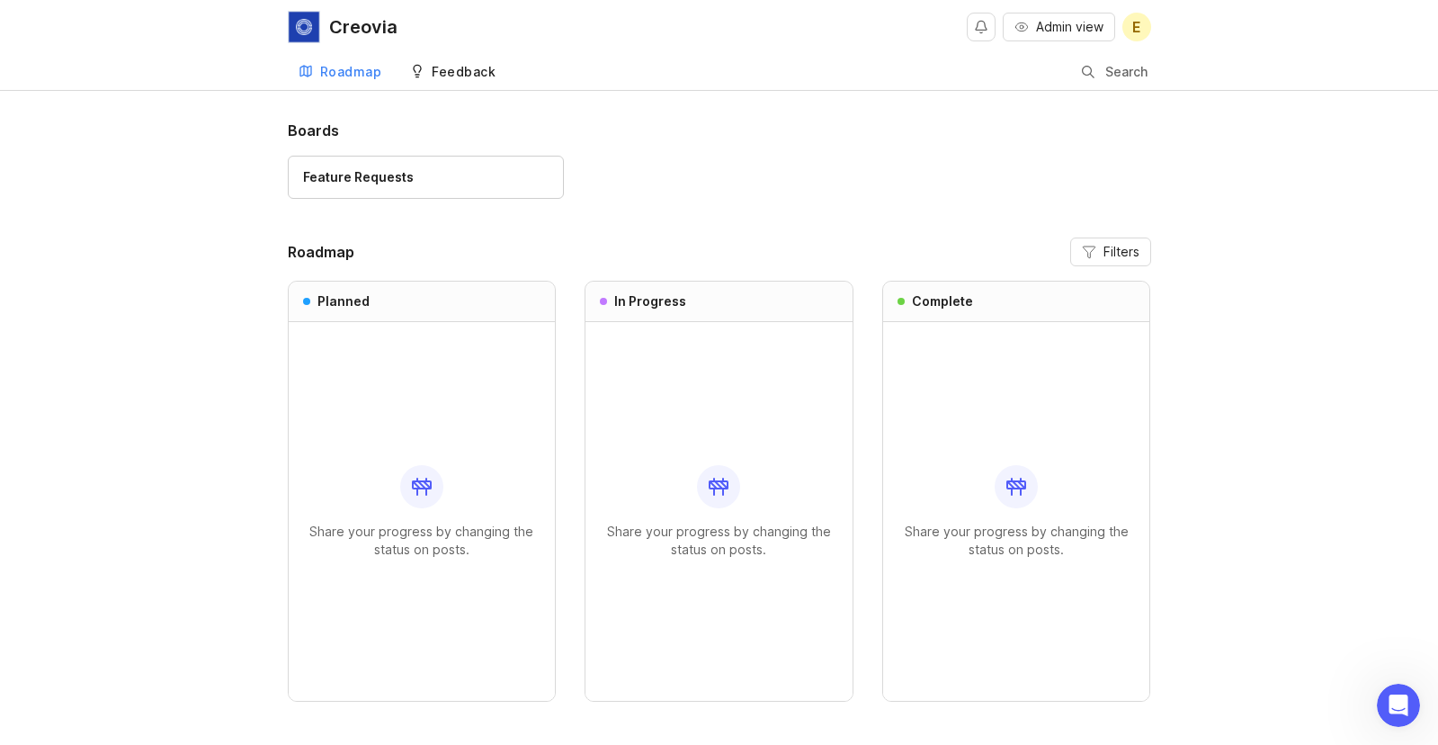
click at [492, 75] on div "Feedback" at bounding box center [464, 72] width 64 height 13
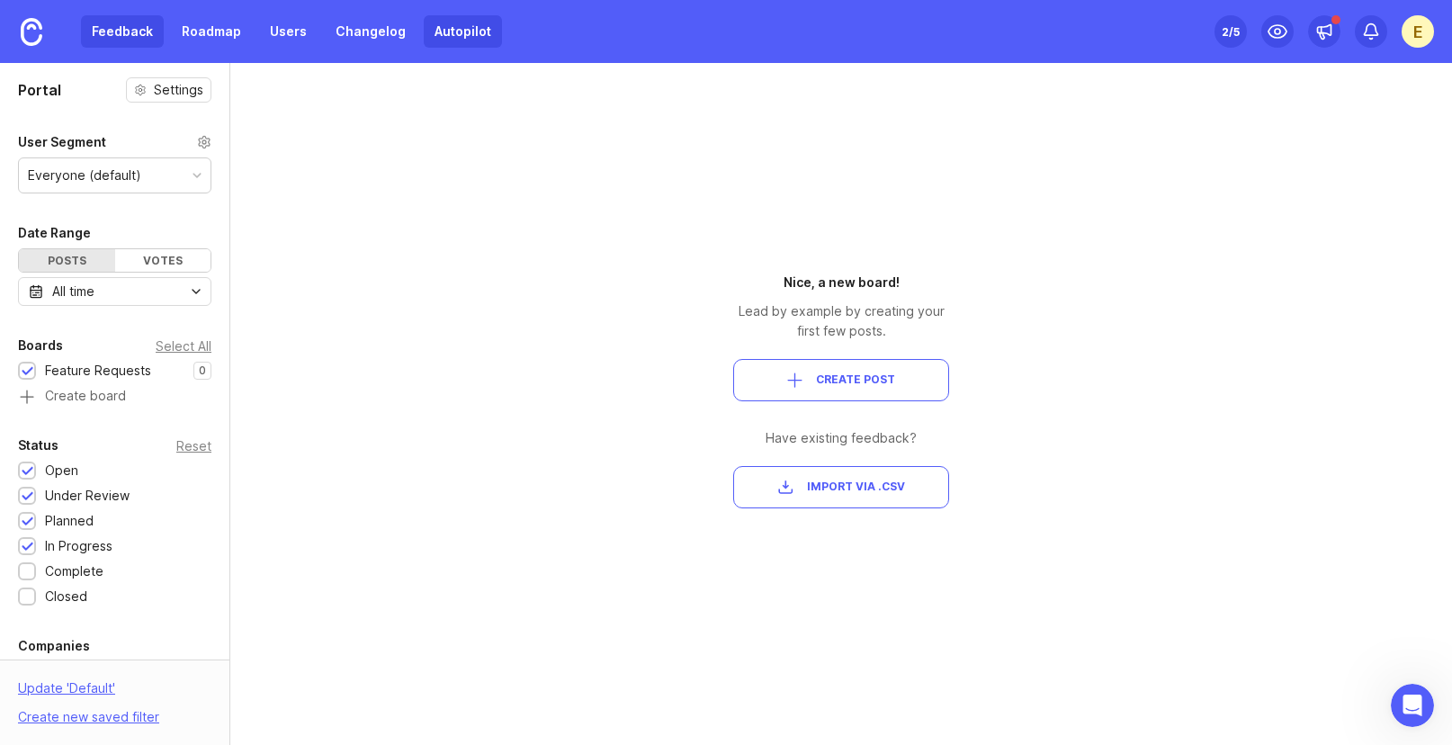
click at [424, 22] on link "Autopilot" at bounding box center [463, 31] width 78 height 32
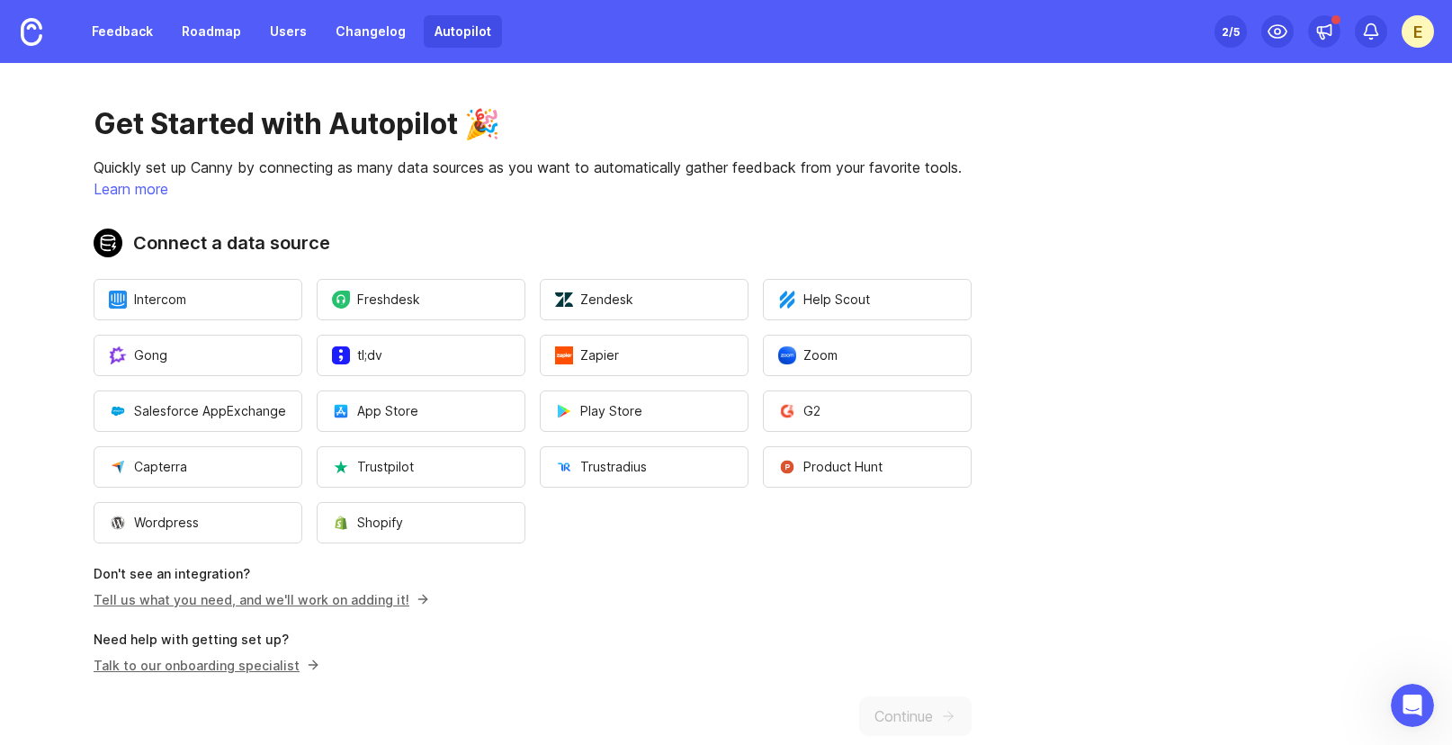
drag, startPoint x: 112, startPoint y: 36, endPoint x: 102, endPoint y: 38, distance: 10.9
click at [111, 36] on link "Feedback" at bounding box center [122, 31] width 83 height 32
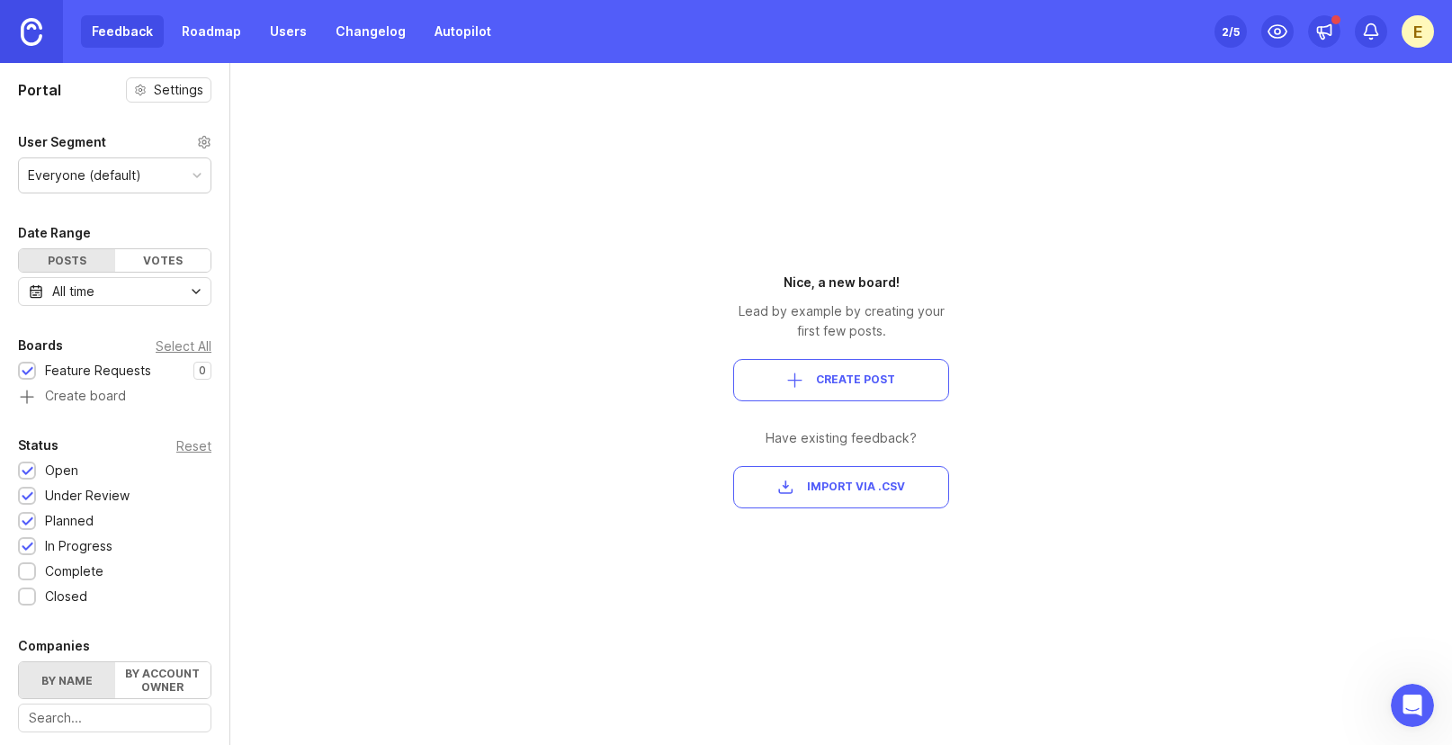
click at [38, 46] on link at bounding box center [31, 31] width 63 height 63
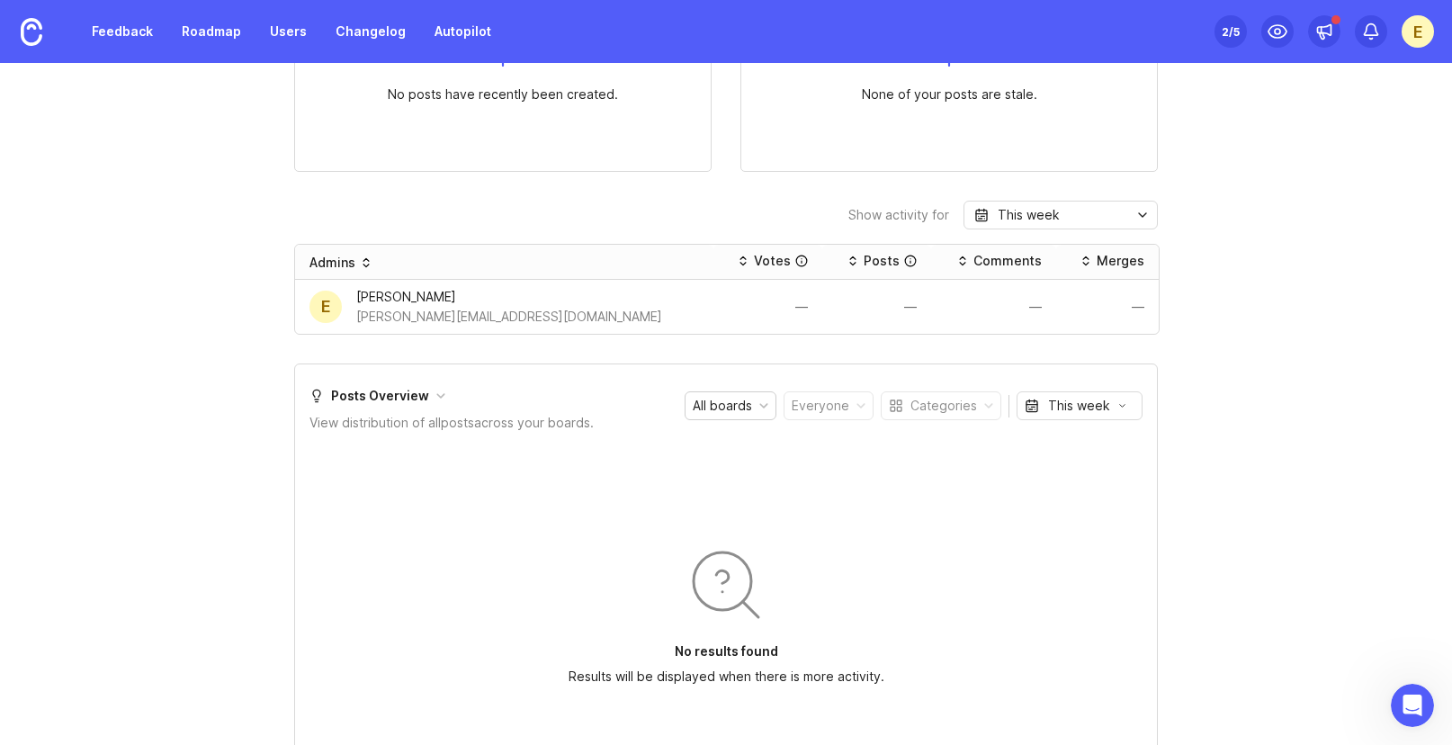
scroll to position [1487, 0]
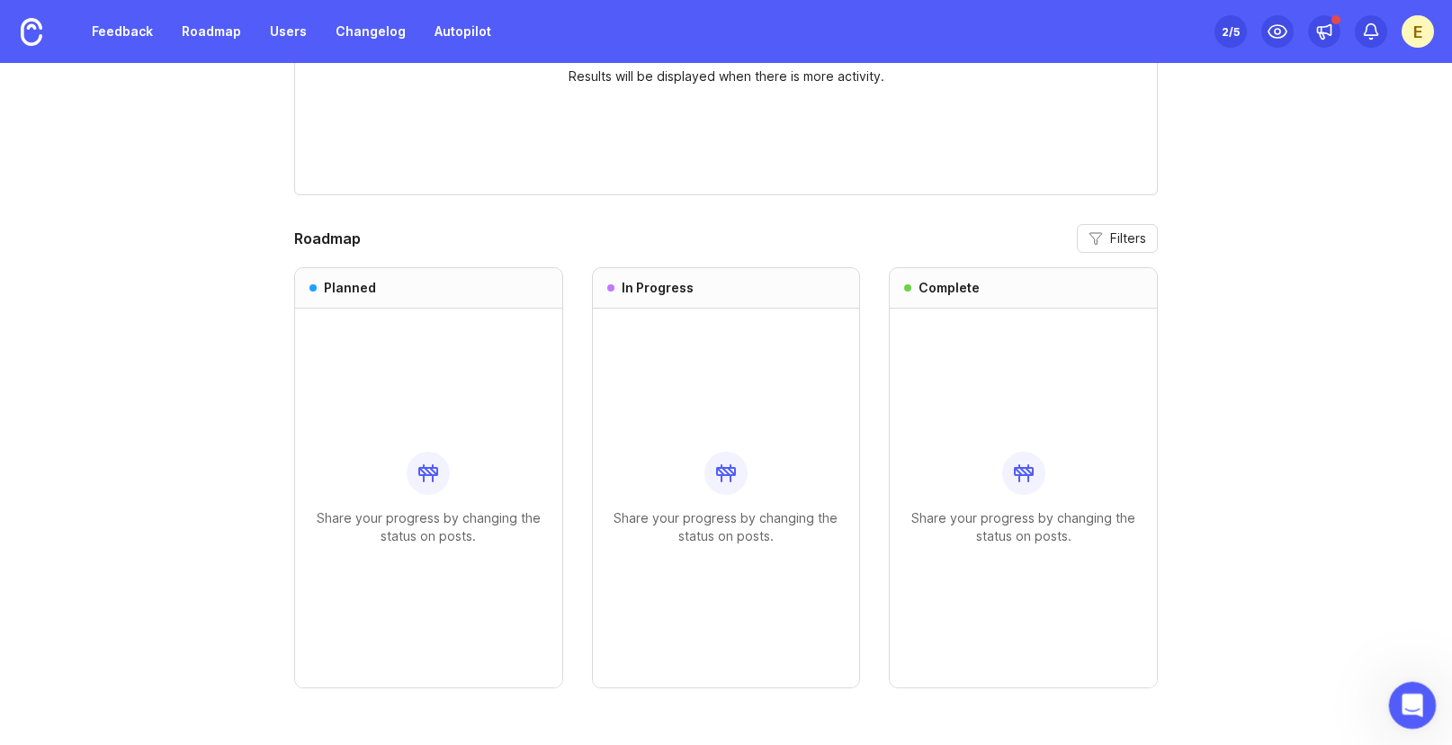
click at [1429, 715] on div "Open Intercom Messenger" at bounding box center [1409, 702] width 43 height 43
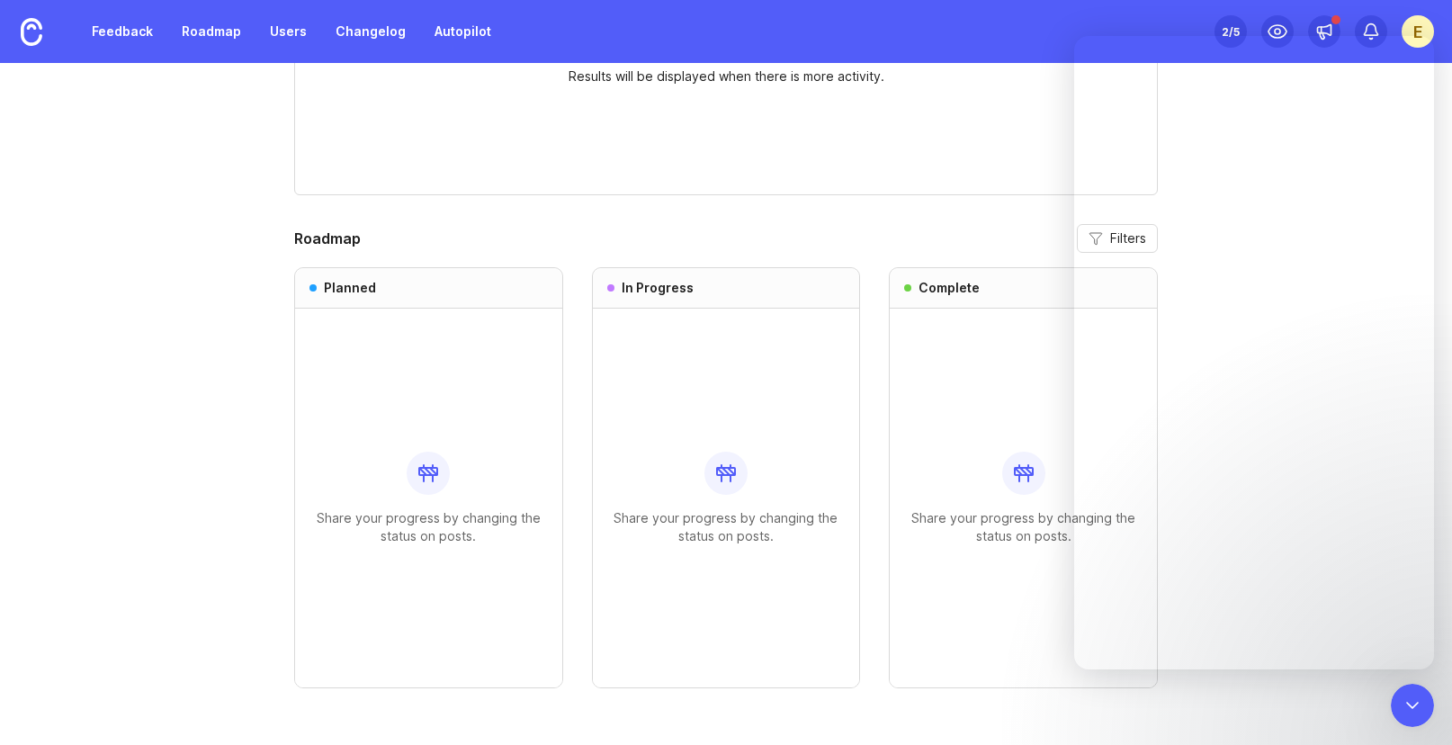
scroll to position [11, 0]
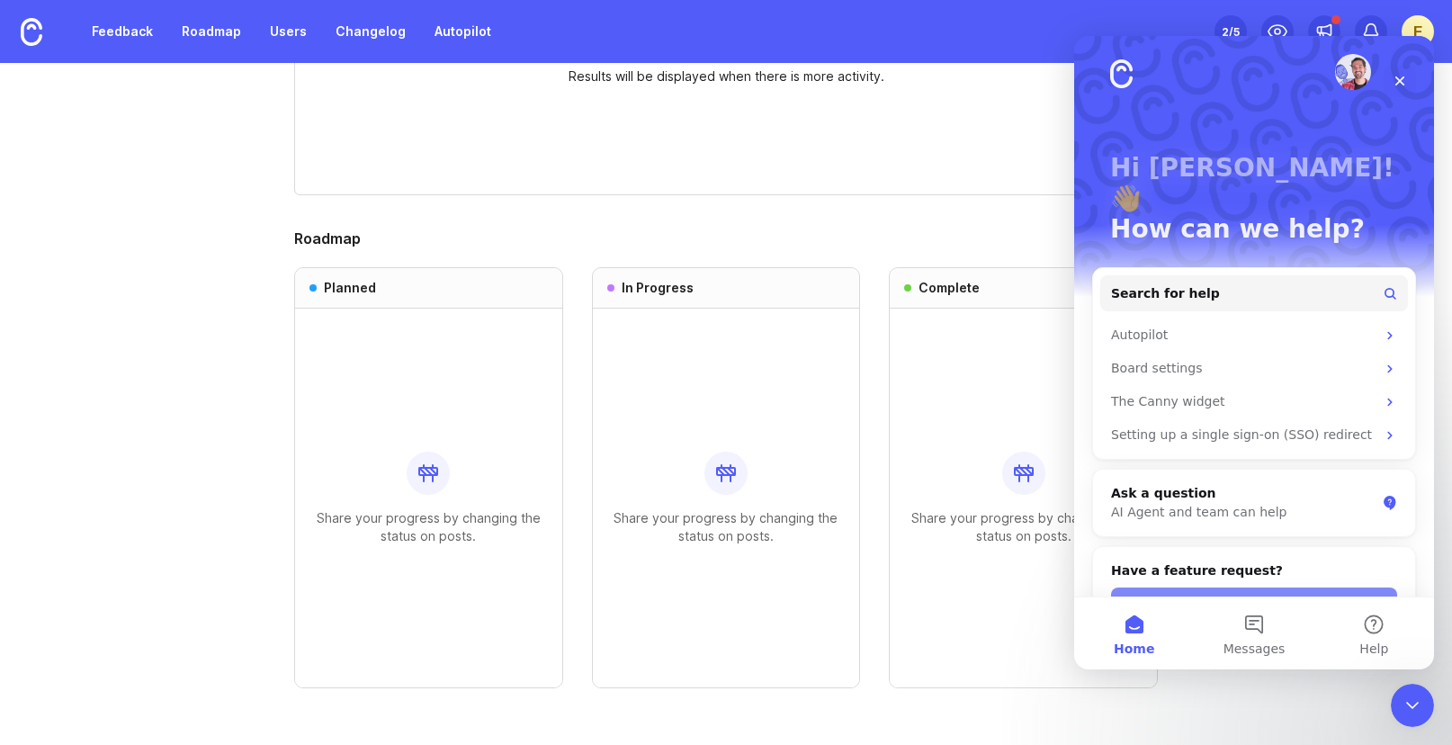
click at [1284, 587] on button "Add your voice here! 🤓" at bounding box center [1254, 605] width 286 height 36
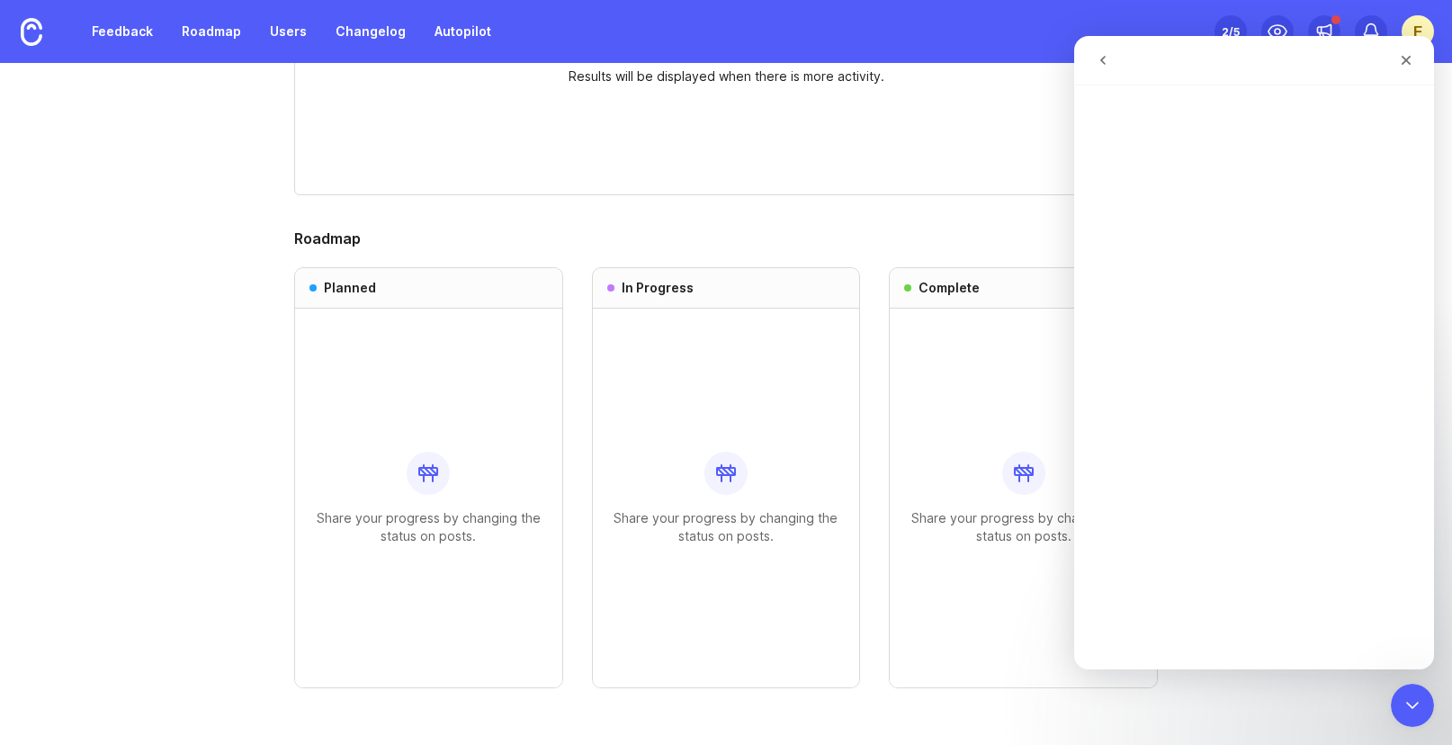
click at [1103, 62] on icon "go back" at bounding box center [1103, 60] width 14 height 14
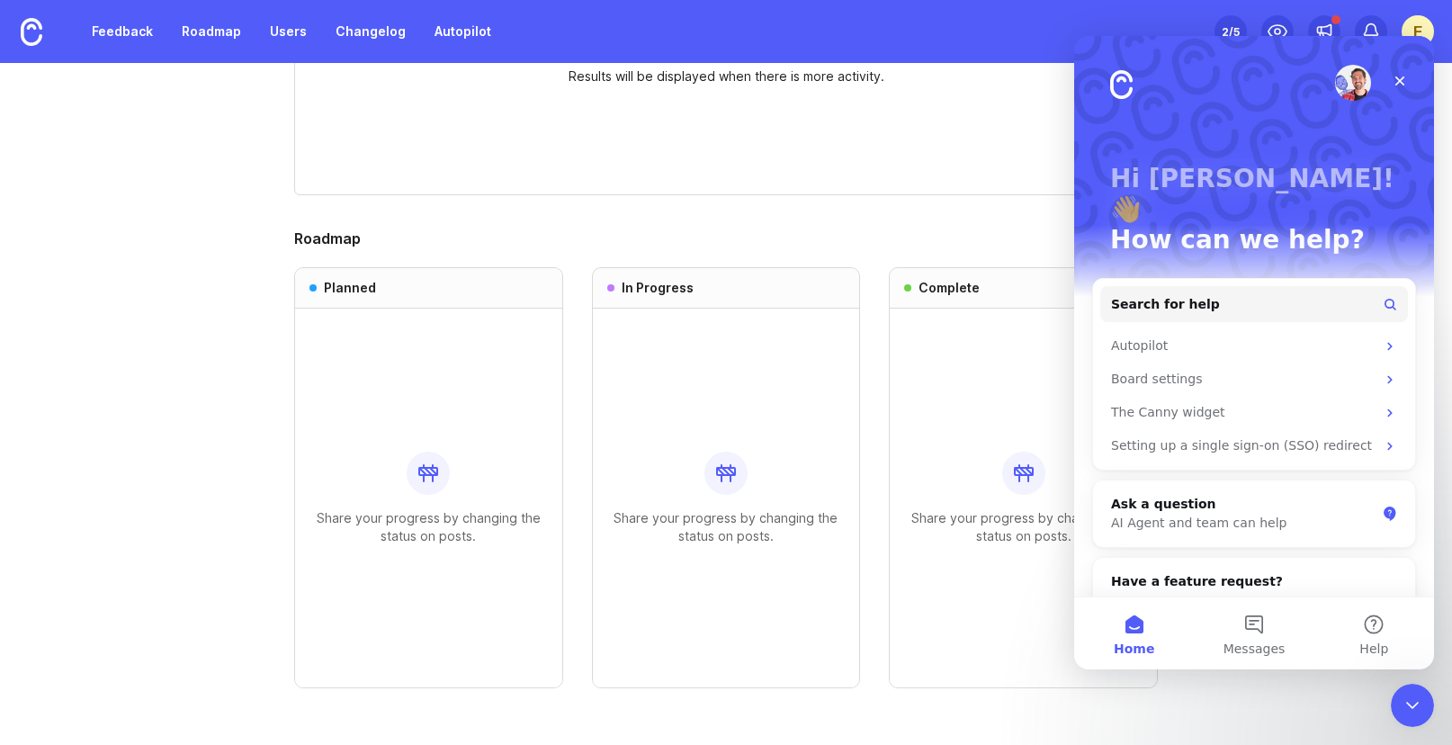
drag, startPoint x: 1176, startPoint y: 179, endPoint x: 1192, endPoint y: 177, distance: 16.3
click at [1177, 180] on p "Hi [PERSON_NAME]! 👋" at bounding box center [1254, 194] width 288 height 61
drag, startPoint x: 1245, startPoint y: 175, endPoint x: 1118, endPoint y: 76, distance: 160.3
click at [1116, 103] on div "Hi [PERSON_NAME]! 👋 How can we help?" at bounding box center [1254, 181] width 324 height 291
click at [1337, 81] on img "Intercom messenger" at bounding box center [1353, 83] width 36 height 36
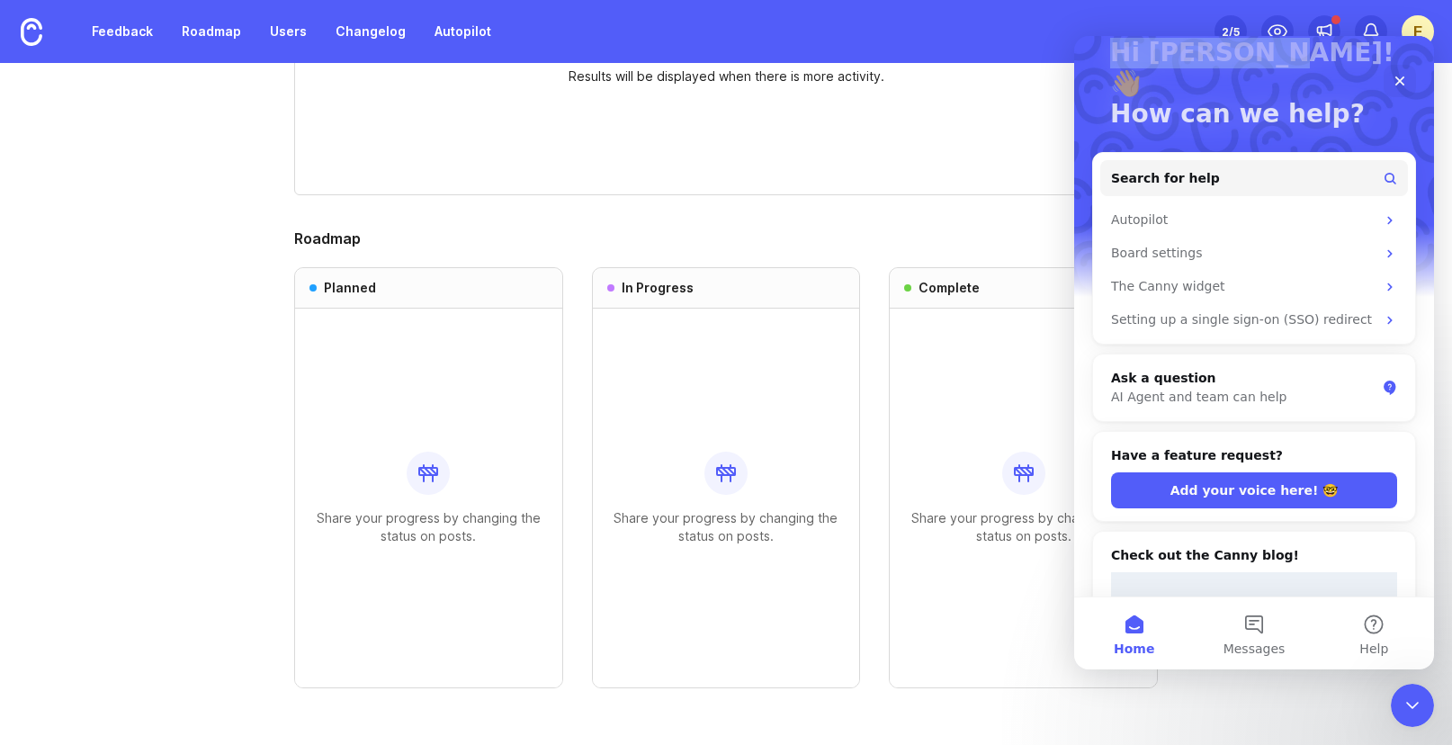
scroll to position [310, 0]
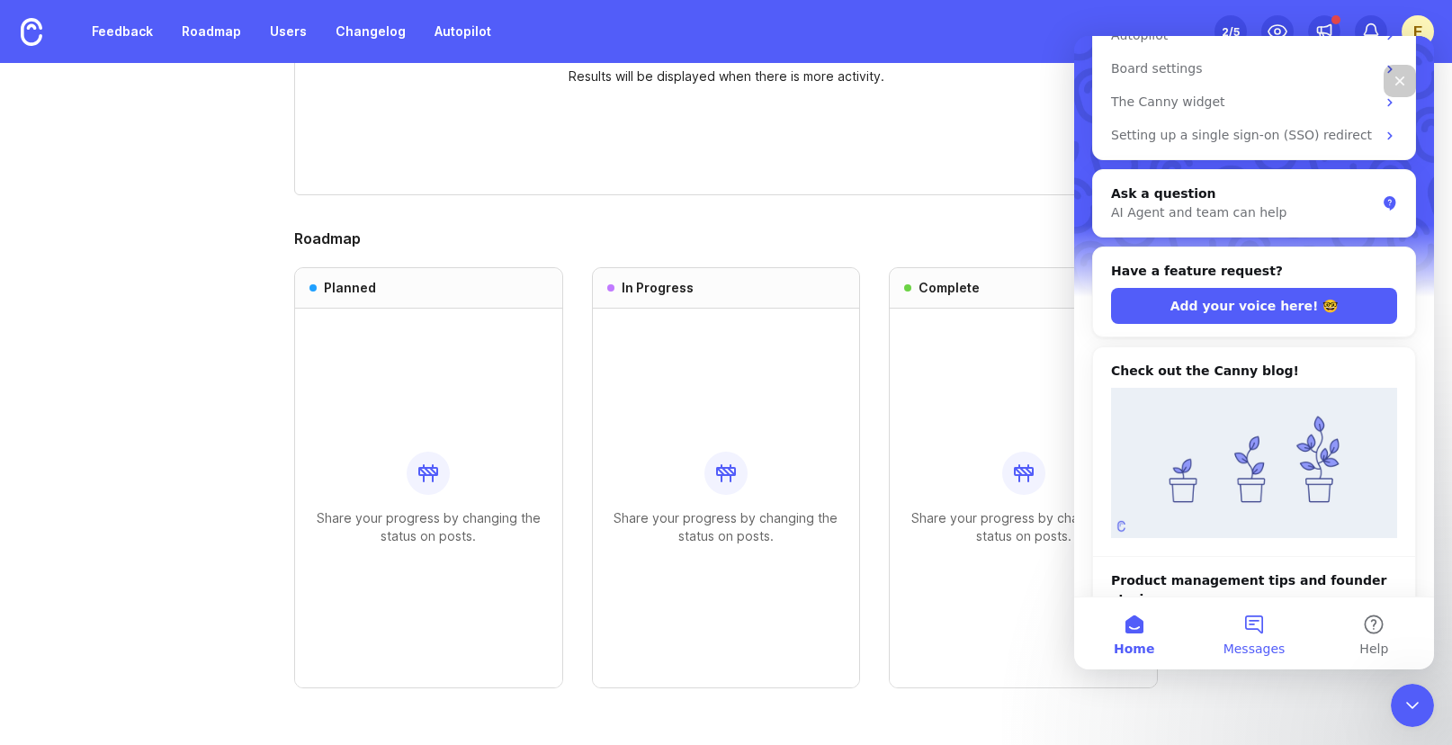
click at [1246, 622] on button "Messages" at bounding box center [1254, 633] width 120 height 72
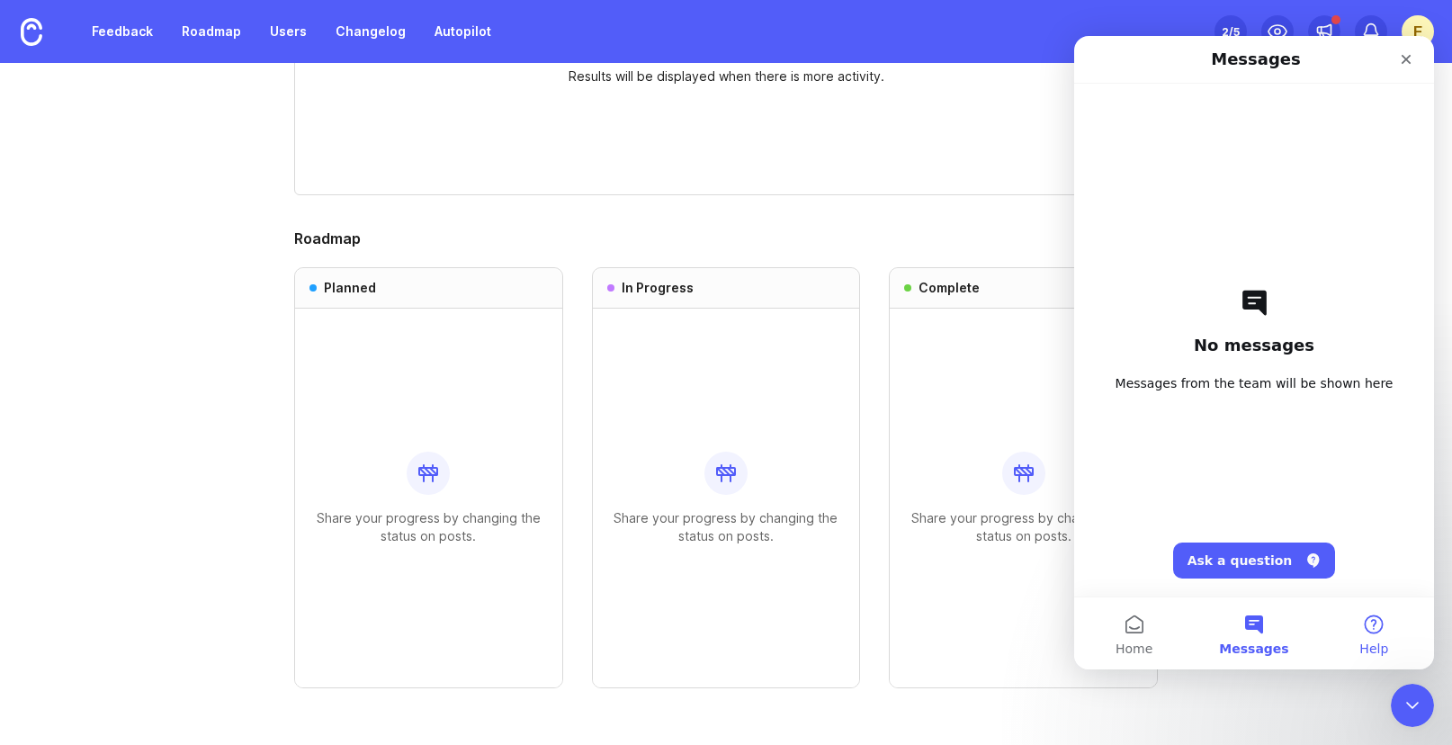
click at [1380, 649] on span "Help" at bounding box center [1373, 648] width 29 height 13
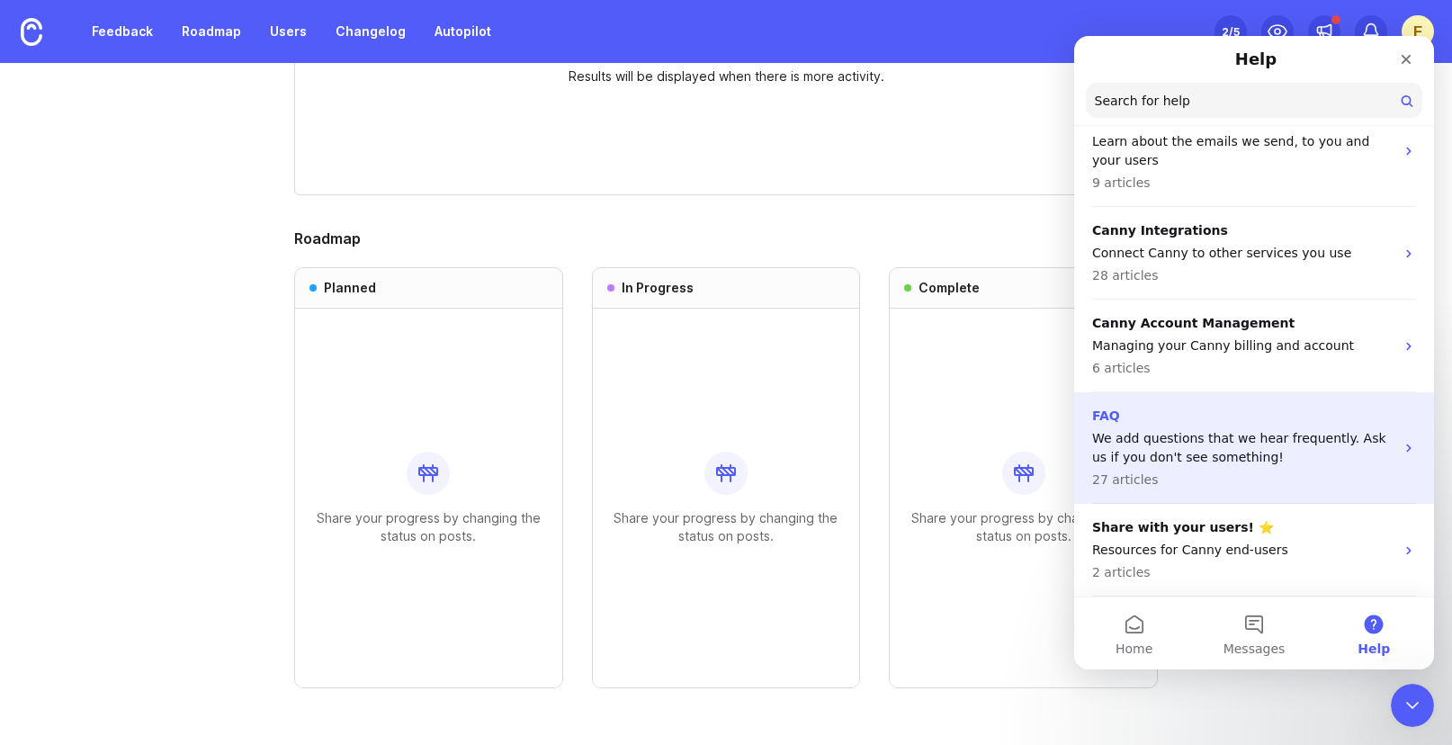
scroll to position [0, 0]
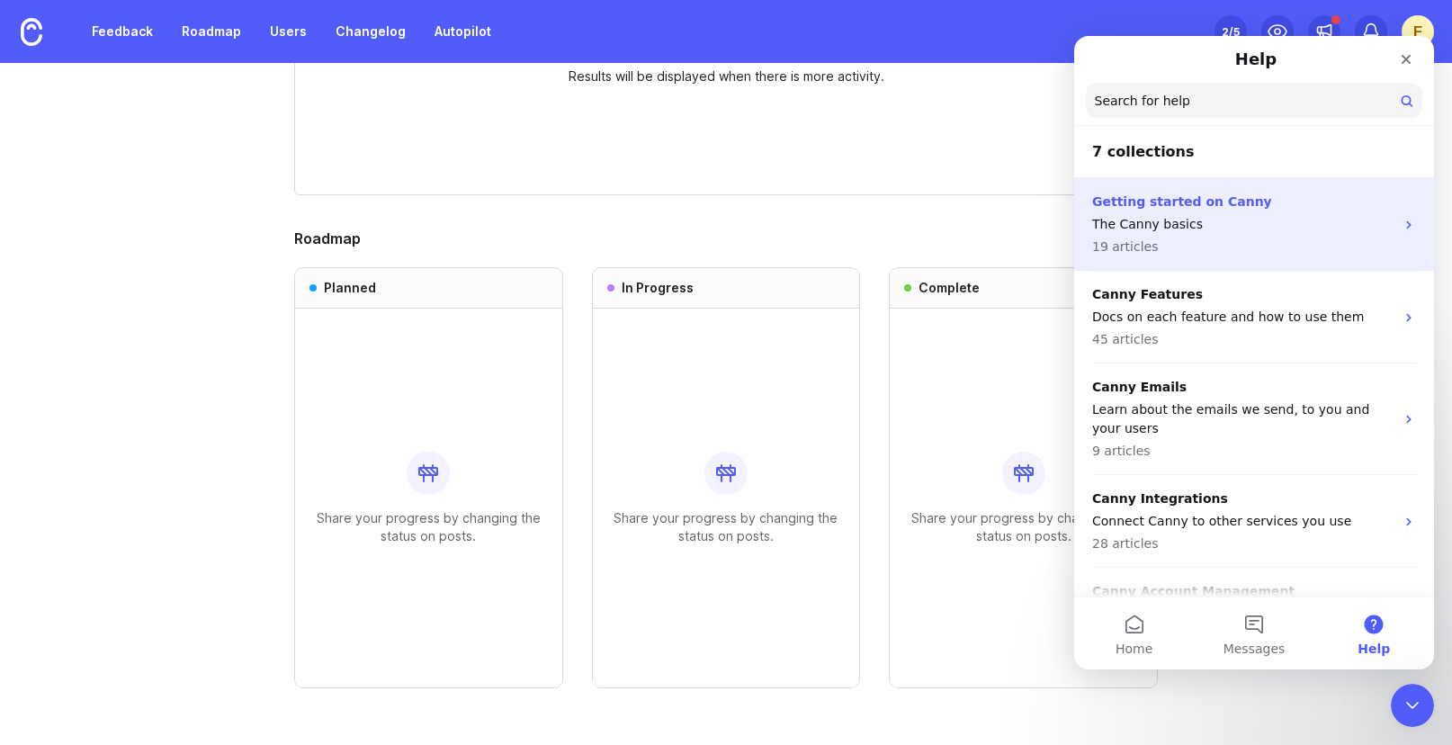
click at [1252, 206] on p "Getting started on Canny" at bounding box center [1243, 201] width 302 height 19
